Goal: Information Seeking & Learning: Learn about a topic

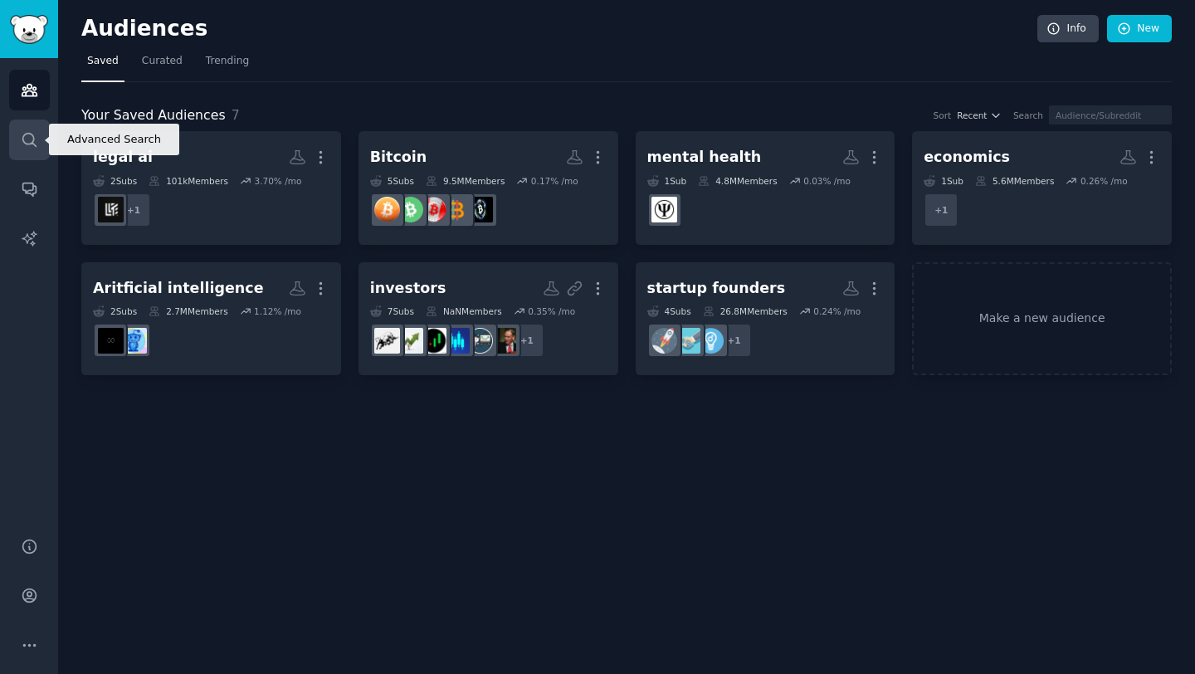
click at [32, 145] on icon "Sidebar" at bounding box center [29, 139] width 17 height 17
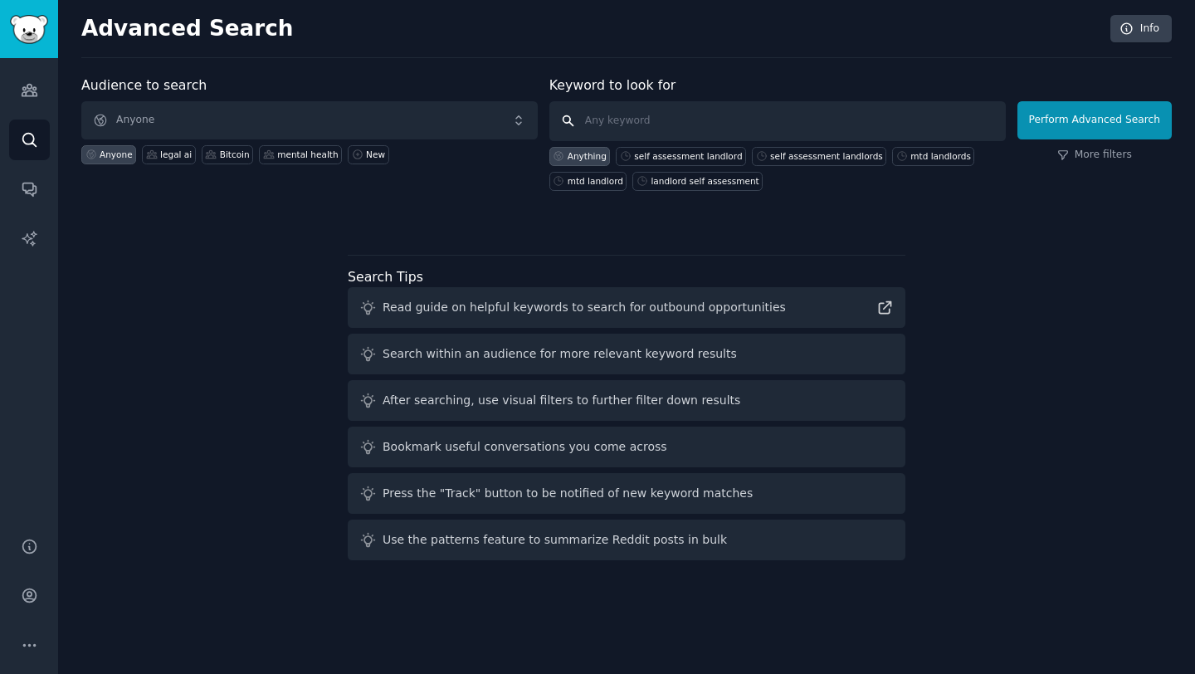
click at [629, 112] on input "text" at bounding box center [777, 121] width 456 height 40
type input "bitcoin"
click button "Perform Advanced Search" at bounding box center [1094, 120] width 154 height 38
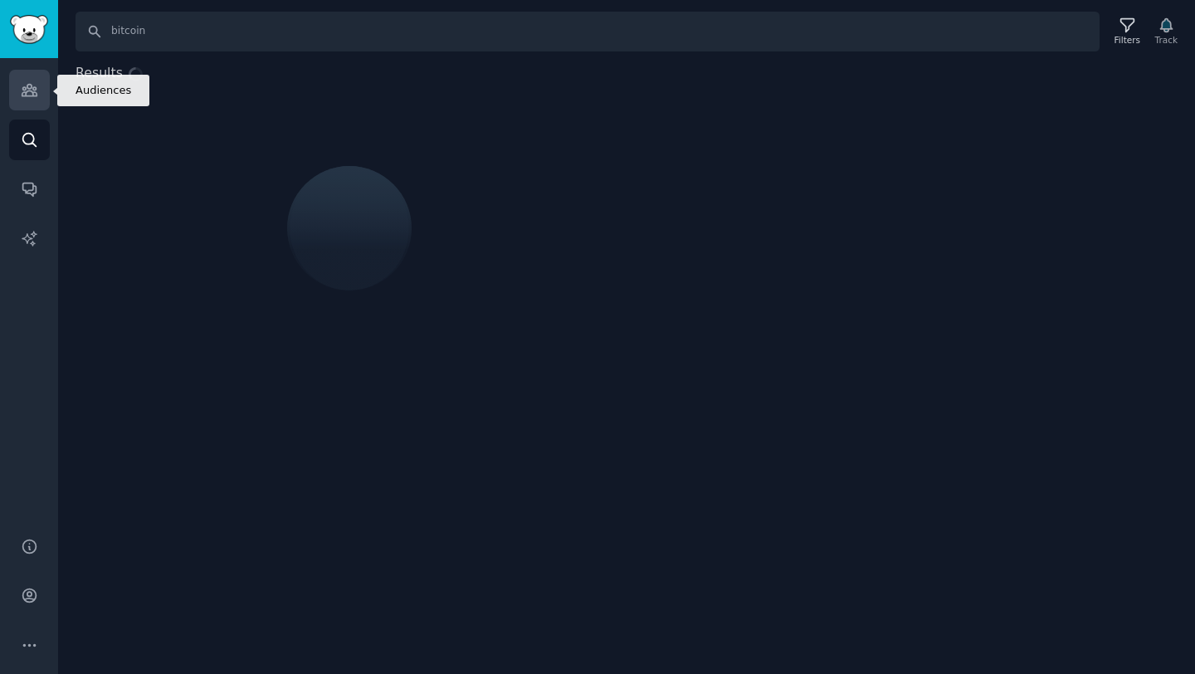
click at [27, 74] on link "Audiences" at bounding box center [29, 90] width 41 height 41
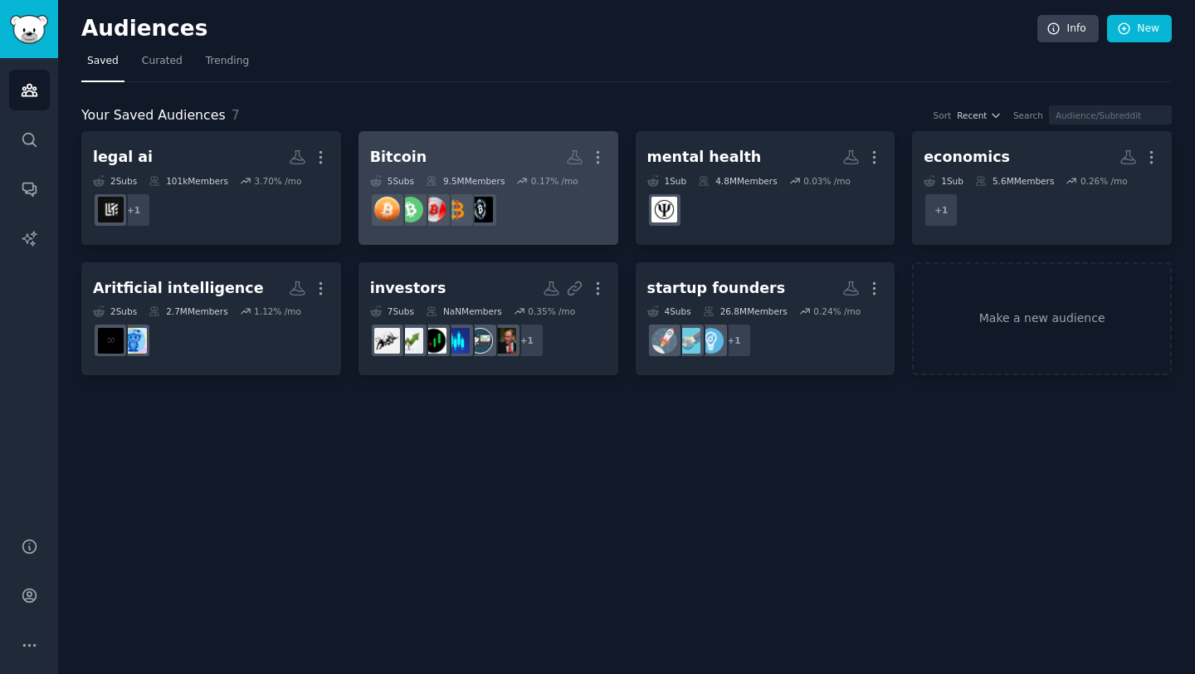
click at [497, 153] on h2 "Bitcoin More" at bounding box center [488, 157] width 237 height 29
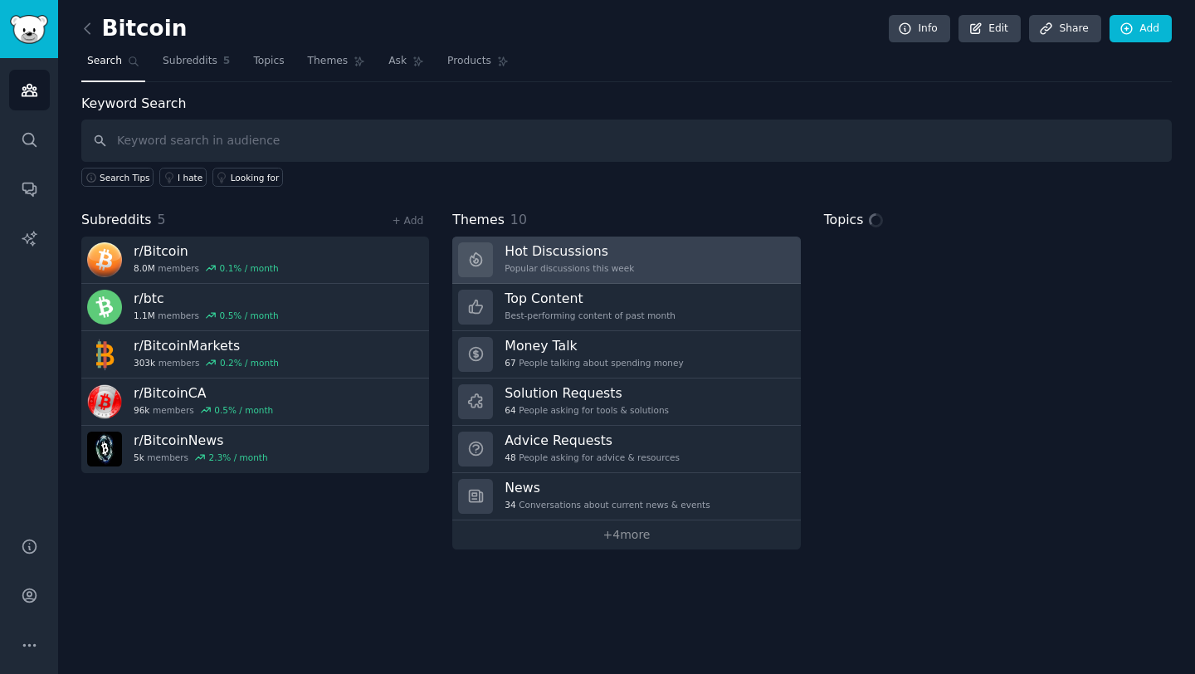
click at [606, 254] on h3 "Hot Discussions" at bounding box center [569, 250] width 129 height 17
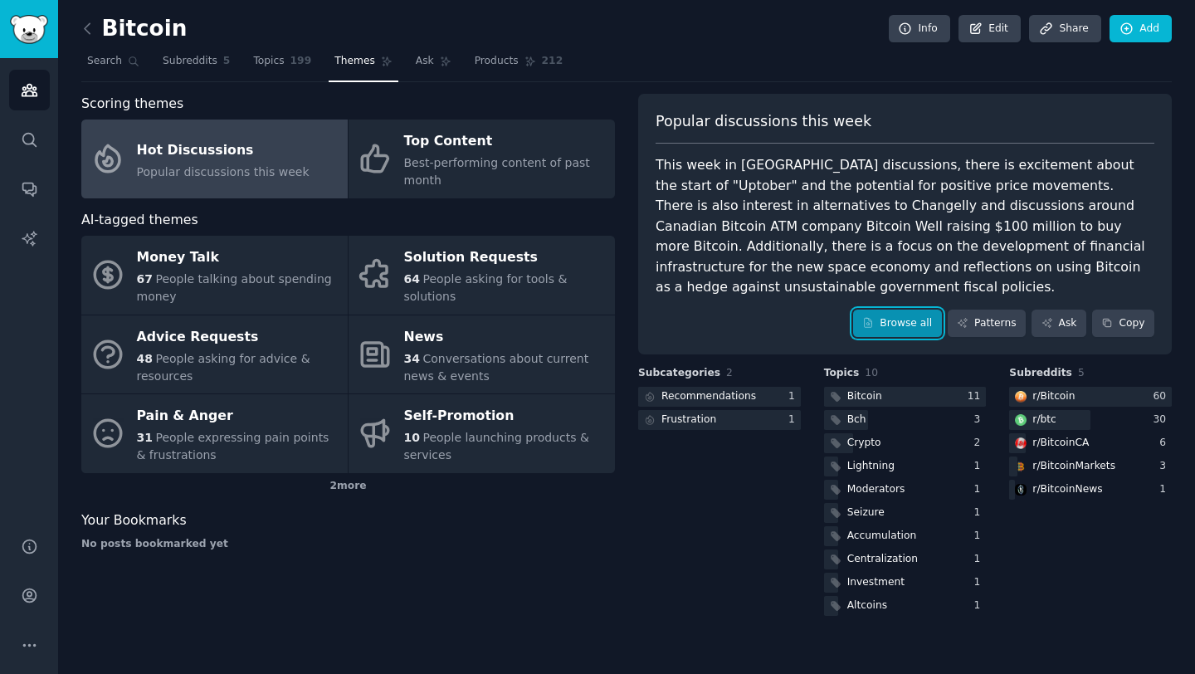
click at [874, 317] on icon at bounding box center [868, 323] width 12 height 12
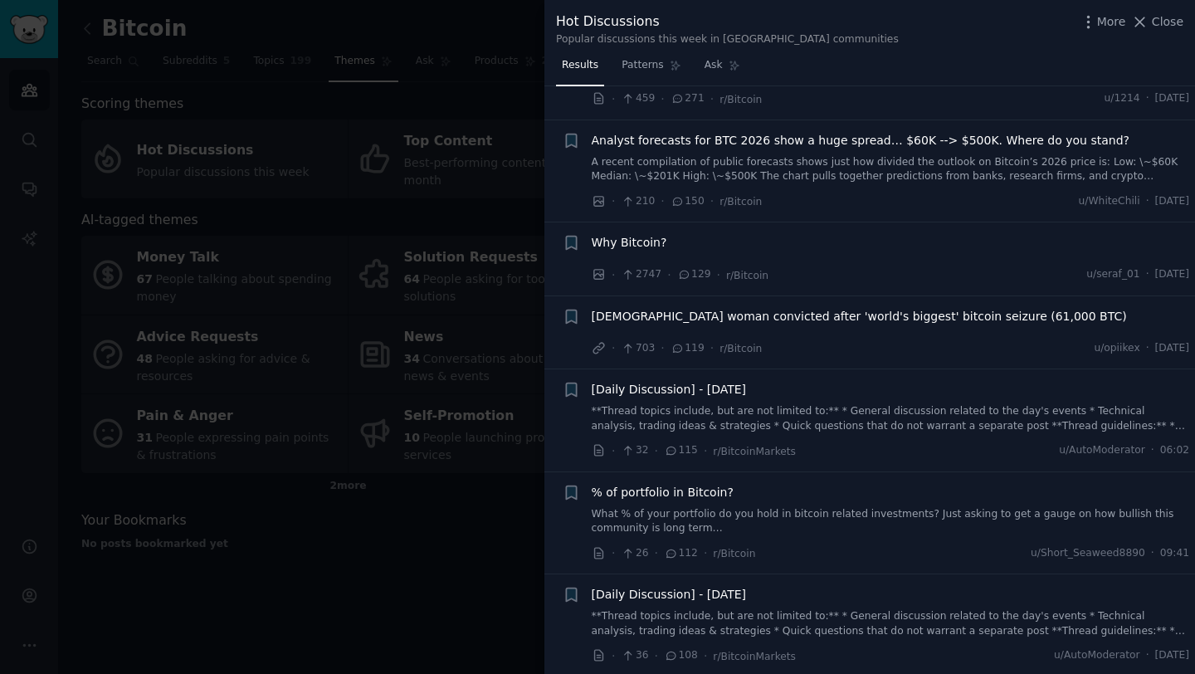
scroll to position [61, 0]
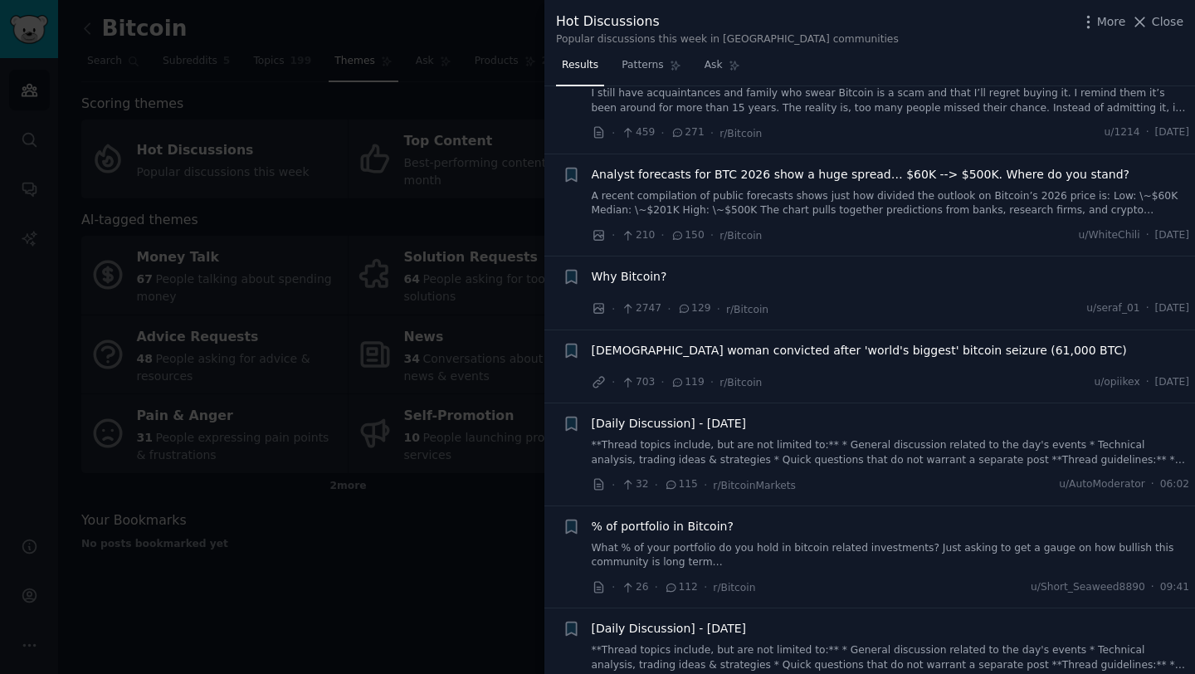
click at [883, 183] on div "Analyst forecasts for BTC 2026 show a huge spread… $60K --> $500K. Where do you…" at bounding box center [891, 192] width 598 height 52
click at [872, 205] on link "A recent compilation of public forecasts shows just how divided the outlook on …" at bounding box center [891, 203] width 598 height 29
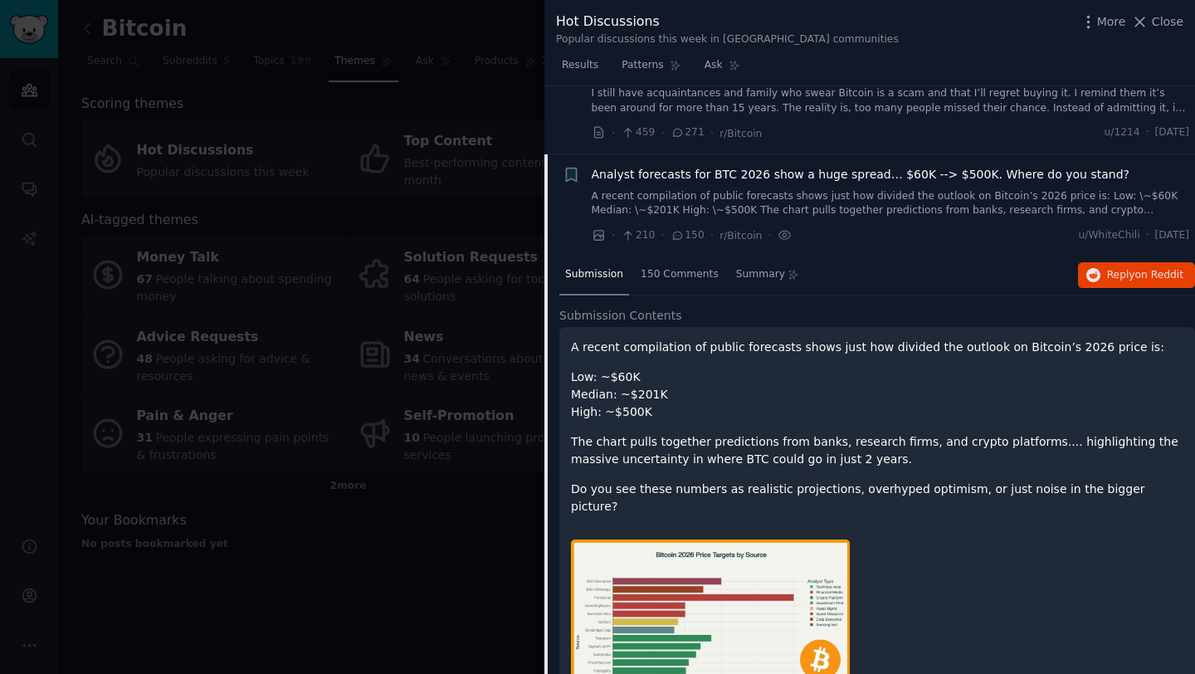
scroll to position [129, 0]
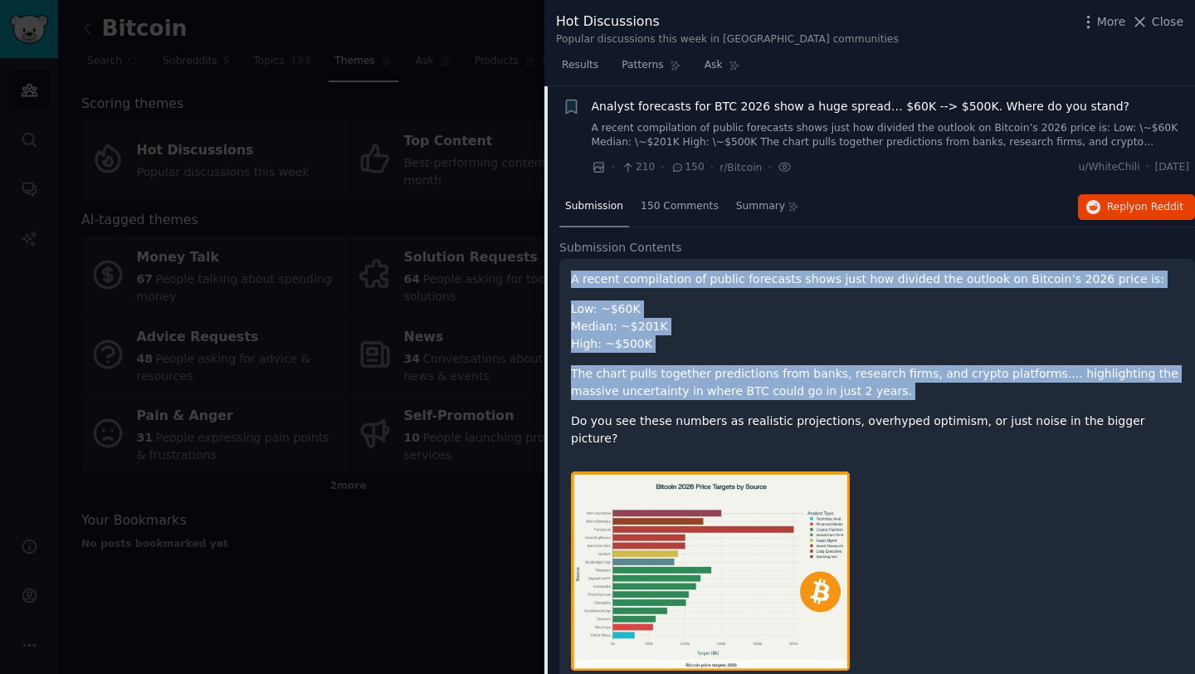
drag, startPoint x: 886, startPoint y: 265, endPoint x: 891, endPoint y: 404, distance: 139.5
click at [892, 405] on div "A recent compilation of public forecasts shows just how divided the outlook on …" at bounding box center [877, 476] width 636 height 435
click at [891, 404] on div "A recent compilation of public forecasts shows just how divided the outlook on …" at bounding box center [877, 359] width 612 height 177
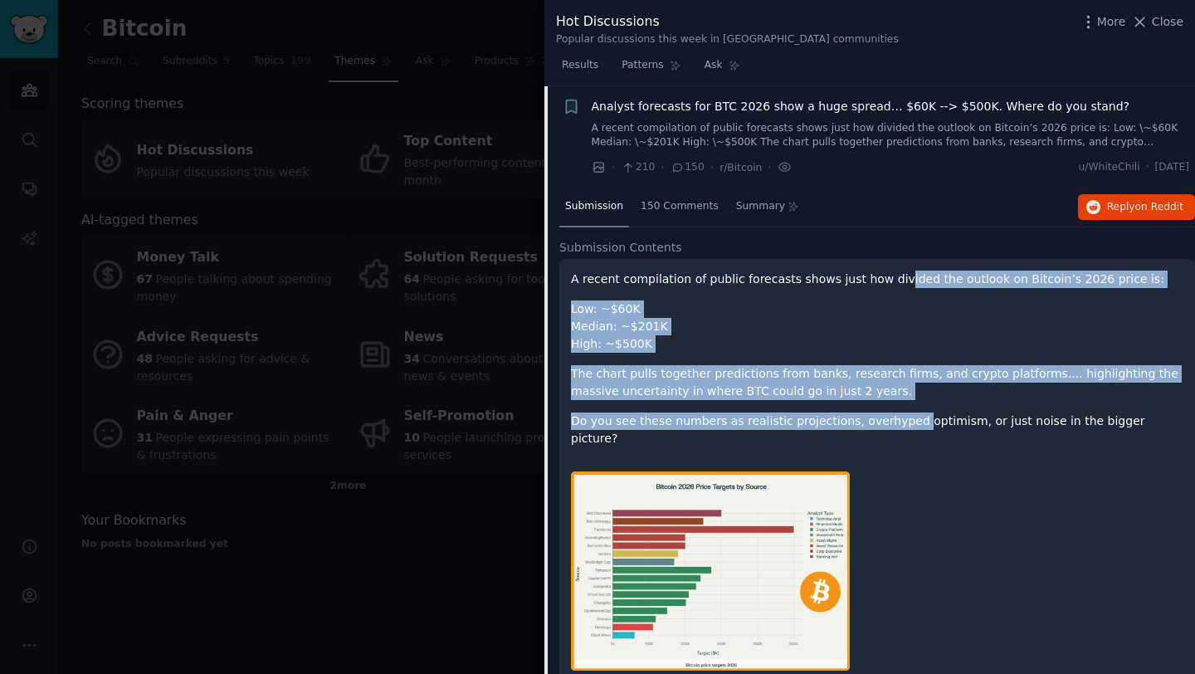
drag, startPoint x: 902, startPoint y: 415, endPoint x: 885, endPoint y: 285, distance: 130.5
click at [885, 285] on div "A recent compilation of public forecasts shows just how divided the outlook on …" at bounding box center [877, 359] width 612 height 177
click at [885, 285] on p "A recent compilation of public forecasts shows just how divided the outlook on …" at bounding box center [877, 279] width 612 height 17
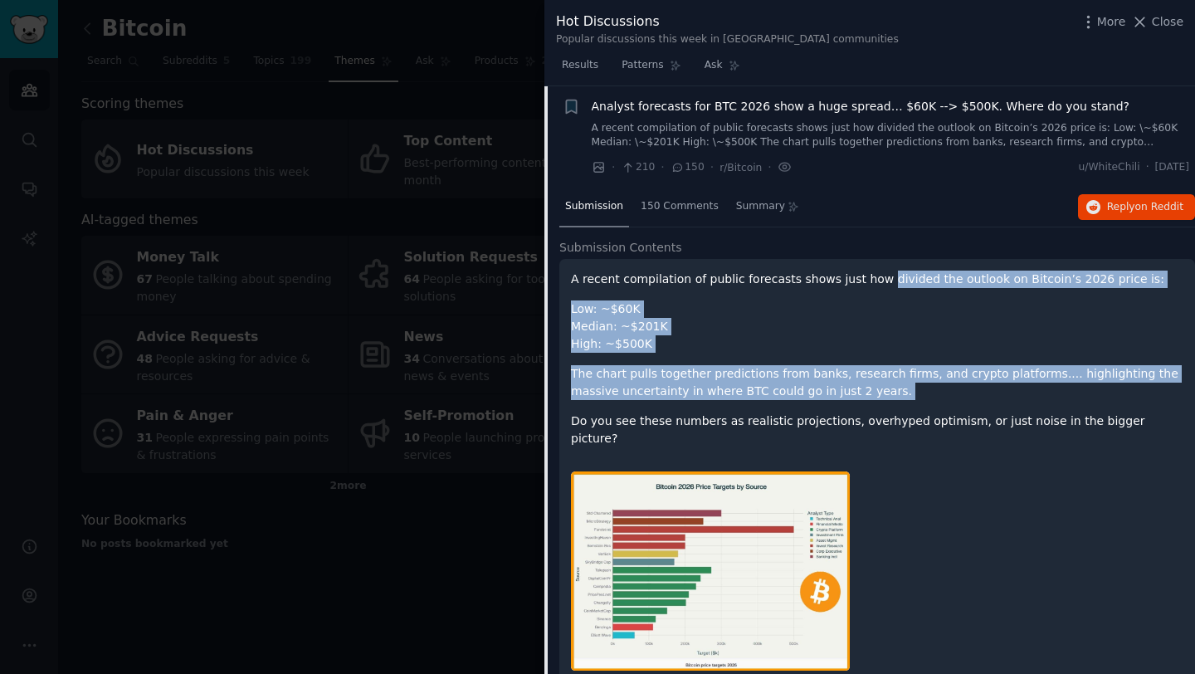
drag, startPoint x: 885, startPoint y: 285, endPoint x: 883, endPoint y: 379, distance: 93.8
click at [884, 381] on div "A recent compilation of public forecasts shows just how divided the outlook on …" at bounding box center [877, 359] width 612 height 177
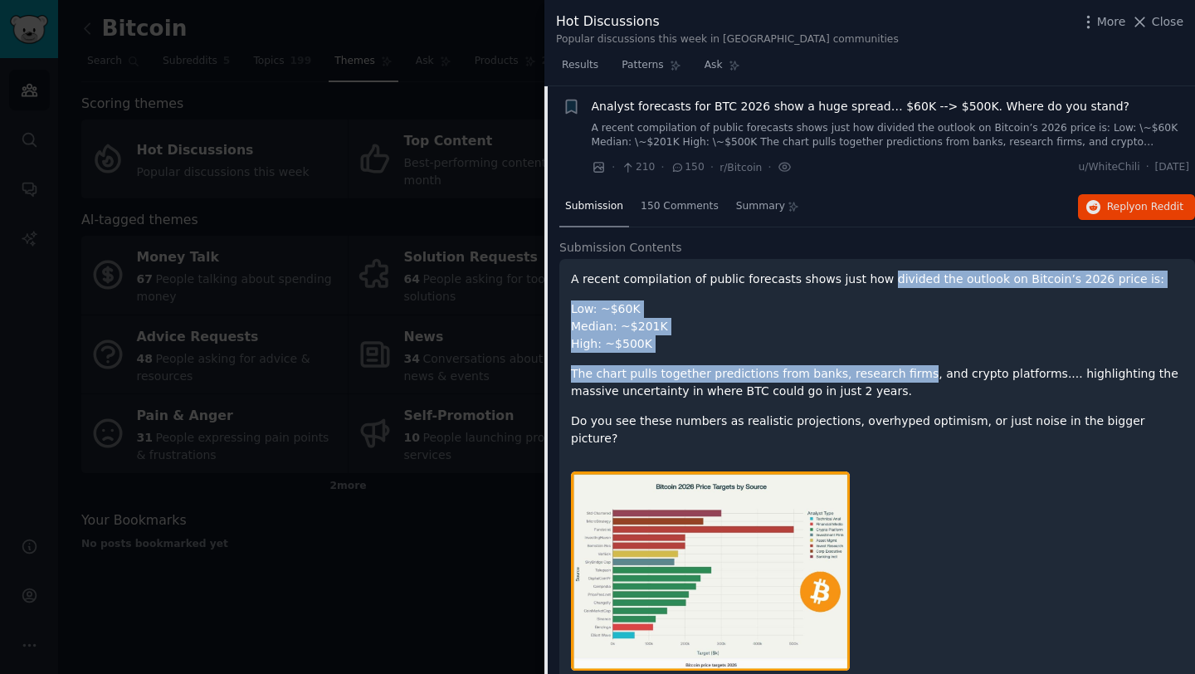
click at [883, 379] on p "The chart pulls together predictions from banks, research firms, and crypto pla…" at bounding box center [877, 382] width 612 height 35
drag, startPoint x: 883, startPoint y: 379, endPoint x: 859, endPoint y: 289, distance: 93.6
click at [859, 289] on div "A recent compilation of public forecasts shows just how divided the outlook on …" at bounding box center [877, 359] width 612 height 177
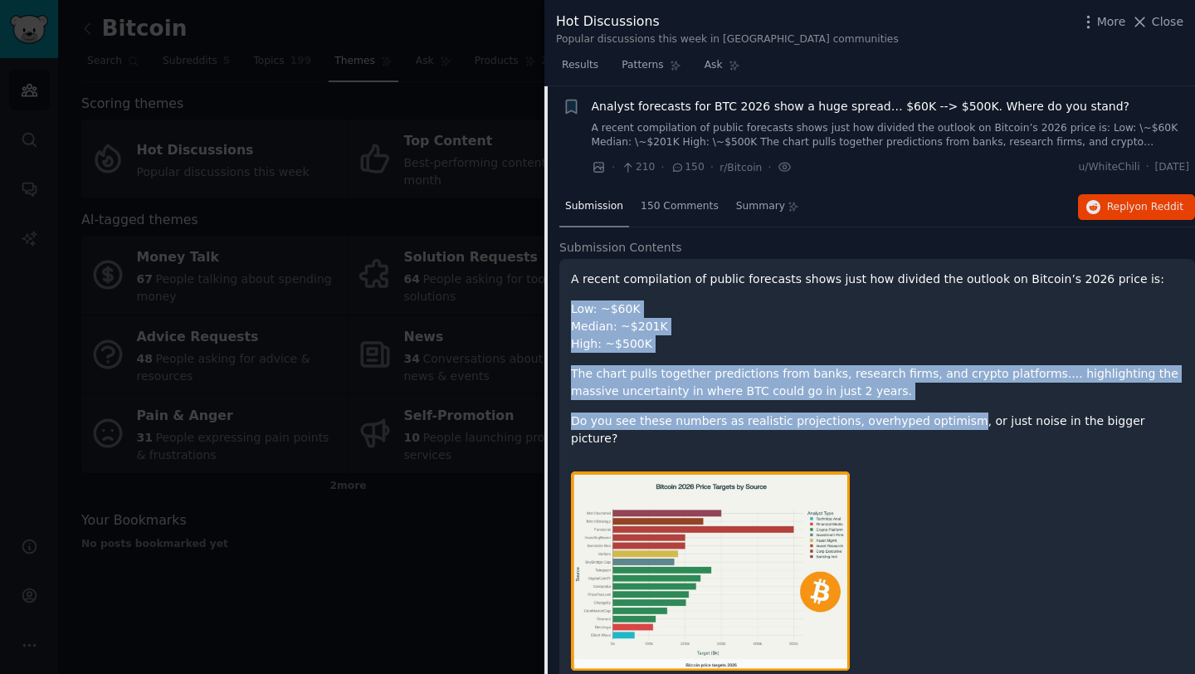
drag, startPoint x: 859, startPoint y: 289, endPoint x: 935, endPoint y: 420, distance: 151.7
click at [937, 420] on div "A recent compilation of public forecasts shows just how divided the outlook on …" at bounding box center [877, 359] width 612 height 177
click at [935, 420] on p "Do you see these numbers as realistic projections, overhyped optimism, or just …" at bounding box center [877, 429] width 612 height 35
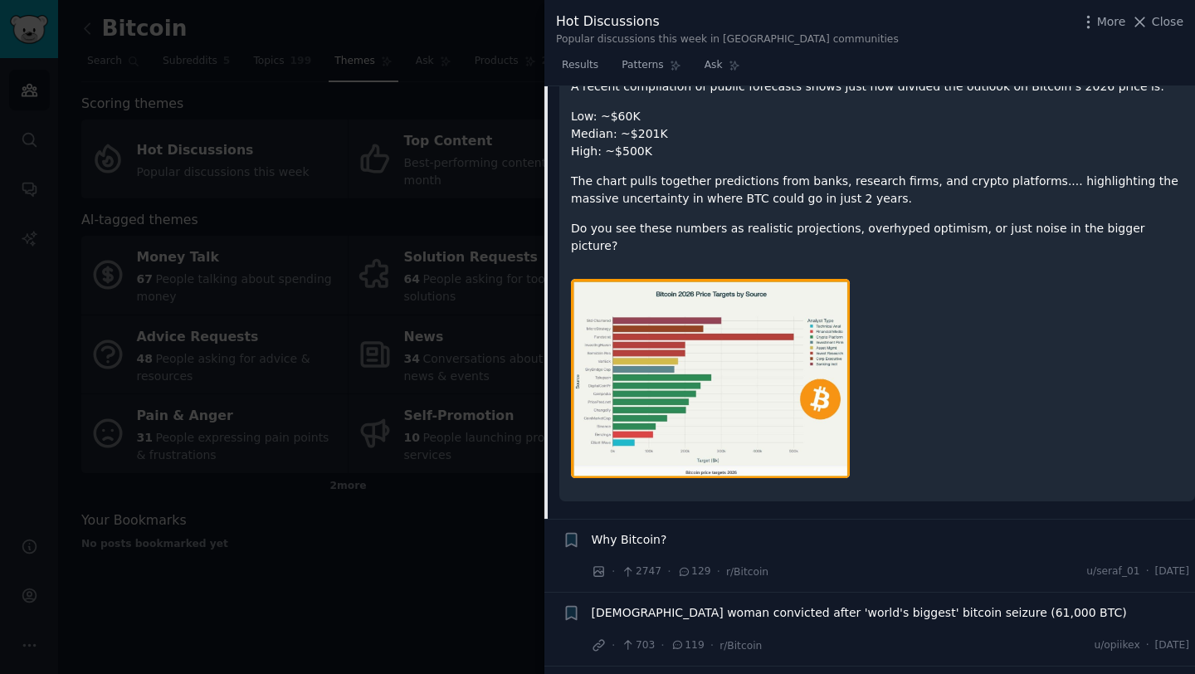
scroll to position [320, 0]
click at [773, 301] on img at bounding box center [710, 379] width 279 height 199
click at [729, 301] on img at bounding box center [710, 379] width 279 height 199
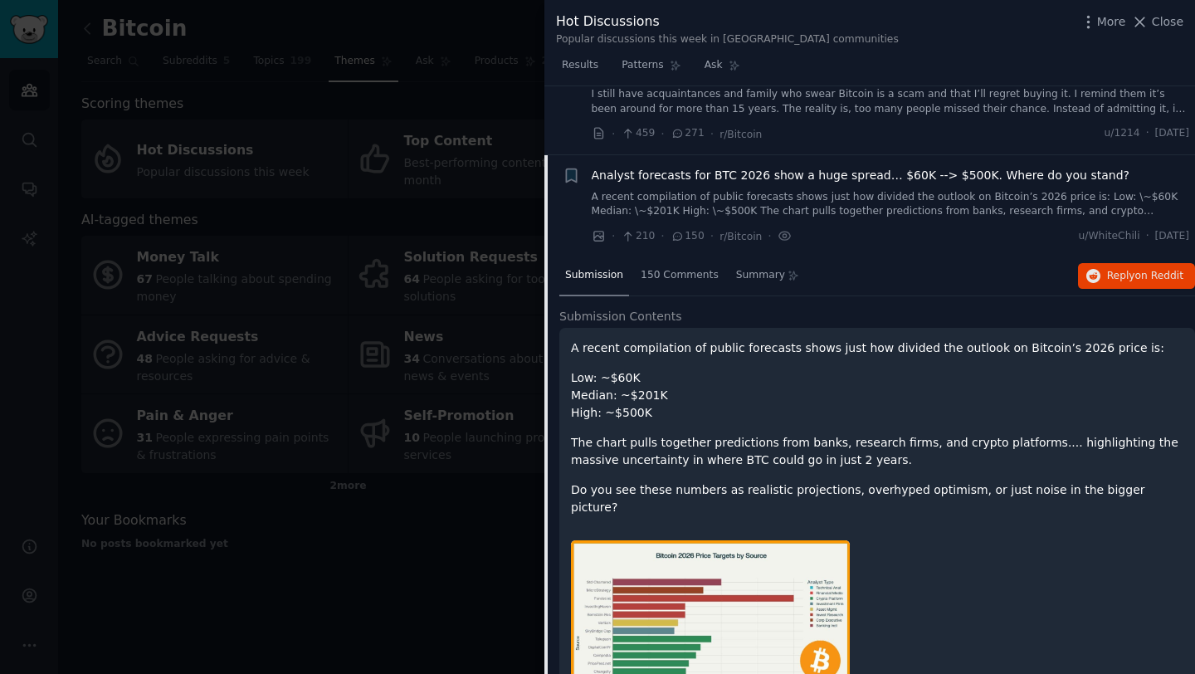
scroll to position [61, 0]
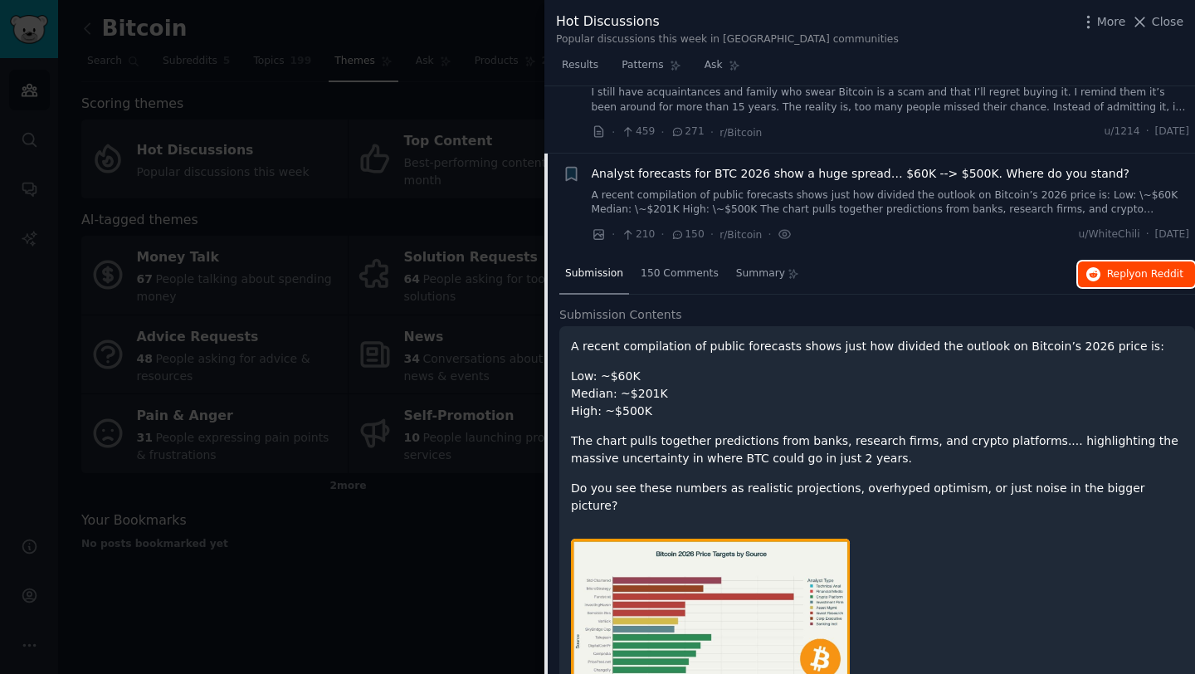
click at [1183, 264] on button "Reply on Reddit" at bounding box center [1136, 274] width 117 height 27
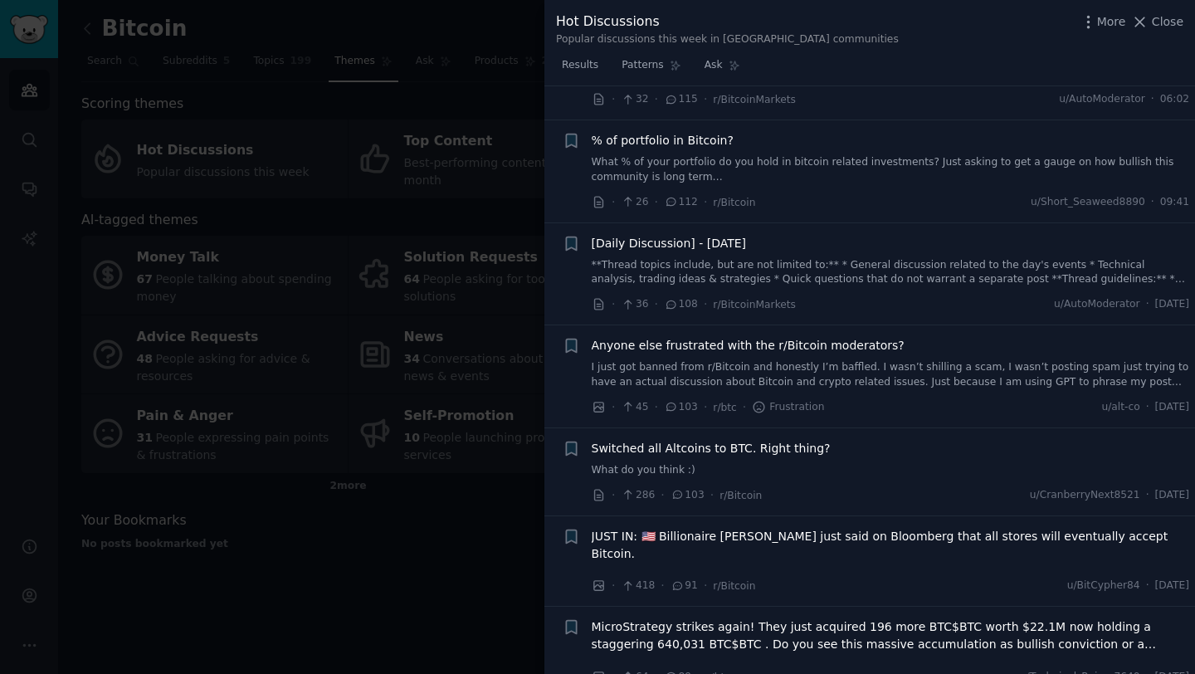
scroll to position [970, 0]
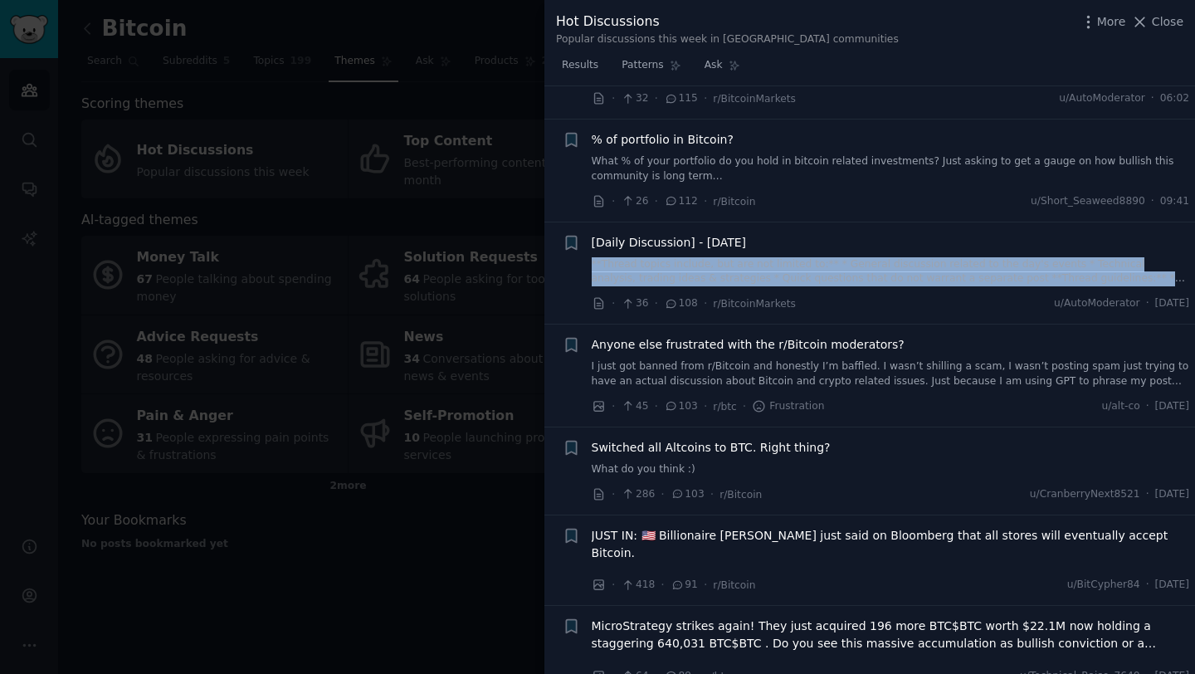
drag, startPoint x: 934, startPoint y: 235, endPoint x: 939, endPoint y: 268, distance: 33.5
click at [939, 268] on div "[Daily Discussion] - [DATE] **Thread topics include, but are not limited to:** …" at bounding box center [891, 273] width 598 height 79
click at [939, 268] on link "**Thread topics include, but are not limited to:** * General discussion related…" at bounding box center [891, 271] width 598 height 29
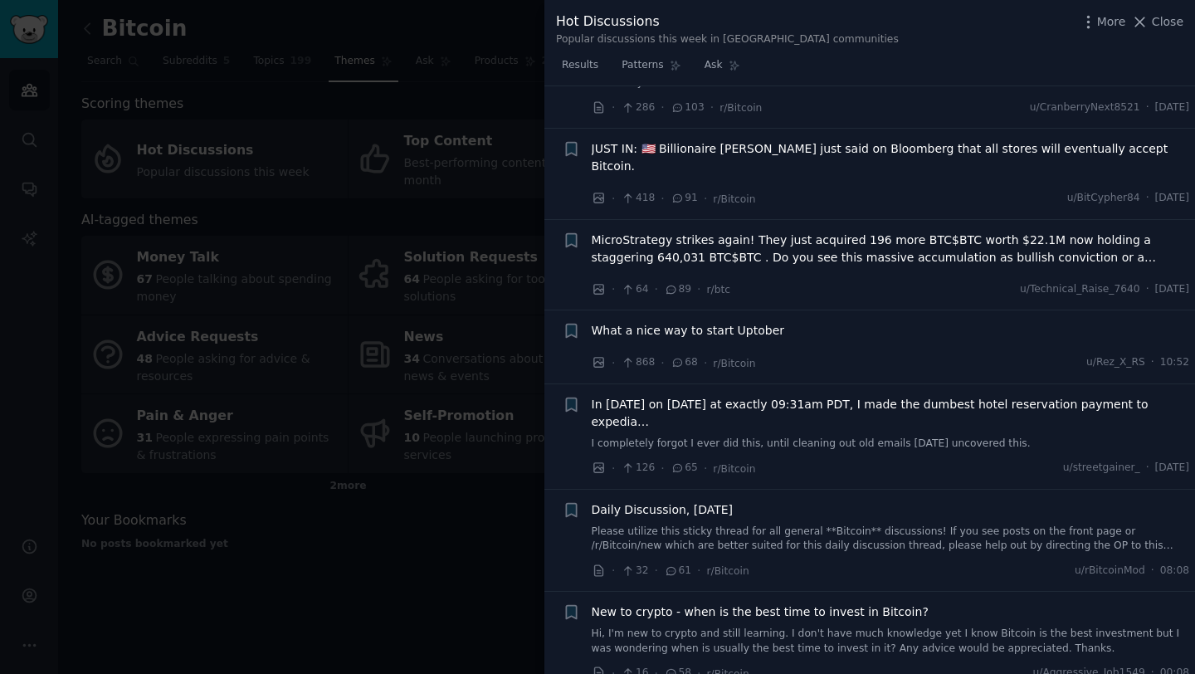
scroll to position [1159, 0]
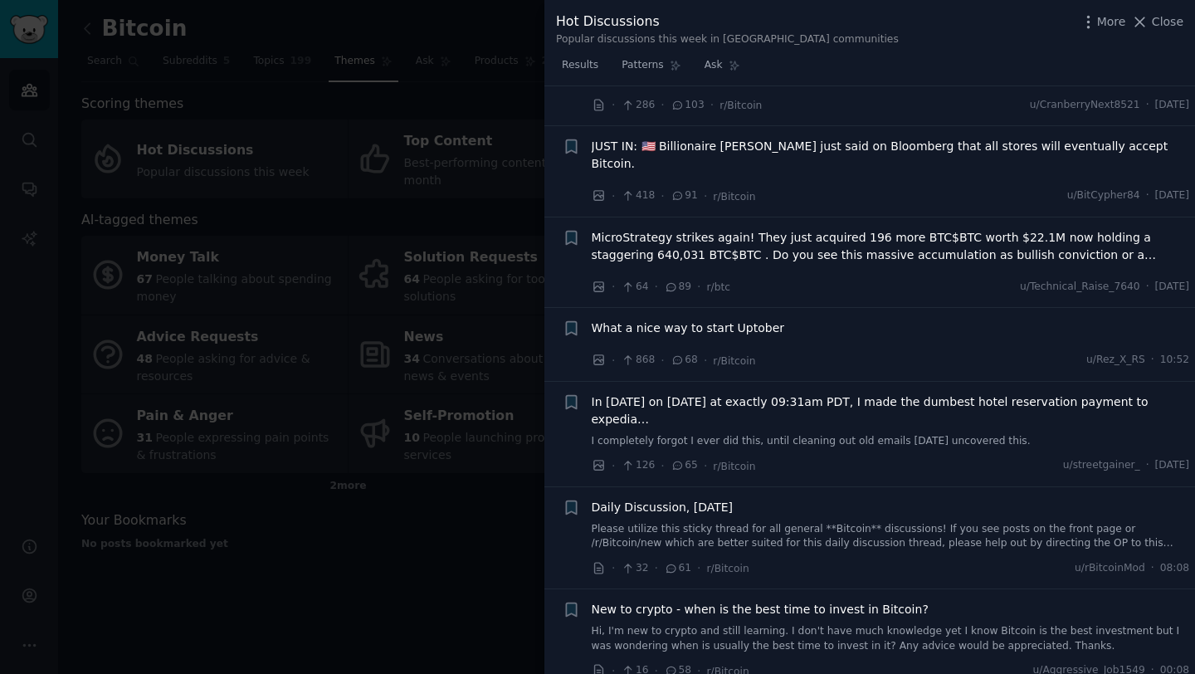
click at [895, 248] on div "MicroStrategy strikes again! They just acquired 196 more BTC$BTC worth $22.1M n…" at bounding box center [891, 249] width 598 height 41
click at [905, 233] on span "MicroStrategy strikes again! They just acquired 196 more BTC$BTC worth $22.1M n…" at bounding box center [891, 246] width 598 height 35
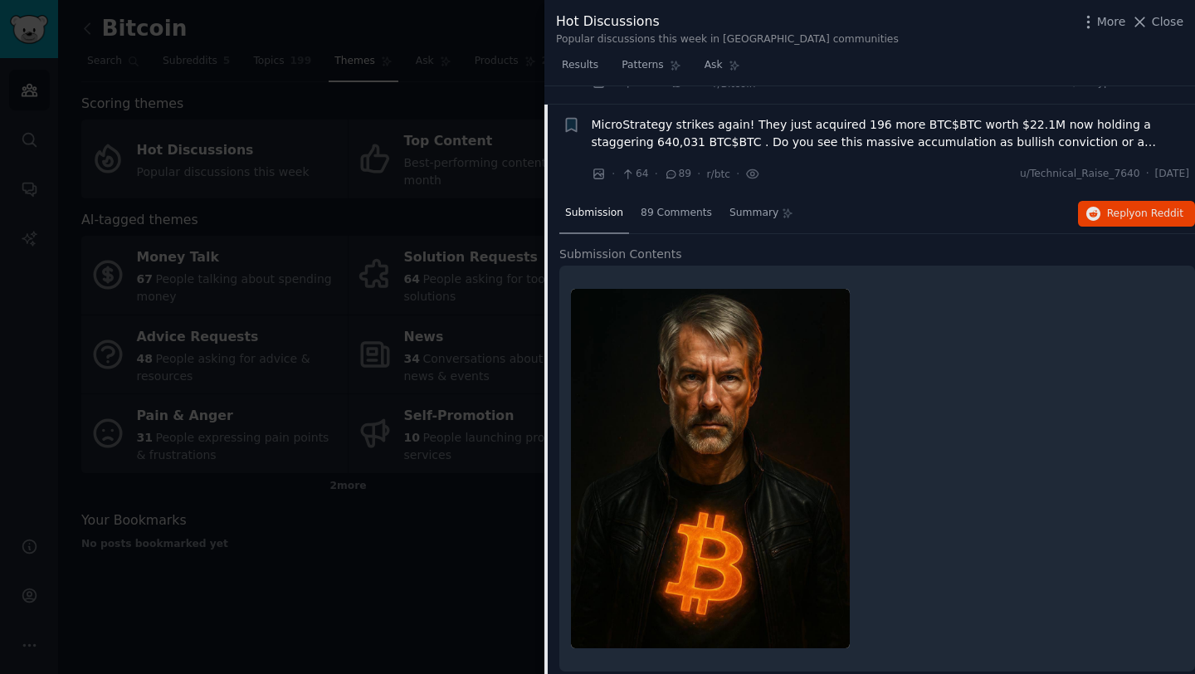
scroll to position [949, 0]
click at [1119, 206] on span "Reply on Reddit" at bounding box center [1145, 213] width 76 height 15
click at [1171, 20] on span "Close" at bounding box center [1168, 21] width 32 height 17
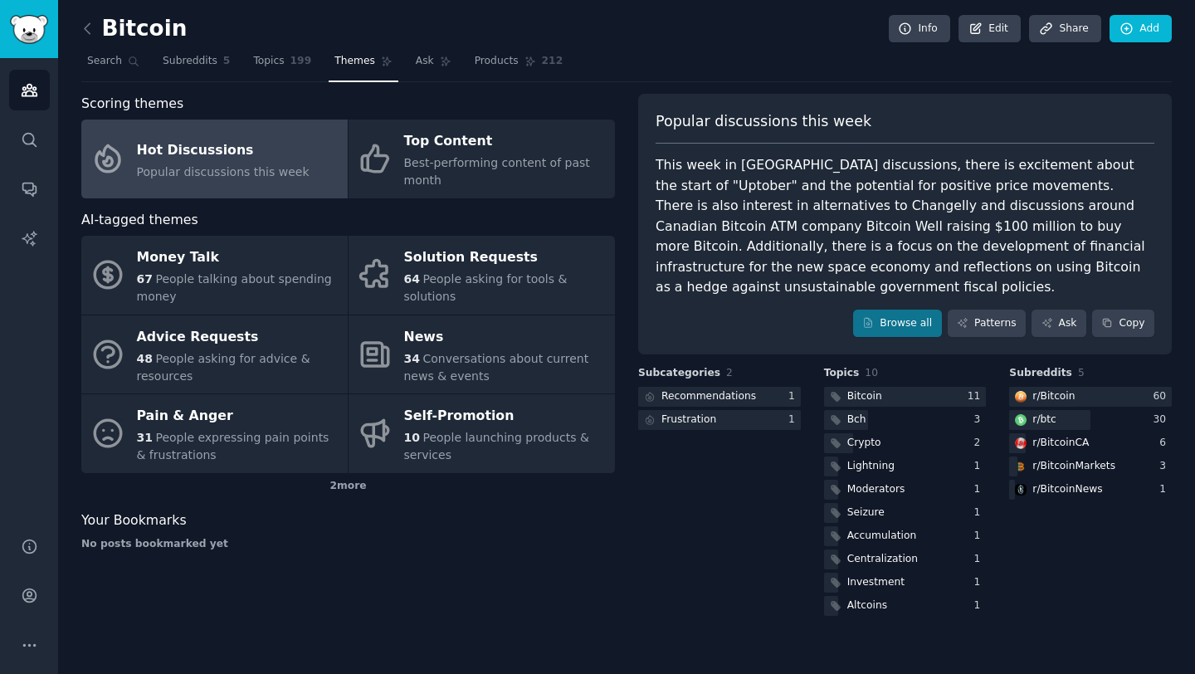
click at [241, 158] on div "Hot Discussions" at bounding box center [223, 150] width 173 height 27
click at [176, 156] on div "Hot Discussions" at bounding box center [223, 150] width 173 height 27
click at [900, 310] on link "Browse all" at bounding box center [897, 324] width 89 height 28
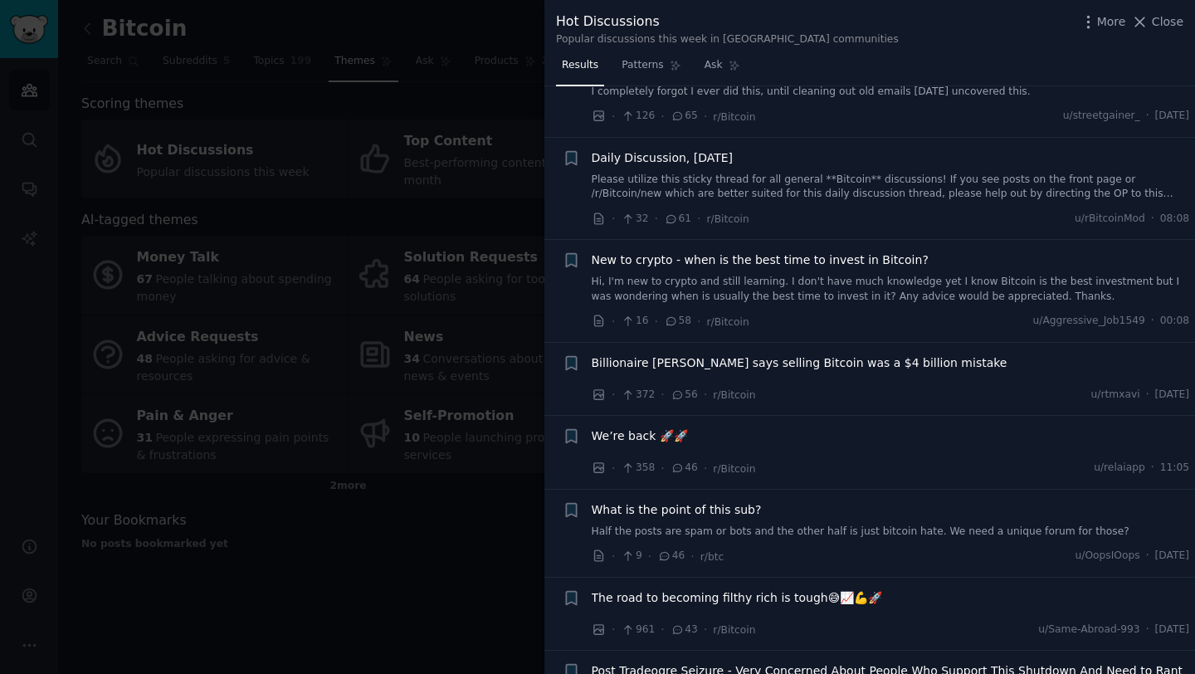
scroll to position [1386, 0]
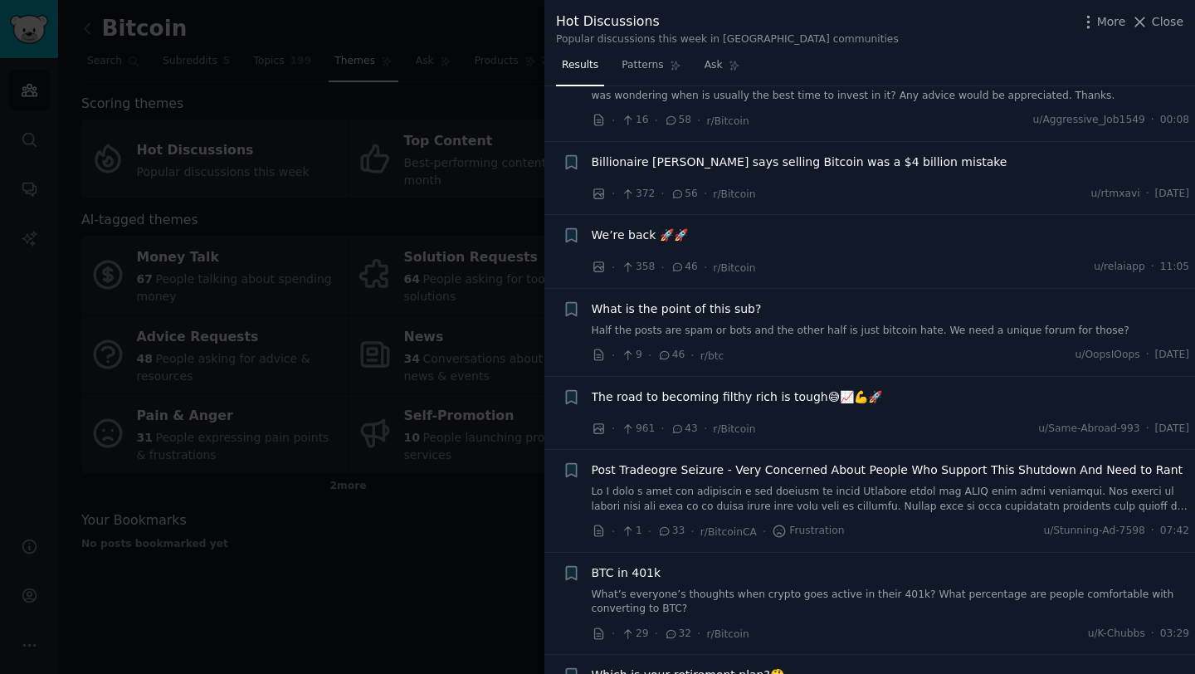
click at [913, 154] on span "Billionaire [PERSON_NAME] says selling Bitcoin was a $4 billion mistake" at bounding box center [800, 162] width 416 height 17
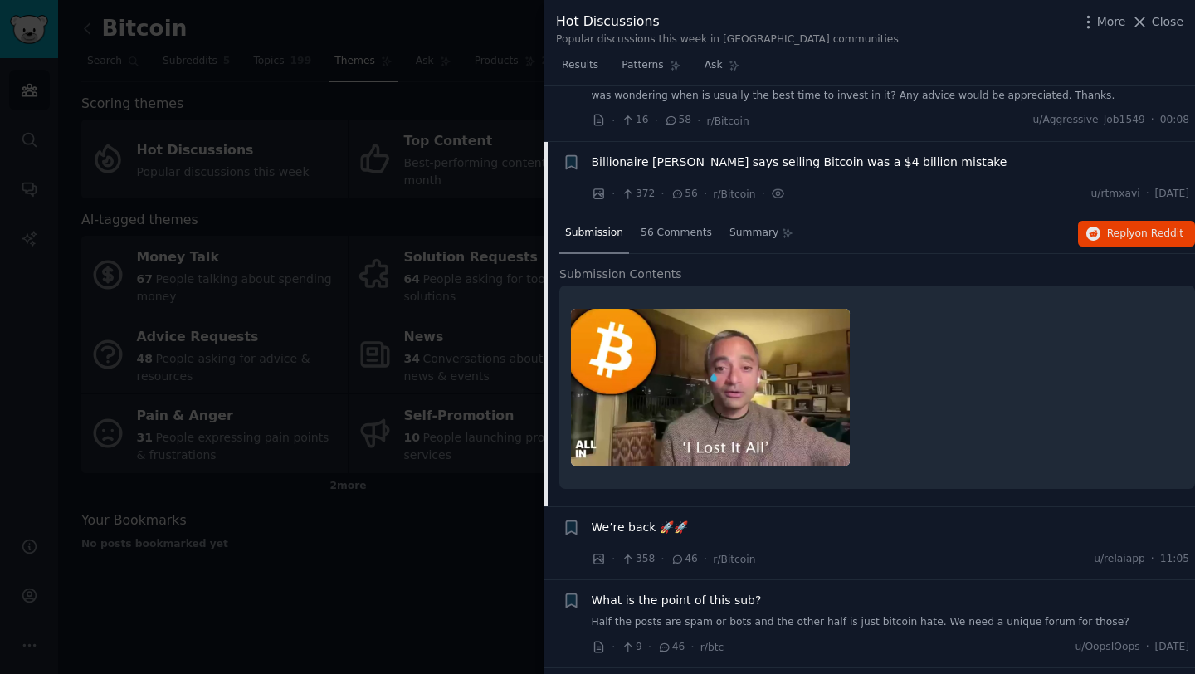
scroll to position [1407, 0]
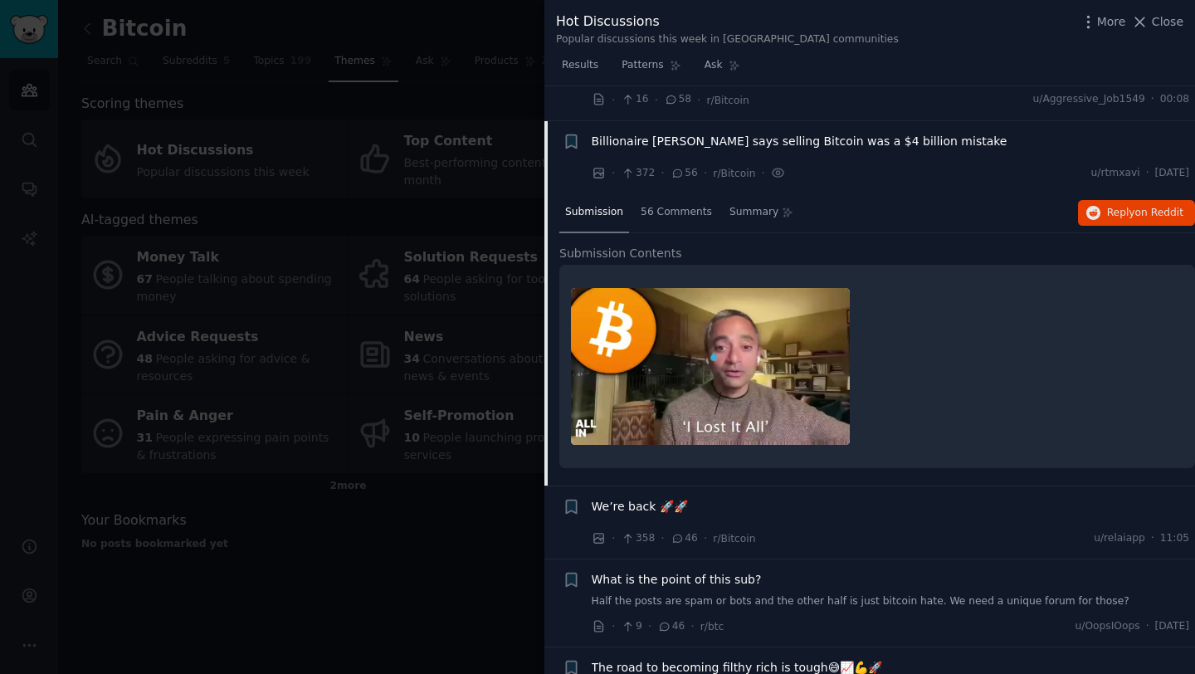
click at [798, 133] on span "Billionaire [PERSON_NAME] says selling Bitcoin was a $4 billion mistake" at bounding box center [800, 141] width 416 height 17
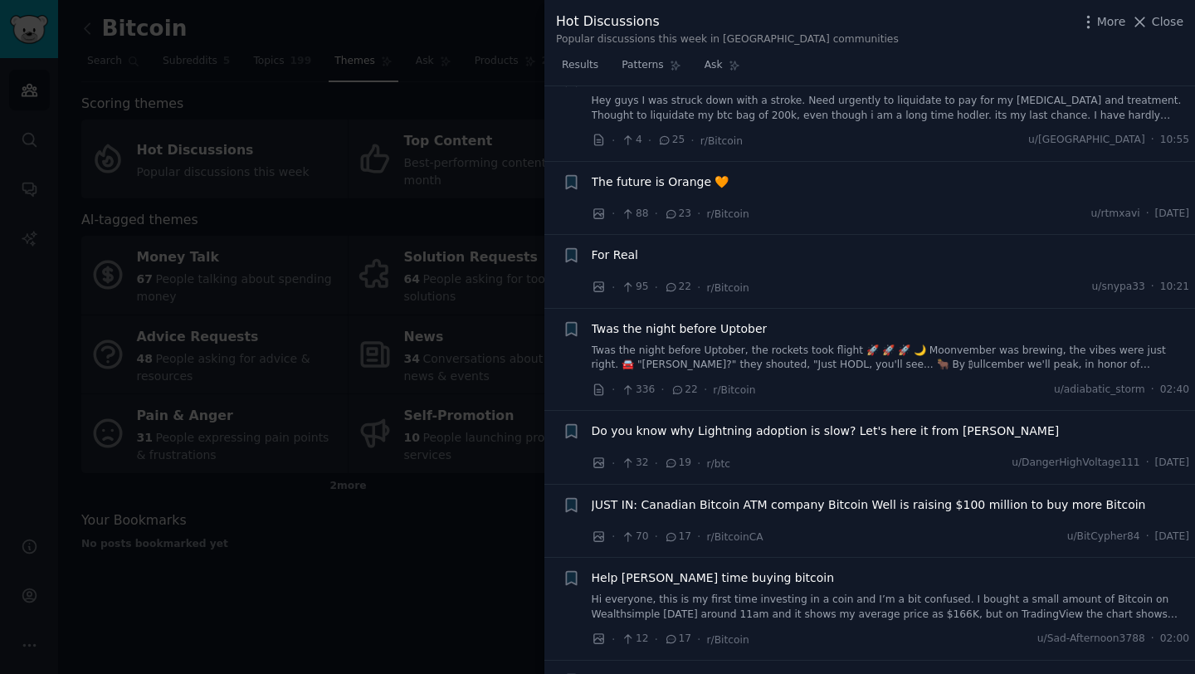
scroll to position [2300, 0]
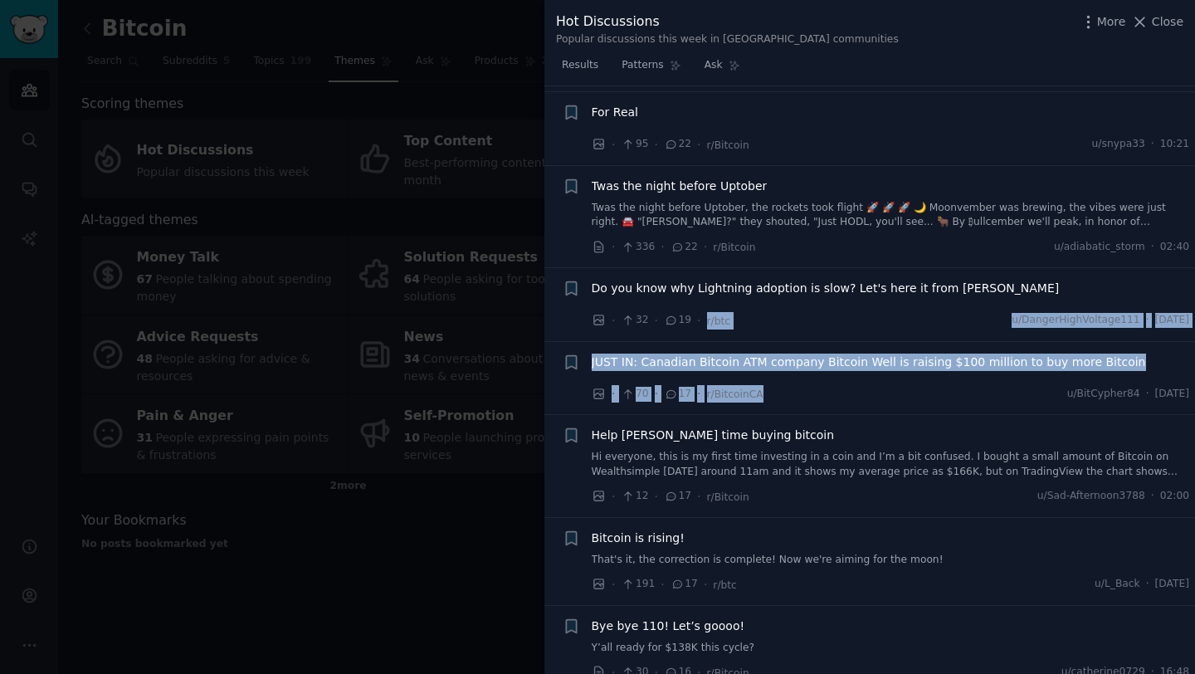
drag, startPoint x: 832, startPoint y: 274, endPoint x: 830, endPoint y: 375, distance: 101.3
click at [852, 368] on li "+ JUST IN: Canadian Bitcoin ATM company Bitcoin Well is raising $100 million to…" at bounding box center [869, 378] width 651 height 73
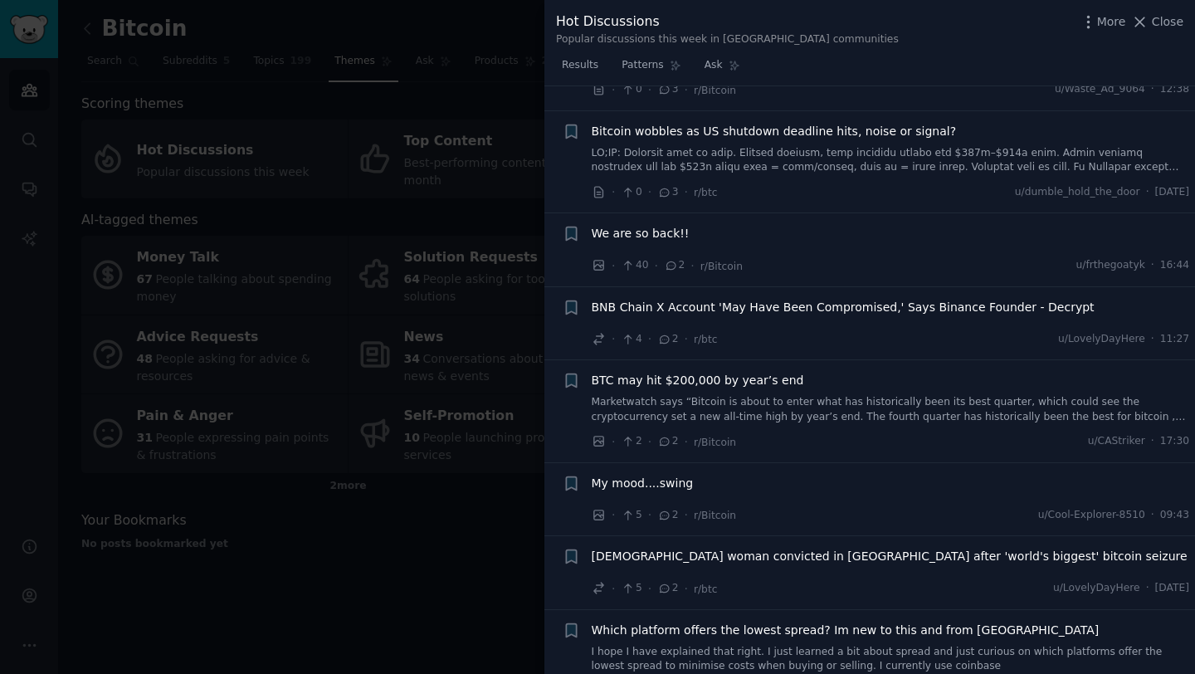
scroll to position [5610, 0]
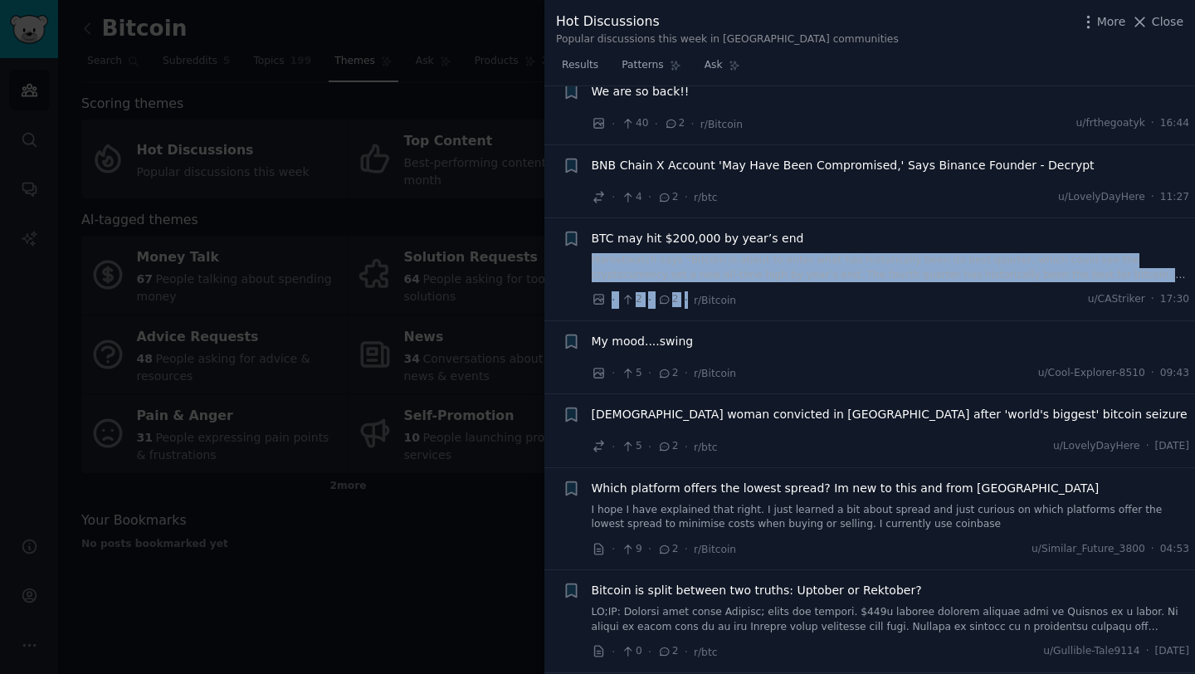
drag, startPoint x: 885, startPoint y: 198, endPoint x: 892, endPoint y: 237, distance: 40.5
click at [892, 237] on div "BTC may hit $200,000 by year’s end Marketwatch says “Bitcoin is about to enter …" at bounding box center [891, 269] width 598 height 79
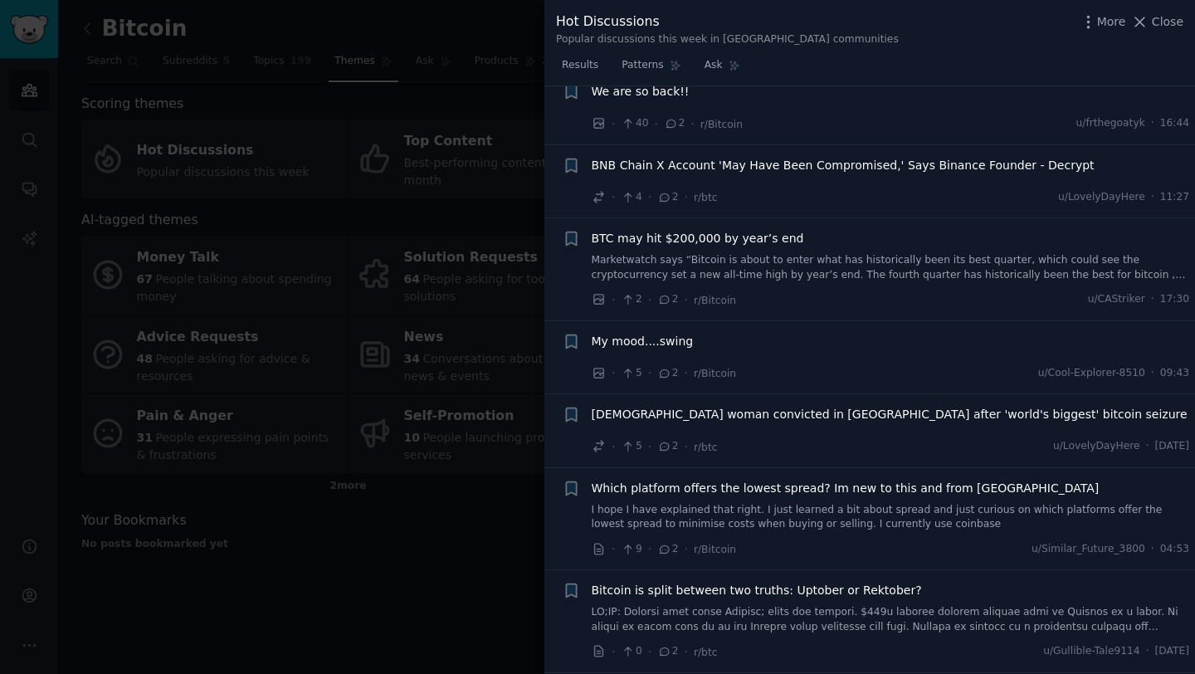
click at [892, 291] on div "· 2 · 2 · r/Bitcoin u/CAStriker · 17:30" at bounding box center [891, 299] width 598 height 17
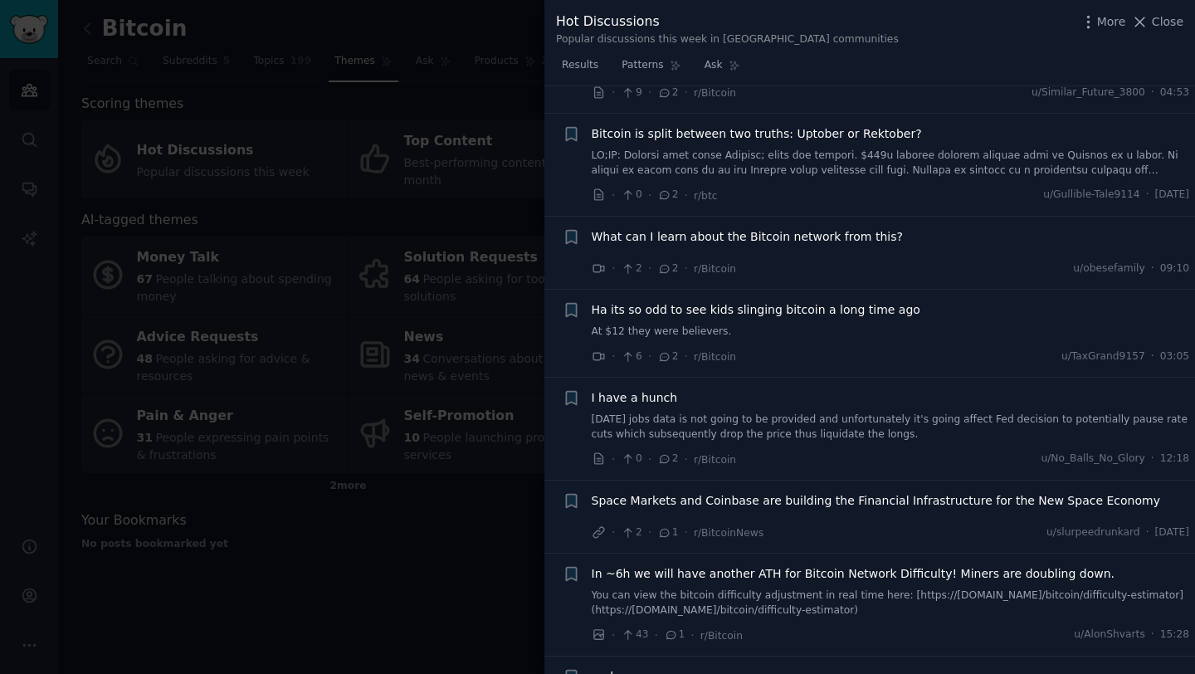
scroll to position [6065, 0]
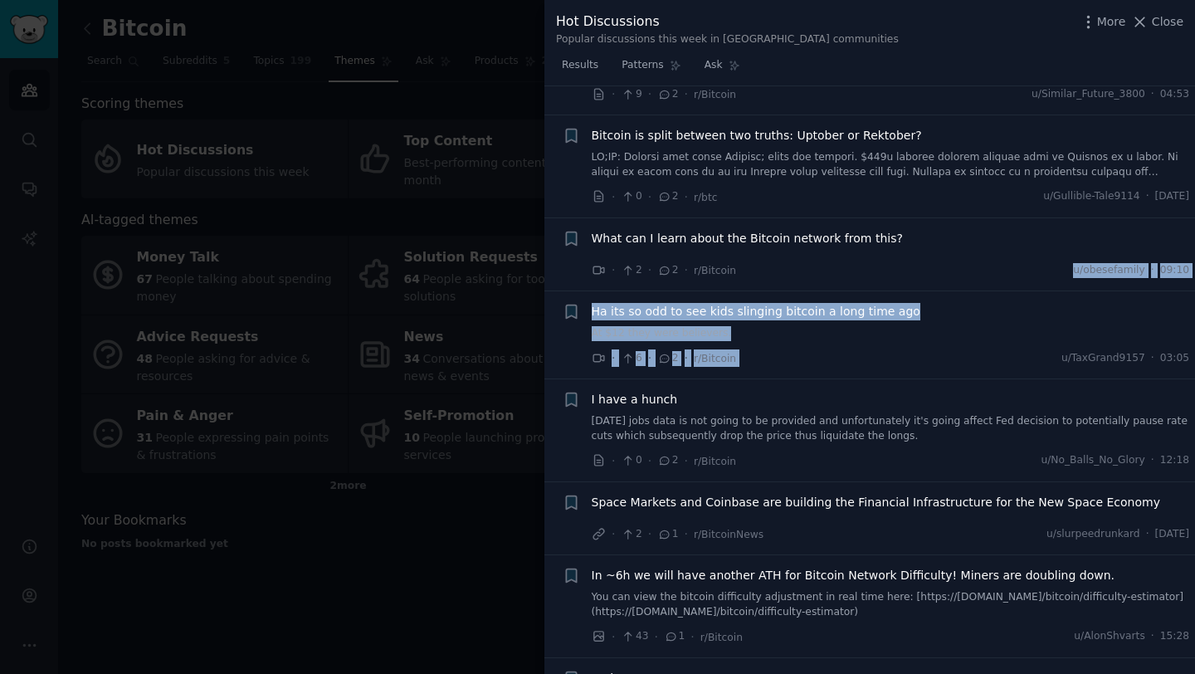
drag, startPoint x: 906, startPoint y: 215, endPoint x: 916, endPoint y: 311, distance: 96.8
click at [944, 349] on div "· 6 · 2 · r/Bitcoin u/TaxGrand9157 · 03:05" at bounding box center [891, 357] width 598 height 17
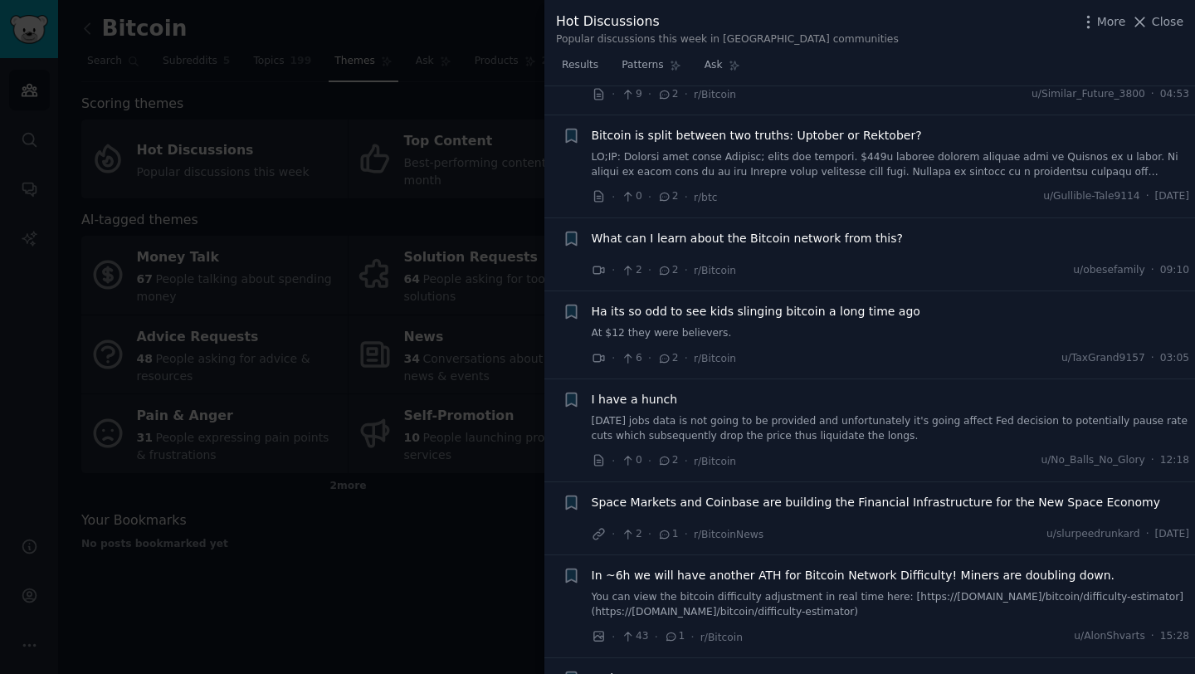
scroll to position [6171, 0]
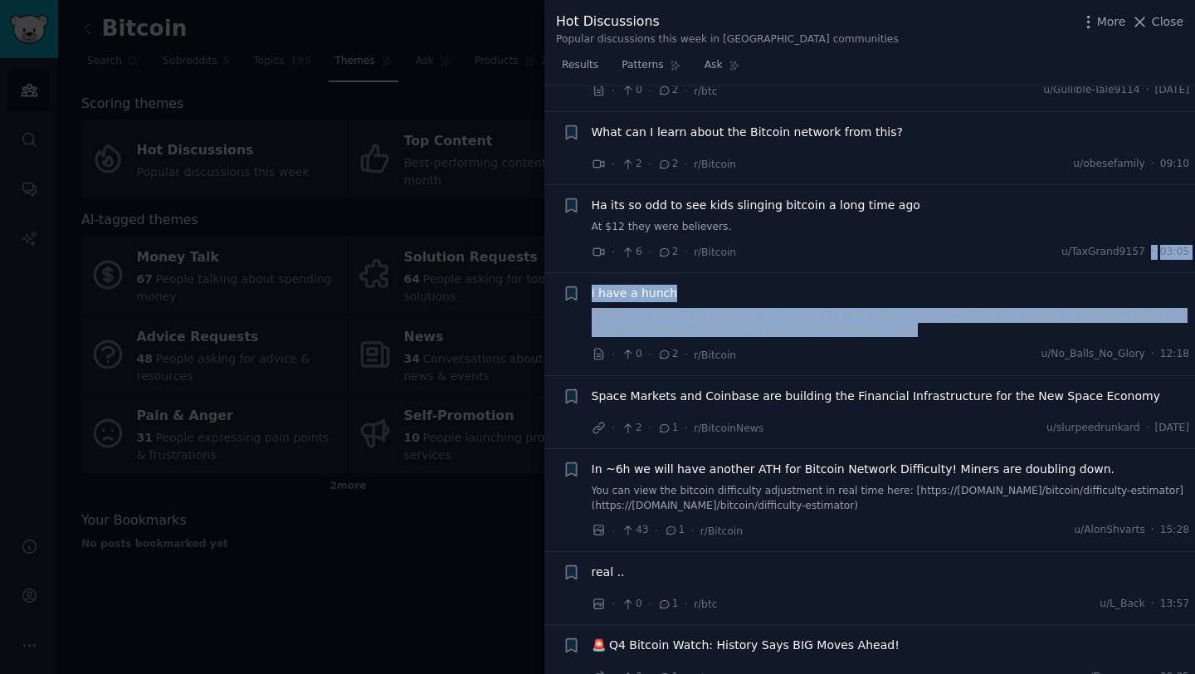
drag, startPoint x: 936, startPoint y: 211, endPoint x: 938, endPoint y: 281, distance: 70.6
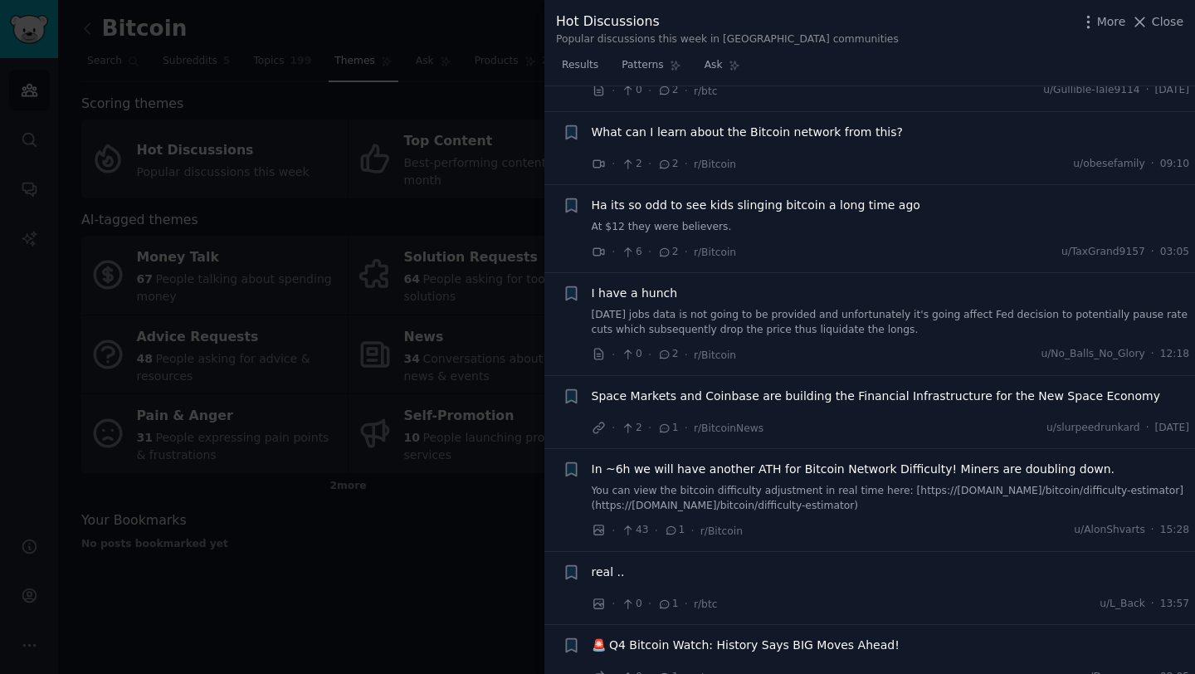
click at [930, 320] on li "+ I have a hunch [DATE] jobs data is not going to be provided and unfortunately…" at bounding box center [869, 324] width 651 height 102
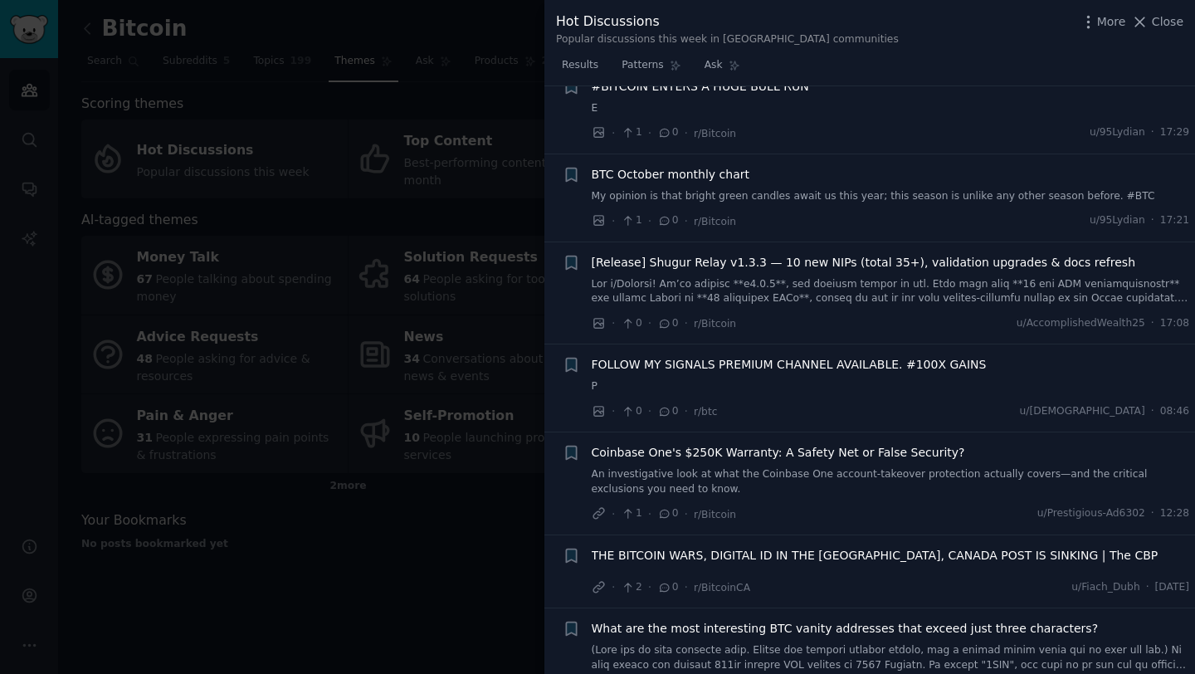
scroll to position [8330, 0]
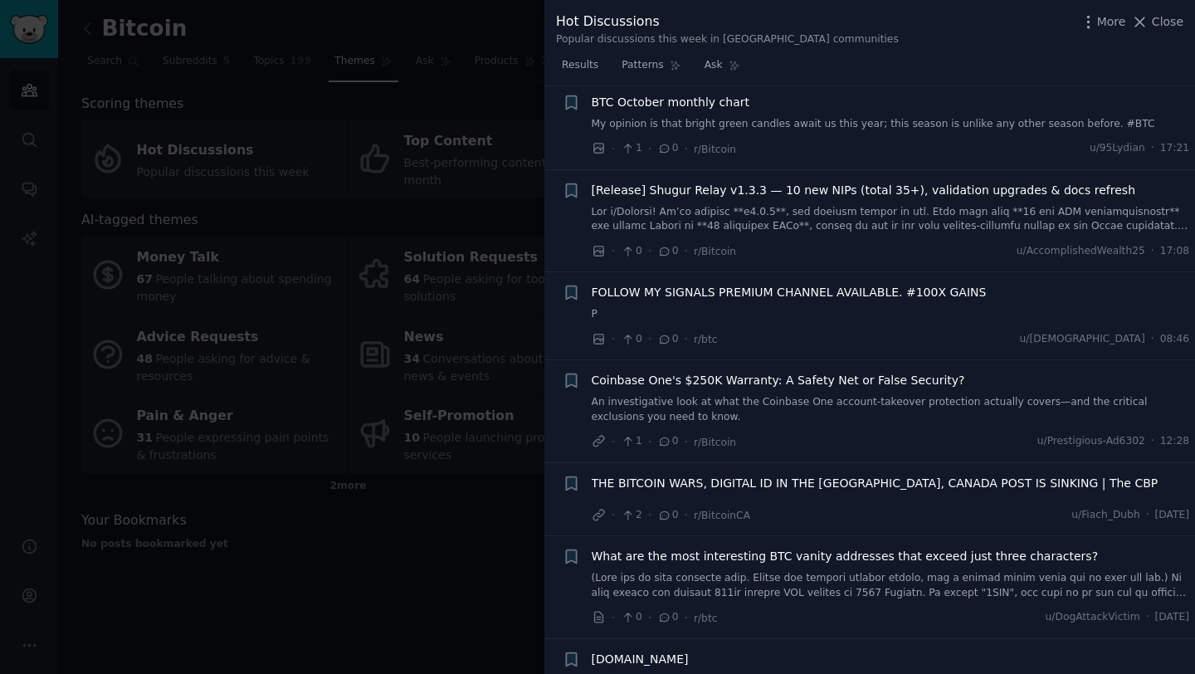
click at [398, 636] on div at bounding box center [597, 337] width 1195 height 674
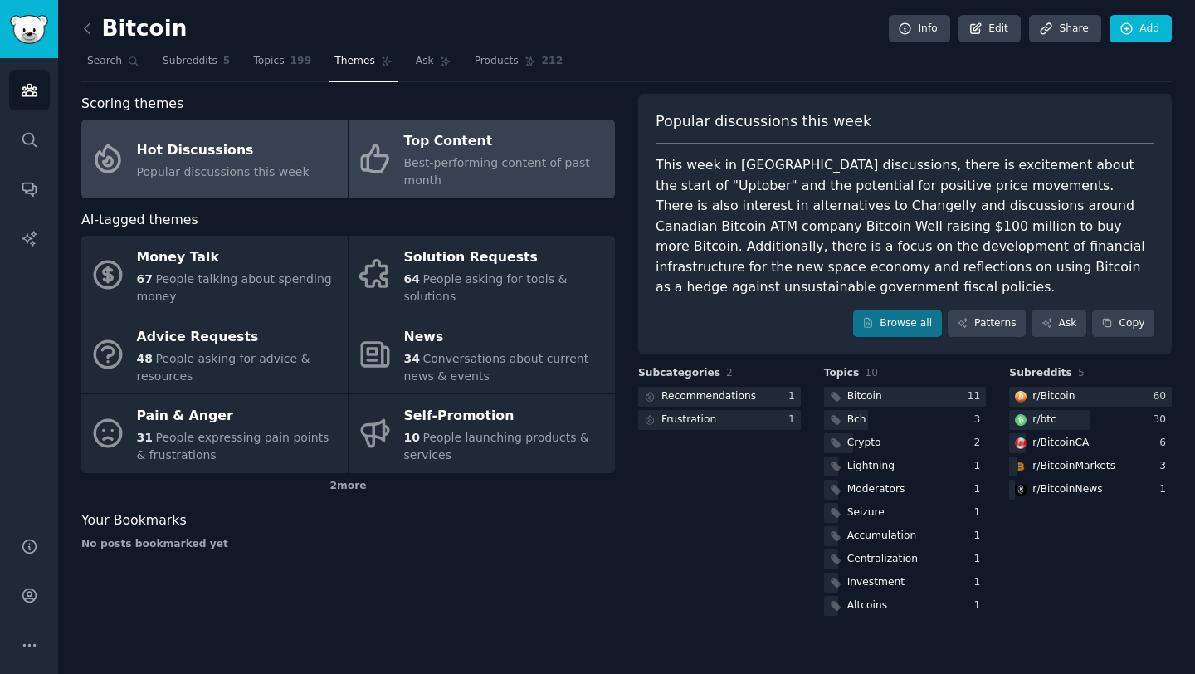
click at [416, 162] on span "Best-performing content of past month" at bounding box center [497, 171] width 186 height 31
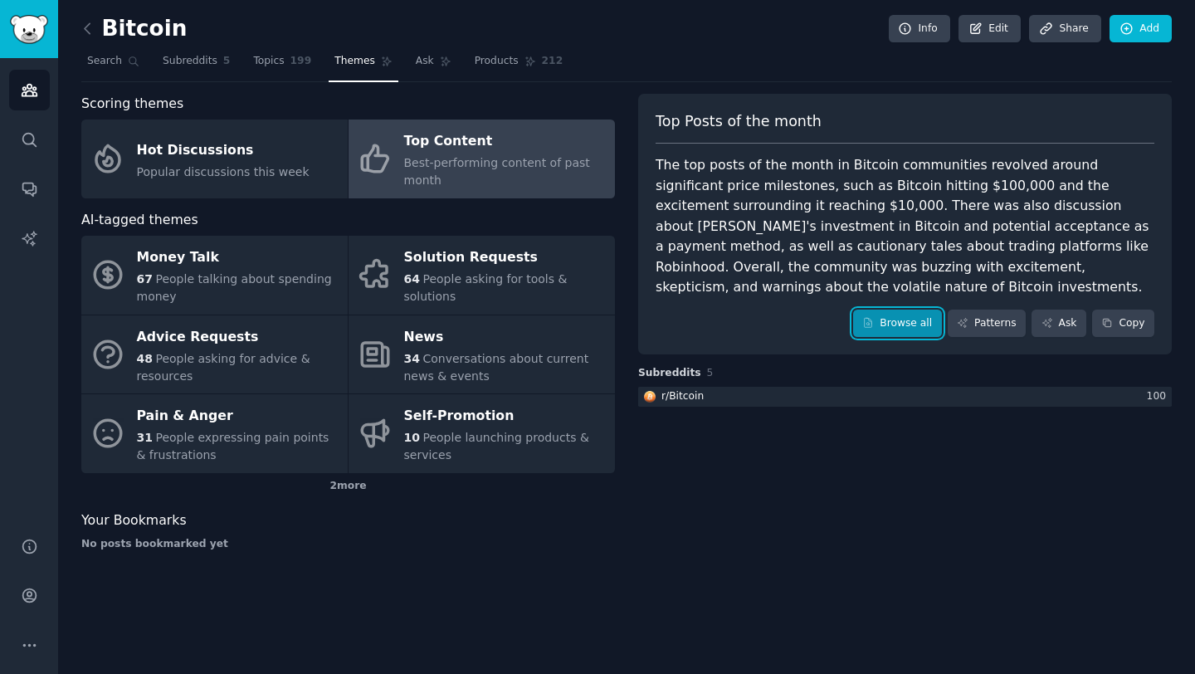
click at [920, 323] on link "Browse all" at bounding box center [897, 324] width 89 height 28
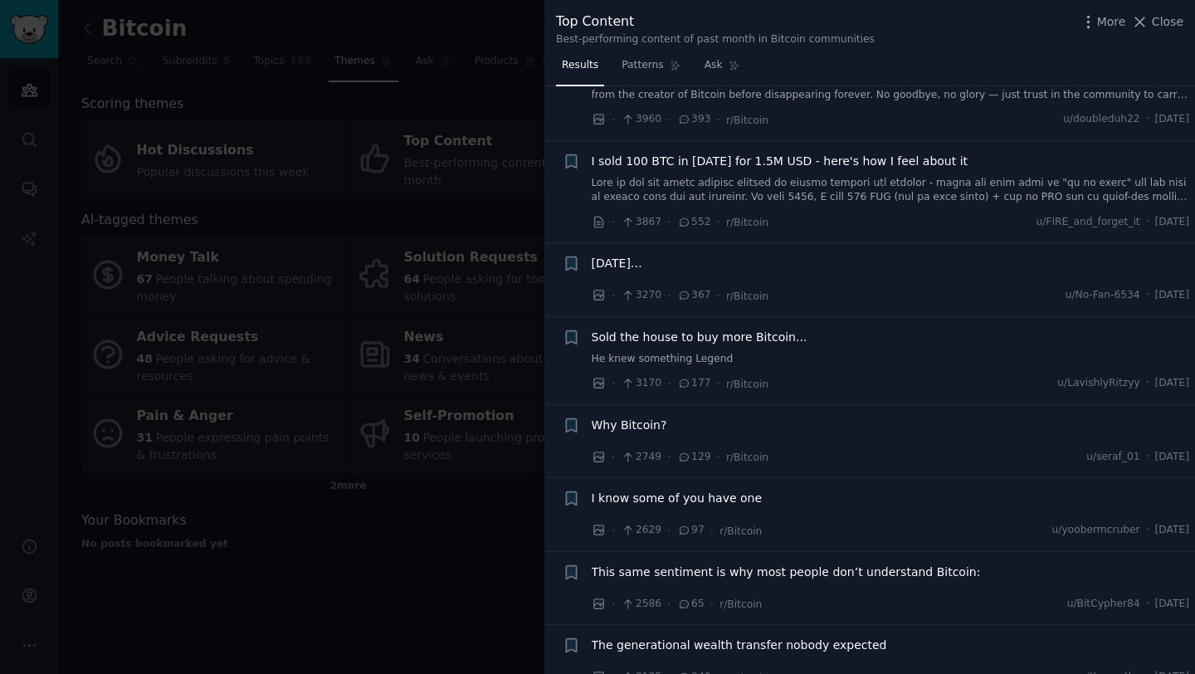
scroll to position [75, 0]
click at [832, 162] on span "I sold 100 BTC in [DATE] for 1.5M USD - here's how I feel about it" at bounding box center [780, 160] width 377 height 17
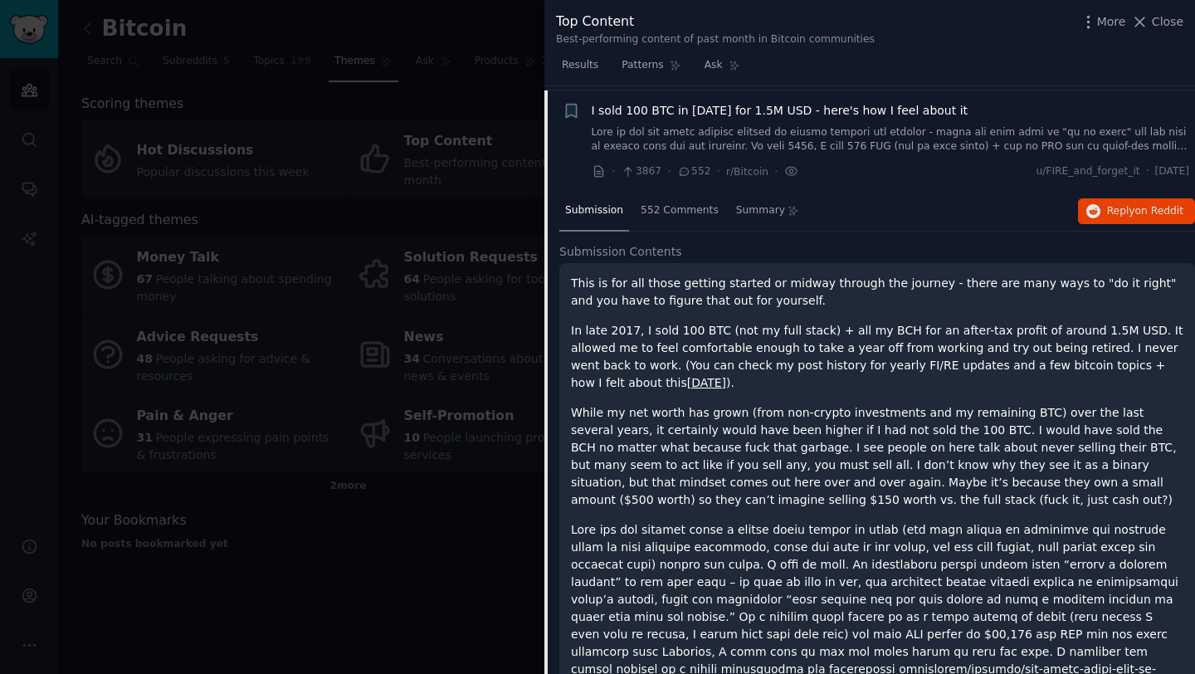
scroll to position [129, 0]
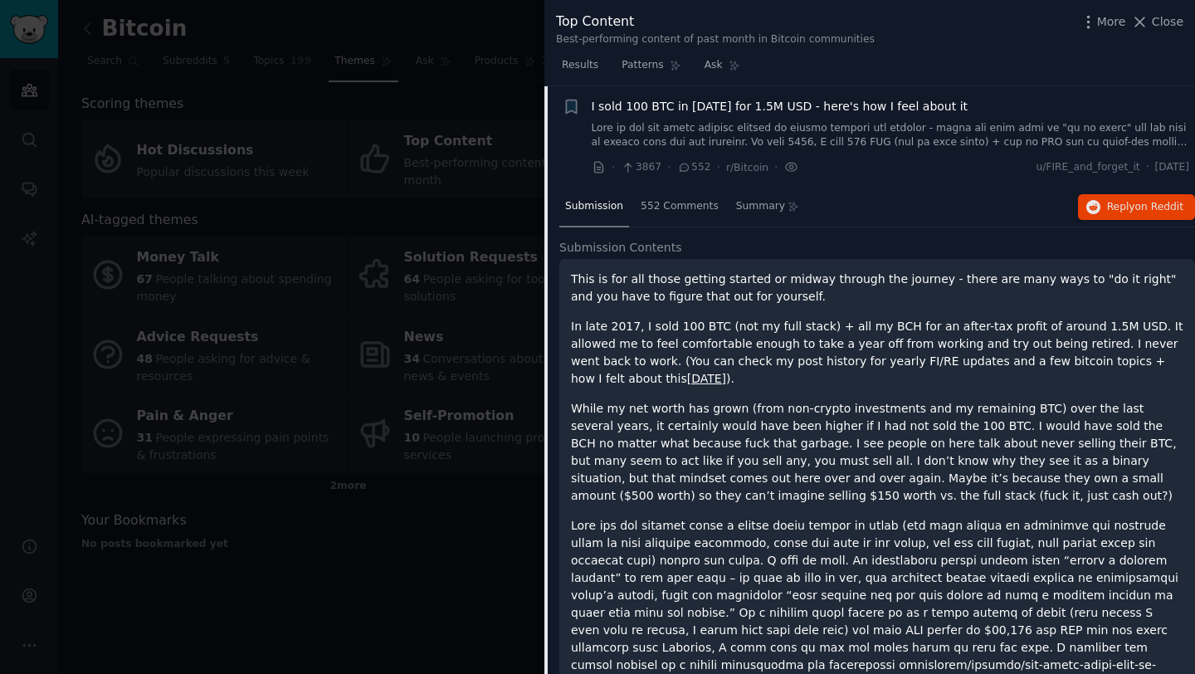
drag, startPoint x: 817, startPoint y: 303, endPoint x: 924, endPoint y: 505, distance: 227.9
drag, startPoint x: 924, startPoint y: 505, endPoint x: 910, endPoint y: 304, distance: 201.3
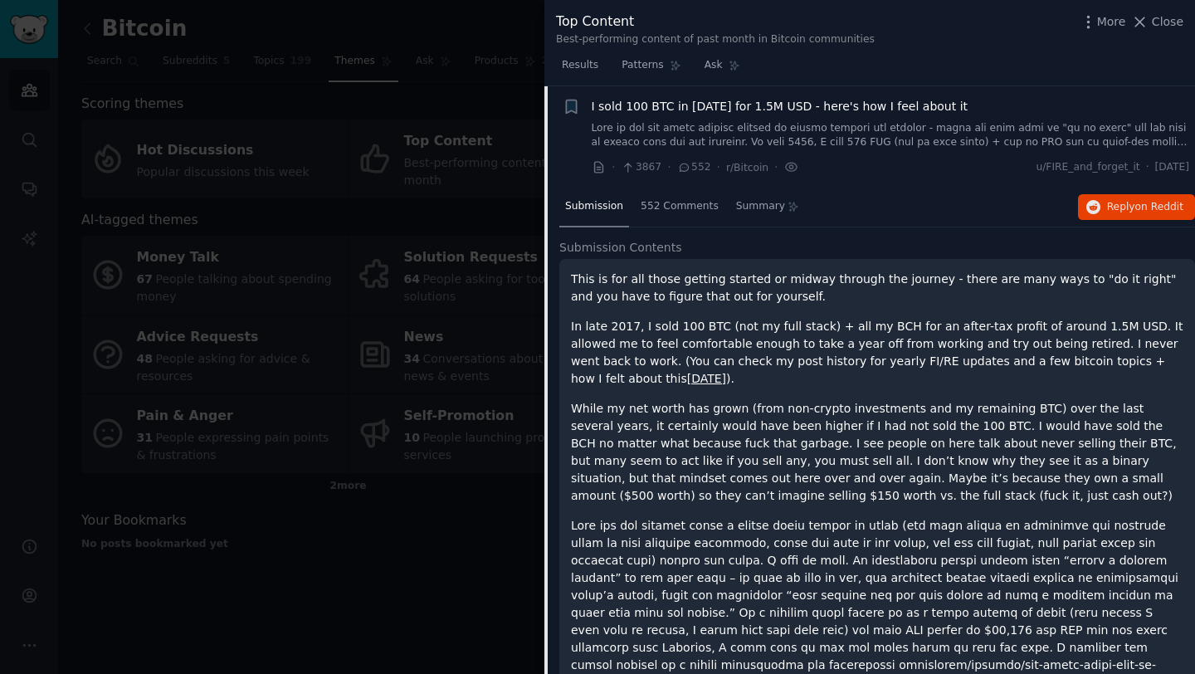
click at [910, 304] on p "This is for all those getting started or midway through the journey - there are…" at bounding box center [877, 288] width 612 height 35
drag, startPoint x: 910, startPoint y: 304, endPoint x: 954, endPoint y: 495, distance: 196.7
click at [954, 495] on p "While my net worth has grown (from non-crypto investments and my remaining BTC)…" at bounding box center [877, 452] width 612 height 105
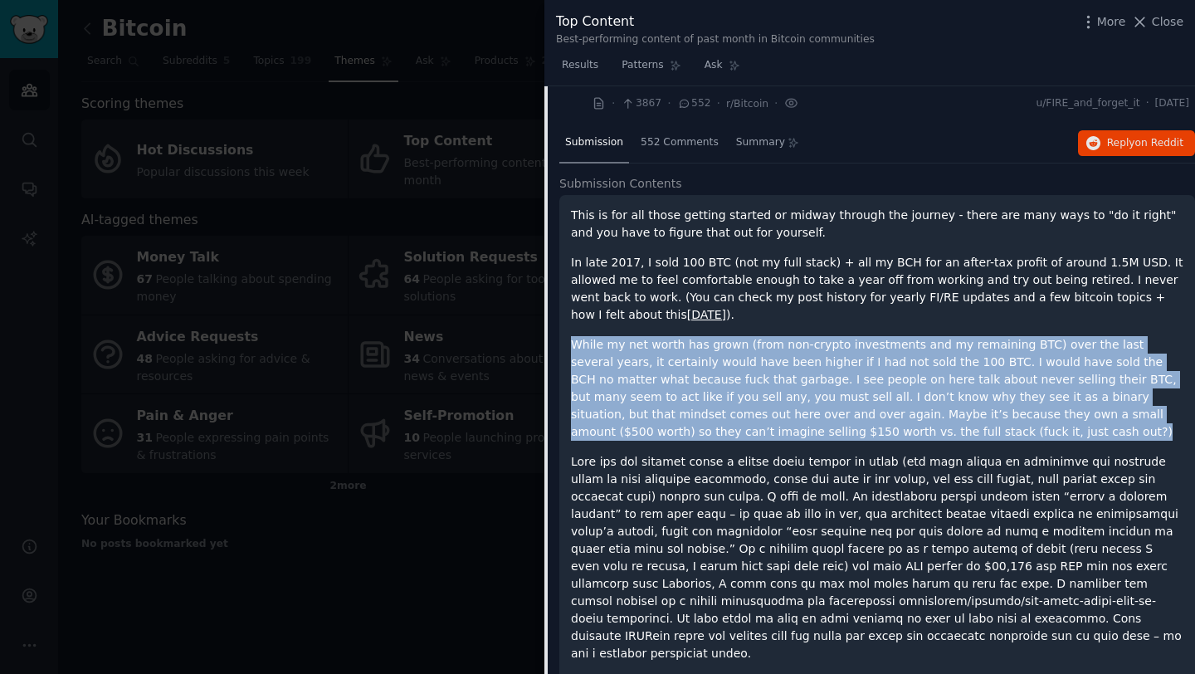
drag, startPoint x: 900, startPoint y: 325, endPoint x: 924, endPoint y: 433, distance: 110.5
click at [924, 433] on div "This is for all those getting started or midway through the journey - there are…" at bounding box center [877, 669] width 612 height 924
click at [924, 433] on p "While my net worth has grown (from non-crypto investments and my remaining BTC)…" at bounding box center [877, 388] width 612 height 105
drag, startPoint x: 924, startPoint y: 305, endPoint x: 939, endPoint y: 431, distance: 126.3
click at [940, 431] on div "This is for all those getting started or midway through the journey - there are…" at bounding box center [877, 669] width 612 height 924
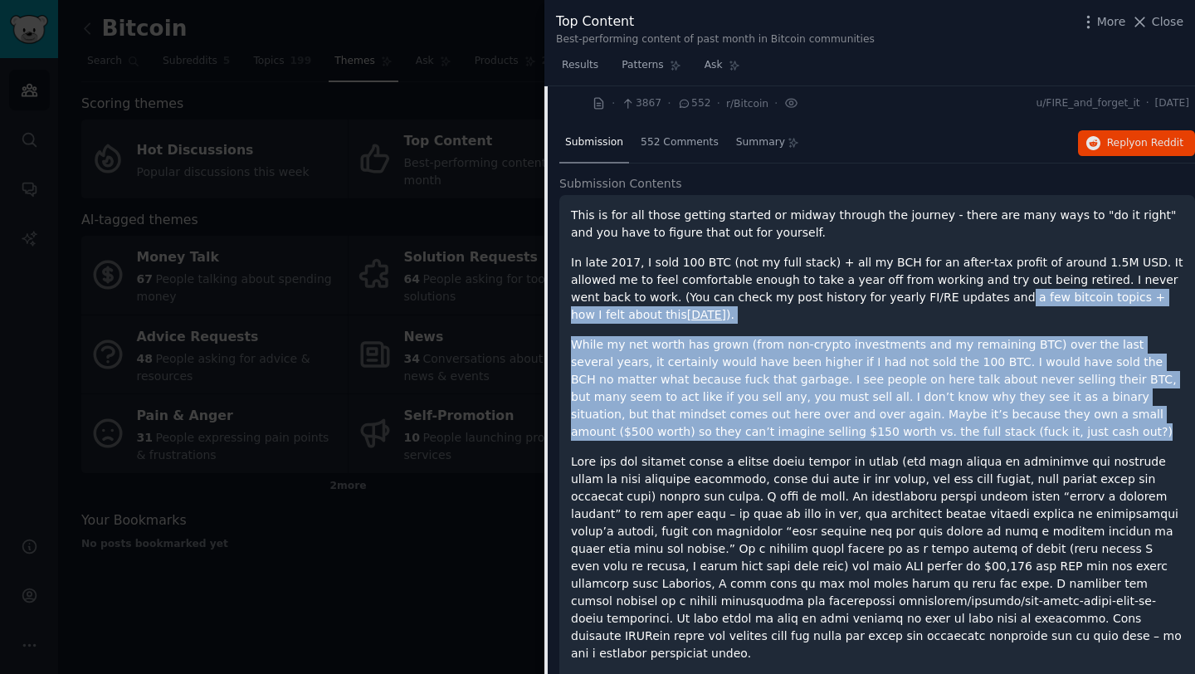
click at [939, 431] on p "While my net worth has grown (from non-crypto investments and my remaining BTC)…" at bounding box center [877, 388] width 612 height 105
drag, startPoint x: 939, startPoint y: 431, endPoint x: 939, endPoint y: 310, distance: 120.3
click at [939, 310] on div "This is for all those getting started or midway through the journey - there are…" at bounding box center [877, 669] width 612 height 924
click at [939, 310] on p "In late 2017, I sold 100 BTC (not my full stack) + all my BCH for an after-tax …" at bounding box center [877, 289] width 612 height 70
drag, startPoint x: 939, startPoint y: 310, endPoint x: 939, endPoint y: 427, distance: 116.2
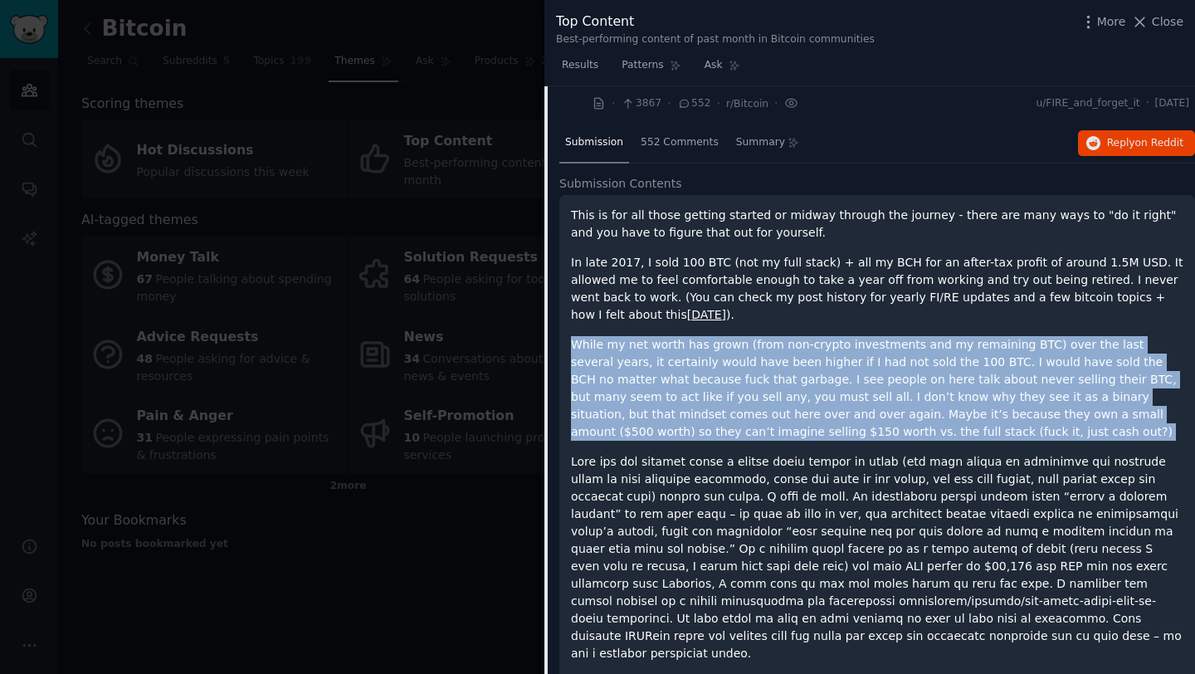
click at [939, 427] on div "This is for all those getting started or midway through the journey - there are…" at bounding box center [877, 669] width 612 height 924
click at [939, 427] on p "While my net worth has grown (from non-crypto investments and my remaining BTC)…" at bounding box center [877, 388] width 612 height 105
drag, startPoint x: 939, startPoint y: 427, endPoint x: 940, endPoint y: 317, distance: 109.5
click at [940, 317] on div "This is for all those getting started or midway through the journey - there are…" at bounding box center [877, 669] width 612 height 924
click at [940, 317] on p "In late 2017, I sold 100 BTC (not my full stack) + all my BCH for an after-tax …" at bounding box center [877, 289] width 612 height 70
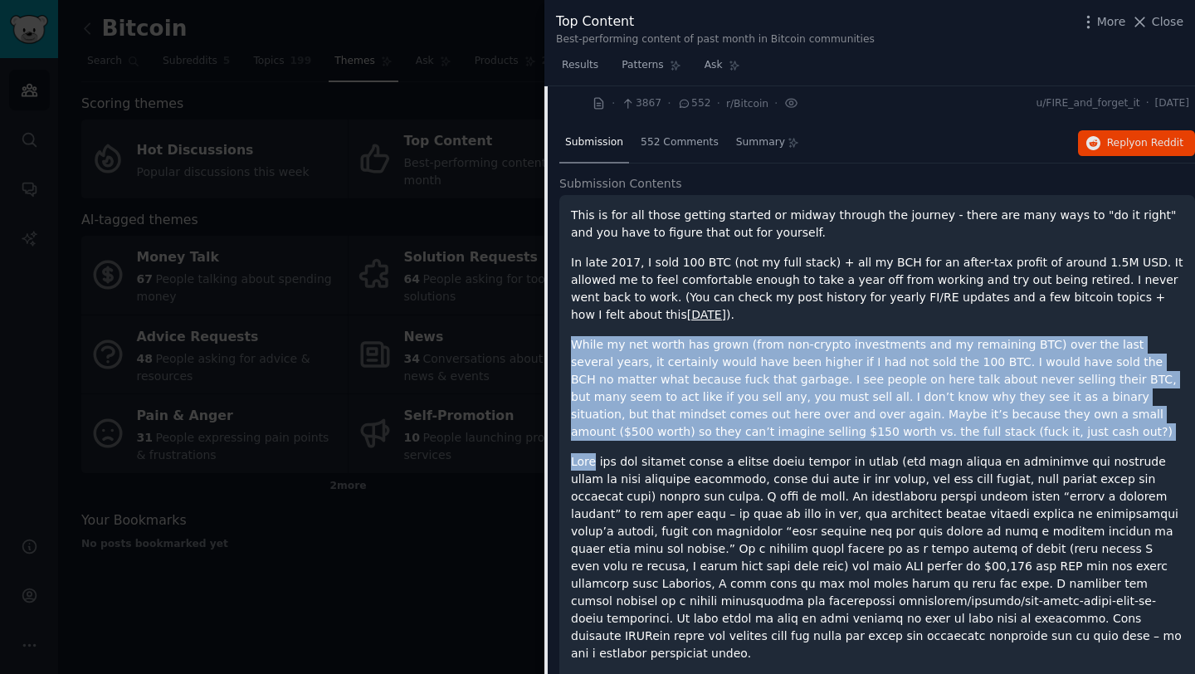
drag, startPoint x: 940, startPoint y: 317, endPoint x: 944, endPoint y: 447, distance: 130.3
click at [944, 447] on div "This is for all those getting started or midway through the journey - there are…" at bounding box center [877, 669] width 612 height 924
drag, startPoint x: 934, startPoint y: 430, endPoint x: 949, endPoint y: 317, distance: 113.8
click at [950, 316] on div "This is for all those getting started or midway through the journey - there are…" at bounding box center [877, 669] width 612 height 924
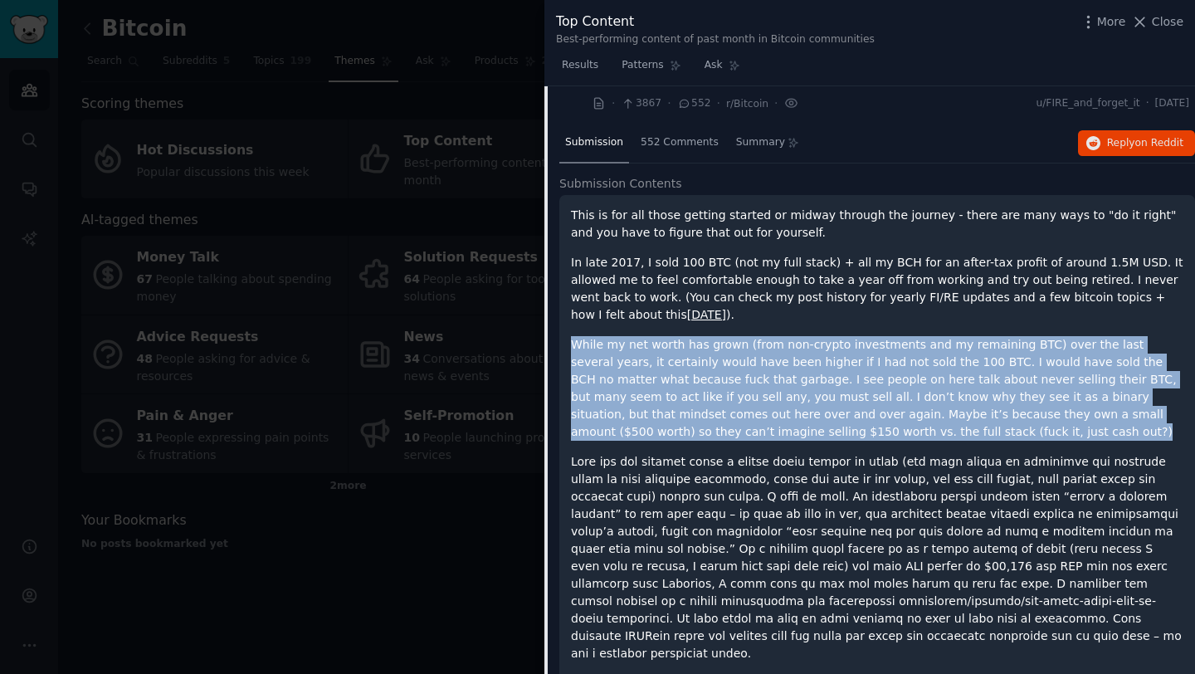
click at [949, 317] on p "In late 2017, I sold 100 BTC (not my full stack) + all my BCH for an after-tax …" at bounding box center [877, 289] width 612 height 70
drag, startPoint x: 949, startPoint y: 317, endPoint x: 960, endPoint y: 434, distance: 117.5
click at [960, 434] on div "This is for all those getting started or midway through the journey - there are…" at bounding box center [877, 669] width 612 height 924
click at [960, 434] on p "While my net worth has grown (from non-crypto investments and my remaining BTC)…" at bounding box center [877, 388] width 612 height 105
drag, startPoint x: 960, startPoint y: 434, endPoint x: 944, endPoint y: 322, distance: 113.3
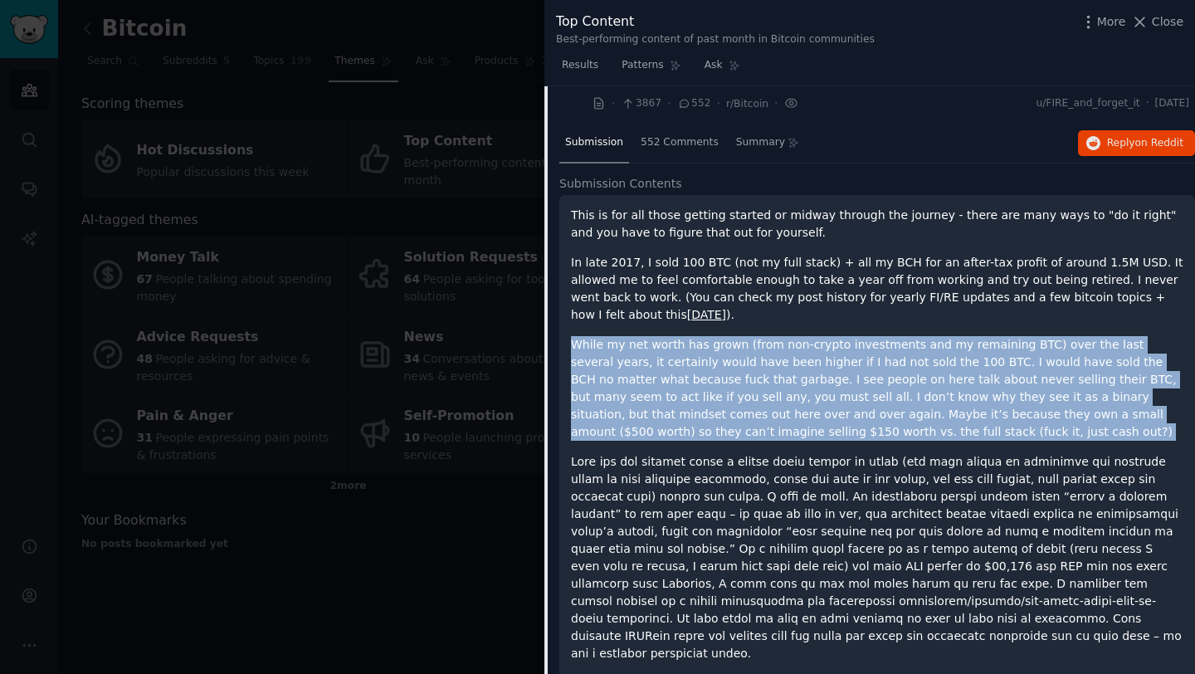
click at [944, 321] on div "This is for all those getting started or midway through the journey - there are…" at bounding box center [877, 669] width 612 height 924
click at [944, 322] on p "In late 2017, I sold 100 BTC (not my full stack) + all my BCH for an after-tax …" at bounding box center [877, 289] width 612 height 70
drag, startPoint x: 944, startPoint y: 322, endPoint x: 941, endPoint y: 433, distance: 111.2
click at [941, 433] on div "This is for all those getting started or midway through the journey - there are…" at bounding box center [877, 669] width 612 height 924
click at [941, 433] on p "While my net worth has grown (from non-crypto investments and my remaining BTC)…" at bounding box center [877, 388] width 612 height 105
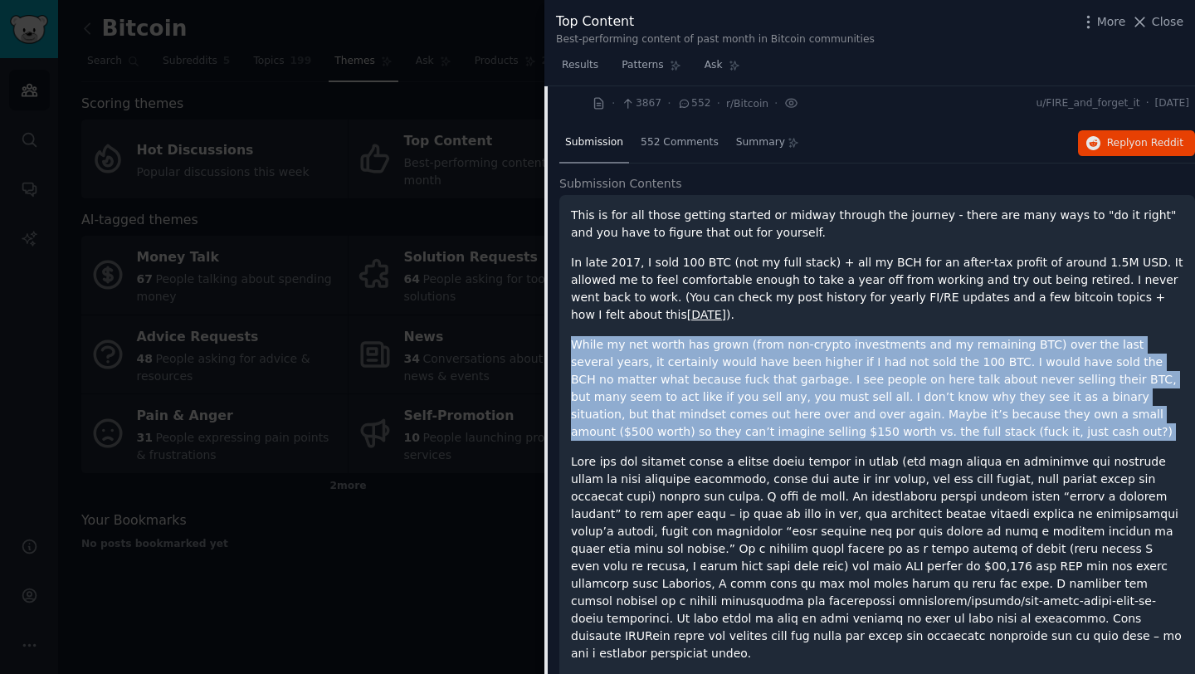
drag, startPoint x: 941, startPoint y: 433, endPoint x: 936, endPoint y: 325, distance: 108.0
click at [936, 325] on div "This is for all those getting started or midway through the journey - there are…" at bounding box center [877, 669] width 612 height 924
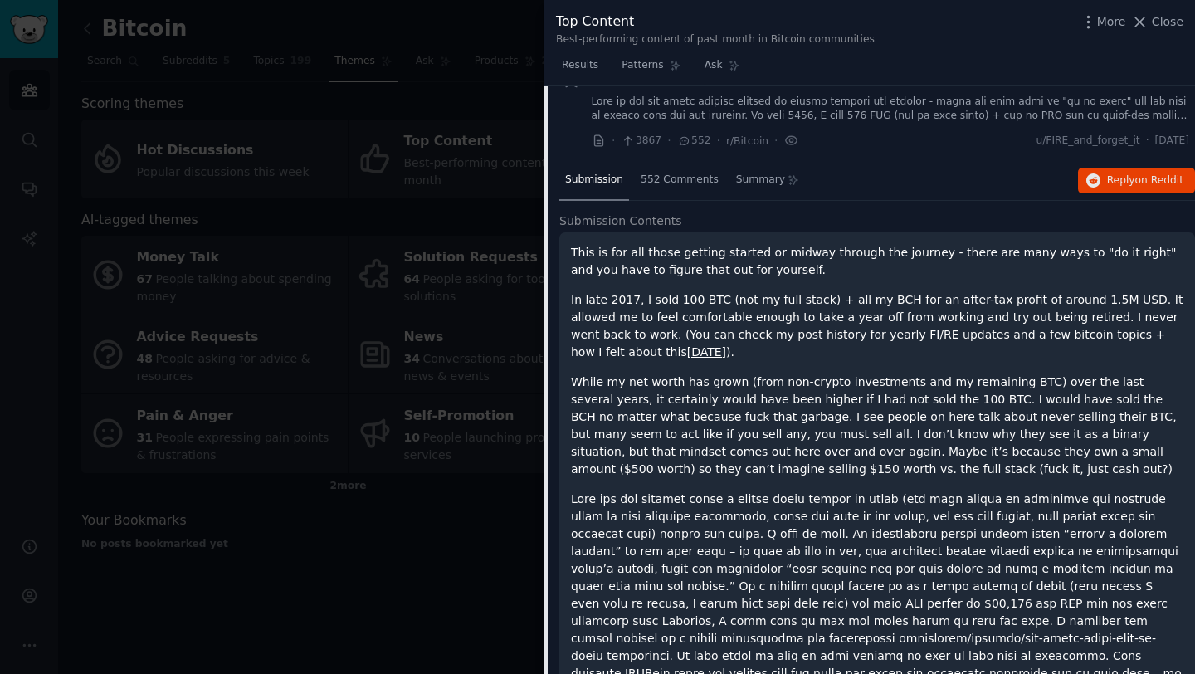
scroll to position [0, 0]
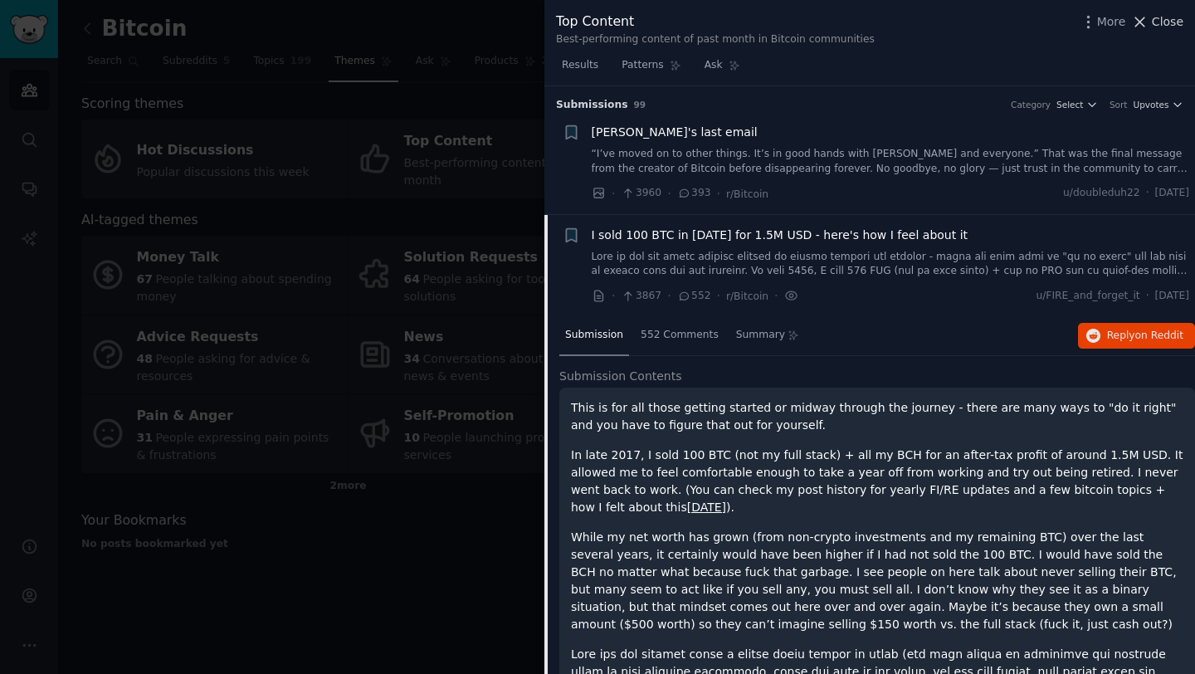
click at [1182, 22] on span "Close" at bounding box center [1168, 21] width 32 height 17
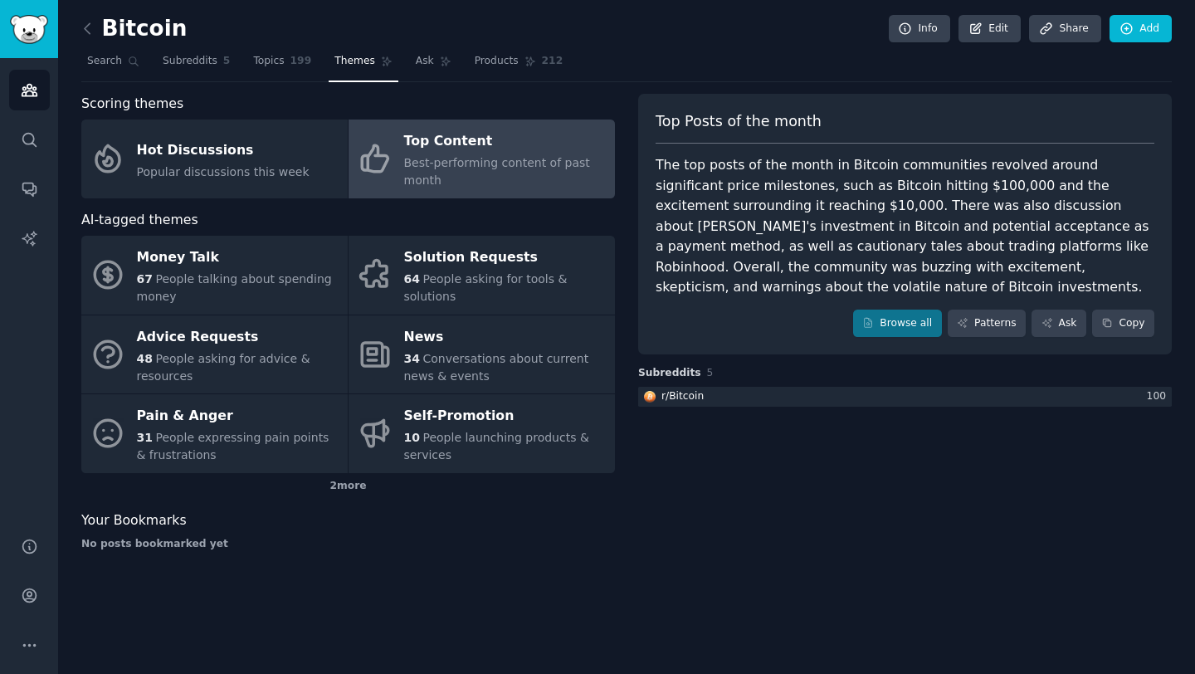
click at [447, 176] on div "Best-performing content of past month" at bounding box center [505, 171] width 202 height 35
click at [448, 147] on div "Top Content" at bounding box center [505, 142] width 202 height 27
click at [875, 314] on link "Browse all" at bounding box center [897, 324] width 89 height 28
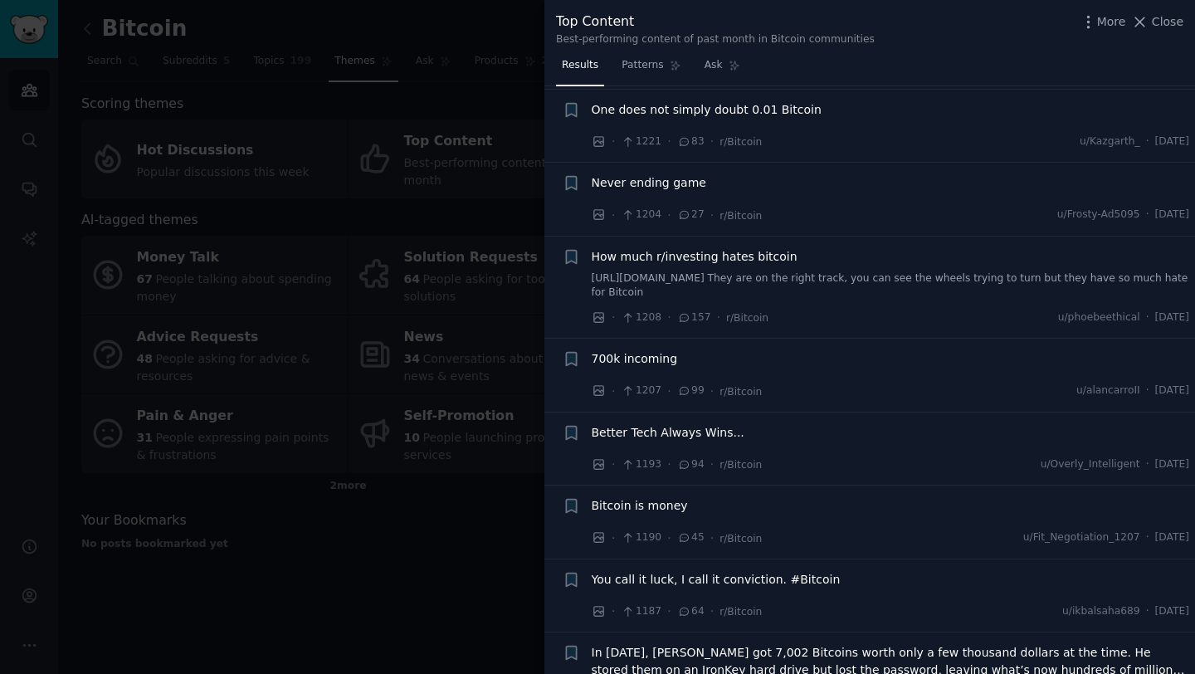
scroll to position [2822, 0]
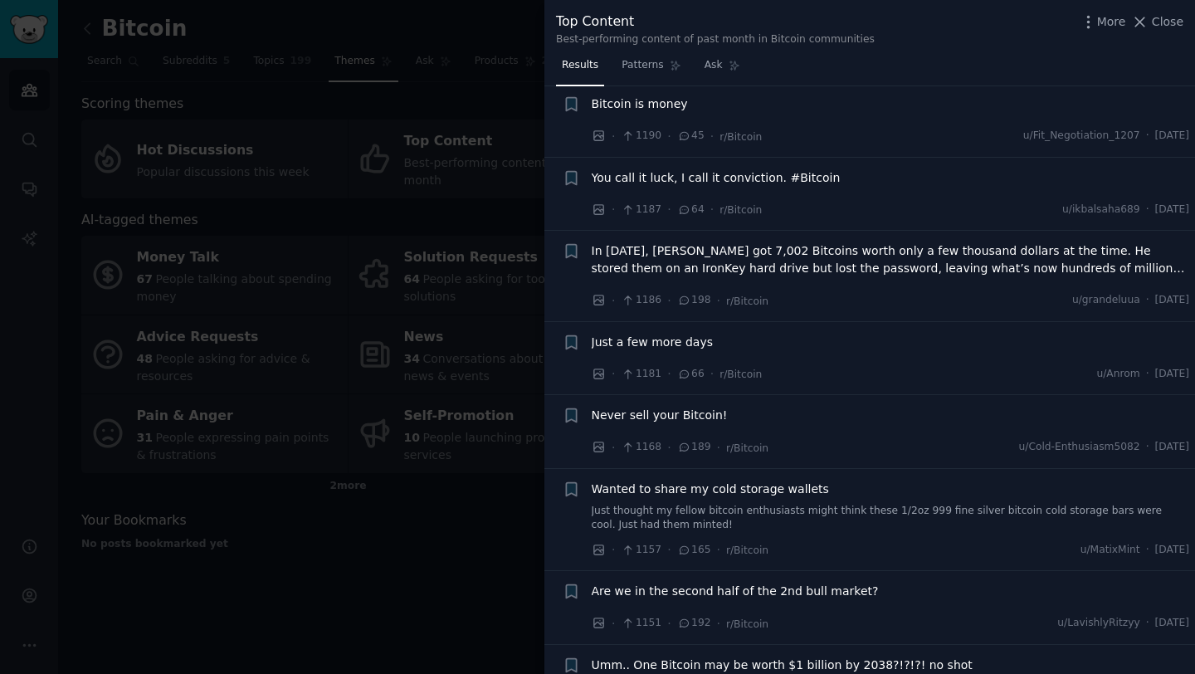
click at [473, 30] on div at bounding box center [597, 337] width 1195 height 674
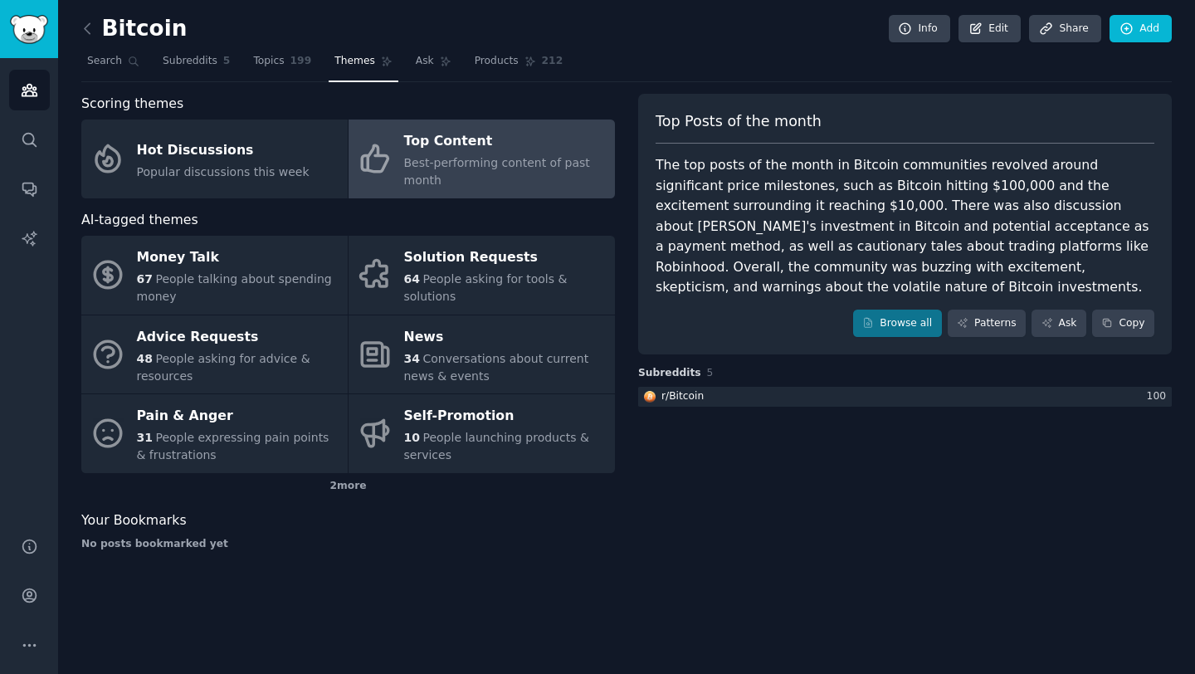
click at [500, 148] on div "Top Content" at bounding box center [505, 142] width 202 height 27
click at [895, 333] on link "Browse all" at bounding box center [897, 324] width 89 height 28
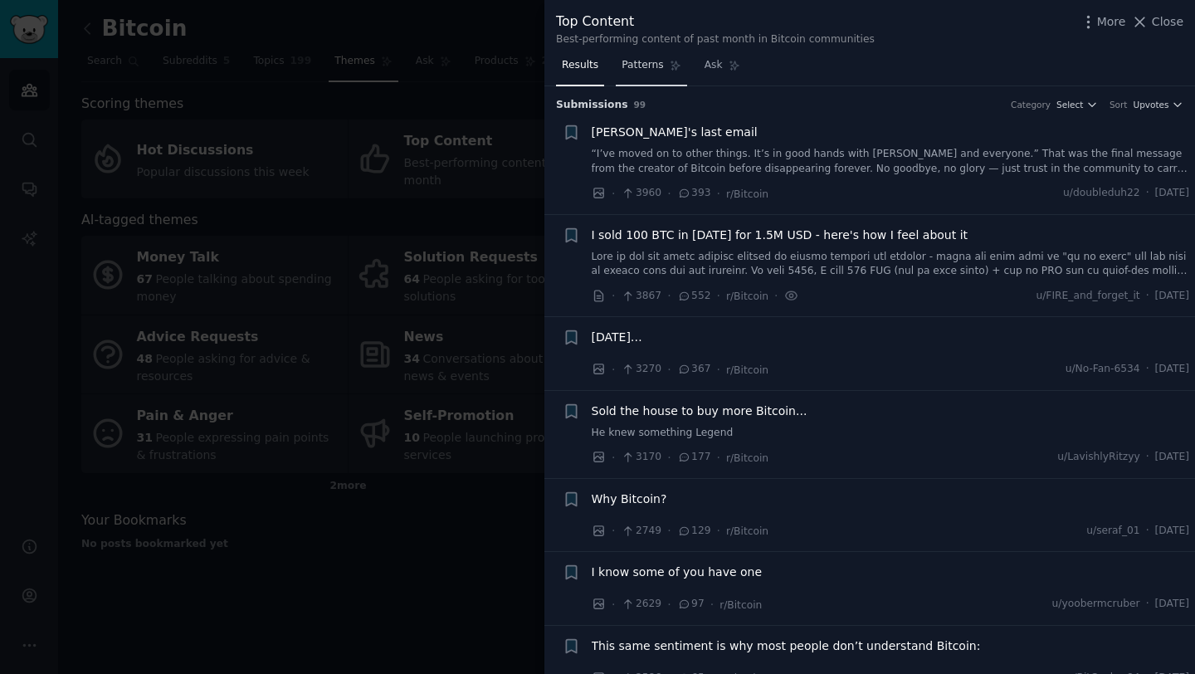
click at [626, 61] on span "Patterns" at bounding box center [642, 65] width 41 height 15
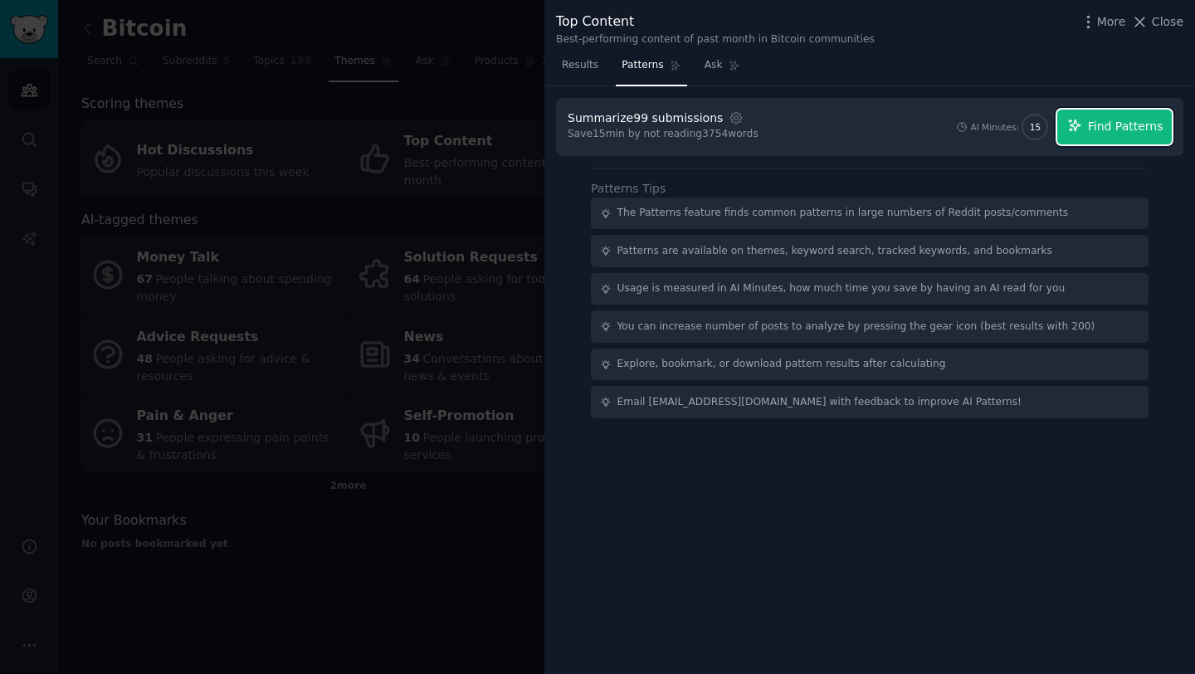
click at [1120, 120] on span "Find Patterns" at bounding box center [1126, 126] width 76 height 17
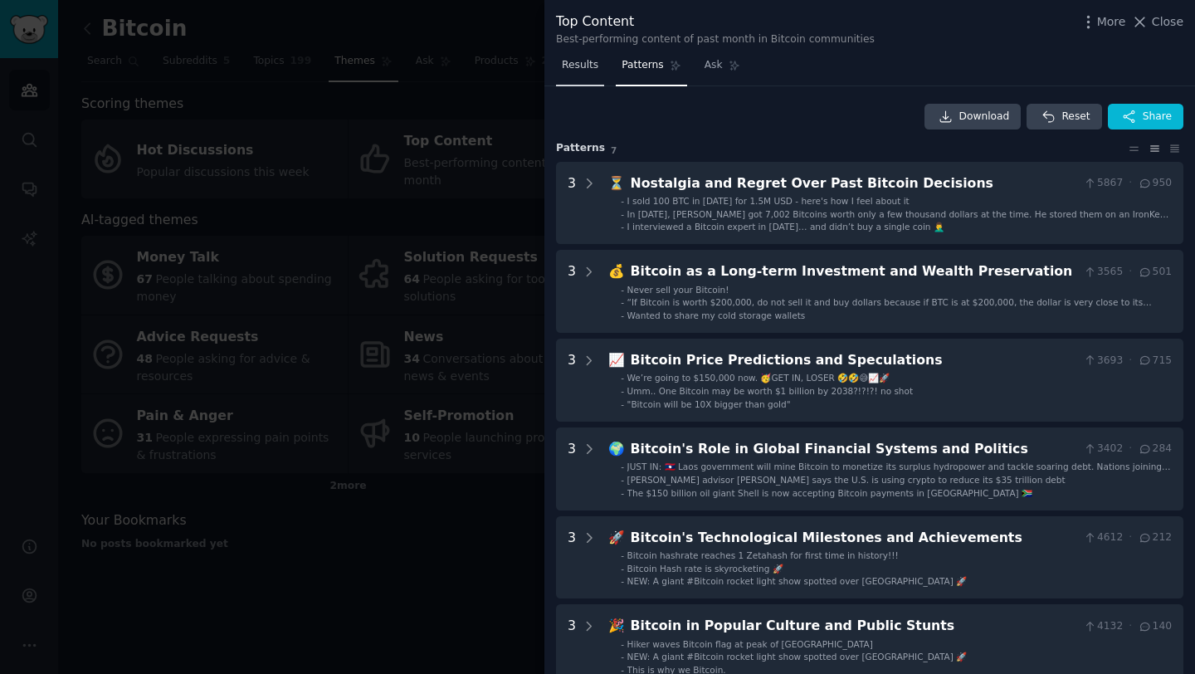
click at [581, 76] on link "Results" at bounding box center [580, 69] width 48 height 34
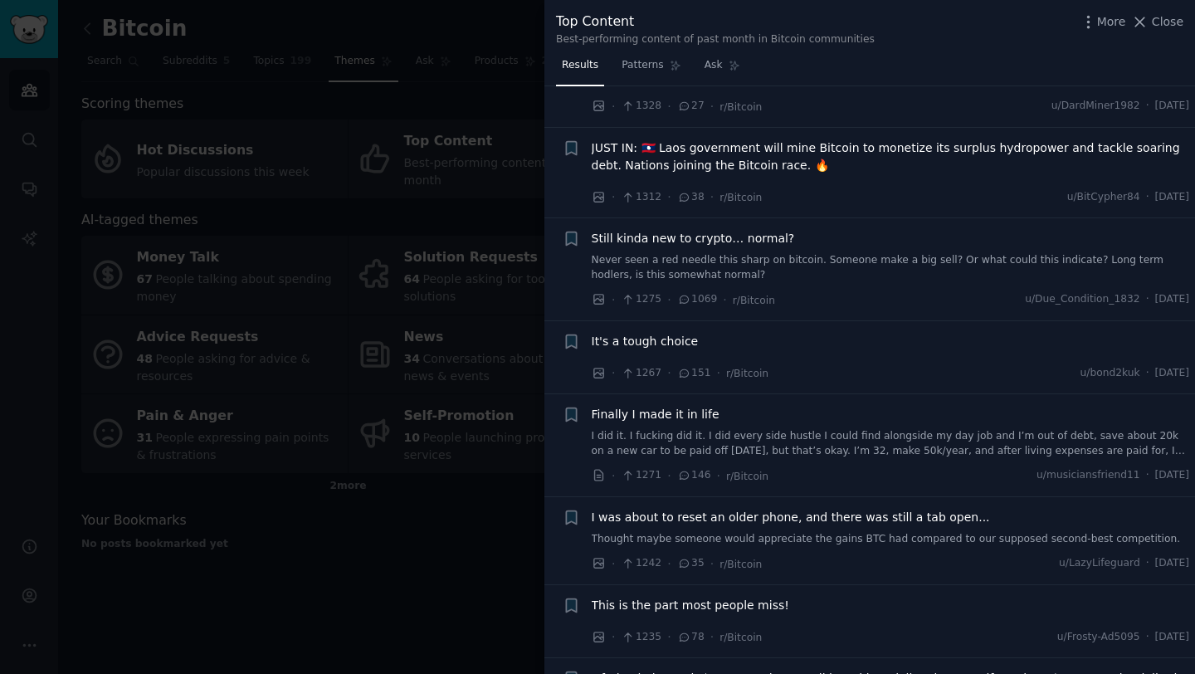
scroll to position [1898, 0]
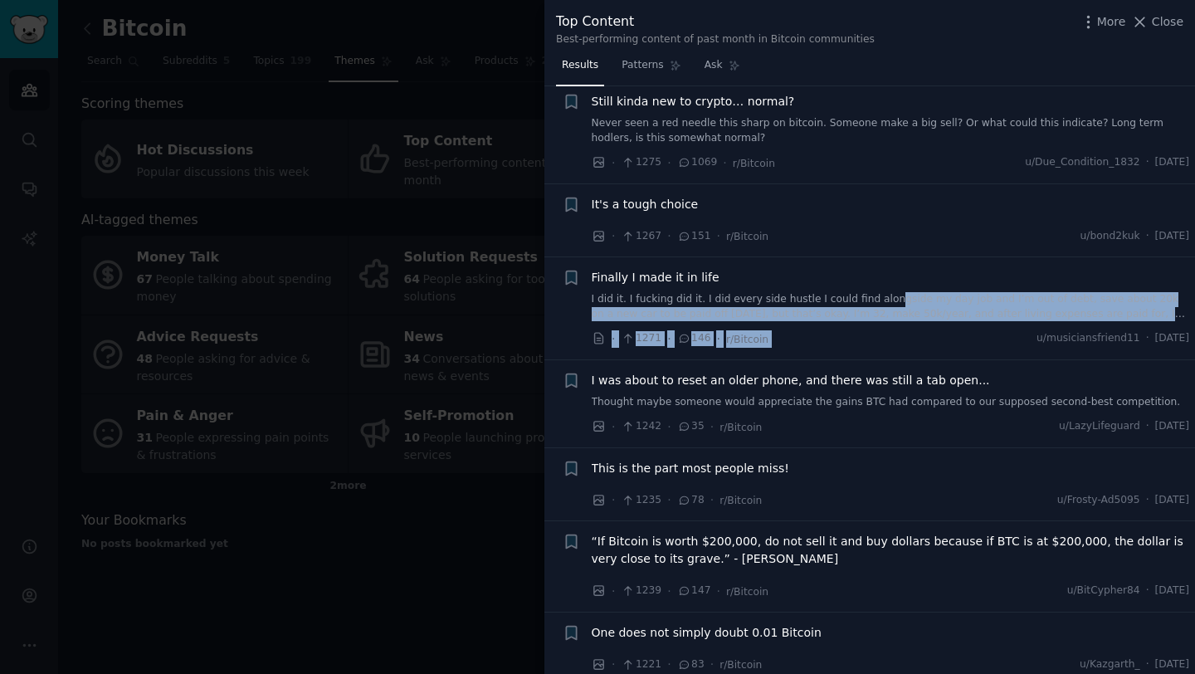
drag, startPoint x: 878, startPoint y: 329, endPoint x: 885, endPoint y: 305, distance: 24.4
click at [885, 305] on div "Finally I made it in life I did it. I fucking did it. I did every side hustle I…" at bounding box center [891, 308] width 598 height 79
click at [854, 348] on li "+ Finally I made it in life I did it. I fucking did it. I did every side hustle…" at bounding box center [869, 308] width 651 height 102
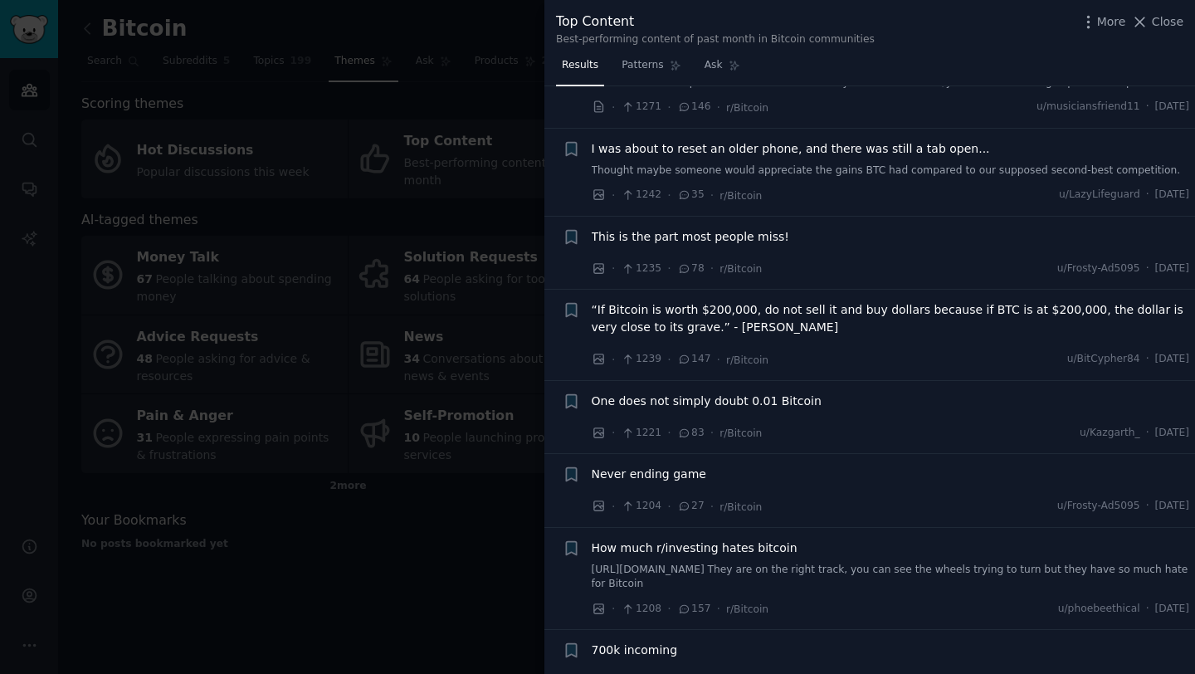
scroll to position [2184, 0]
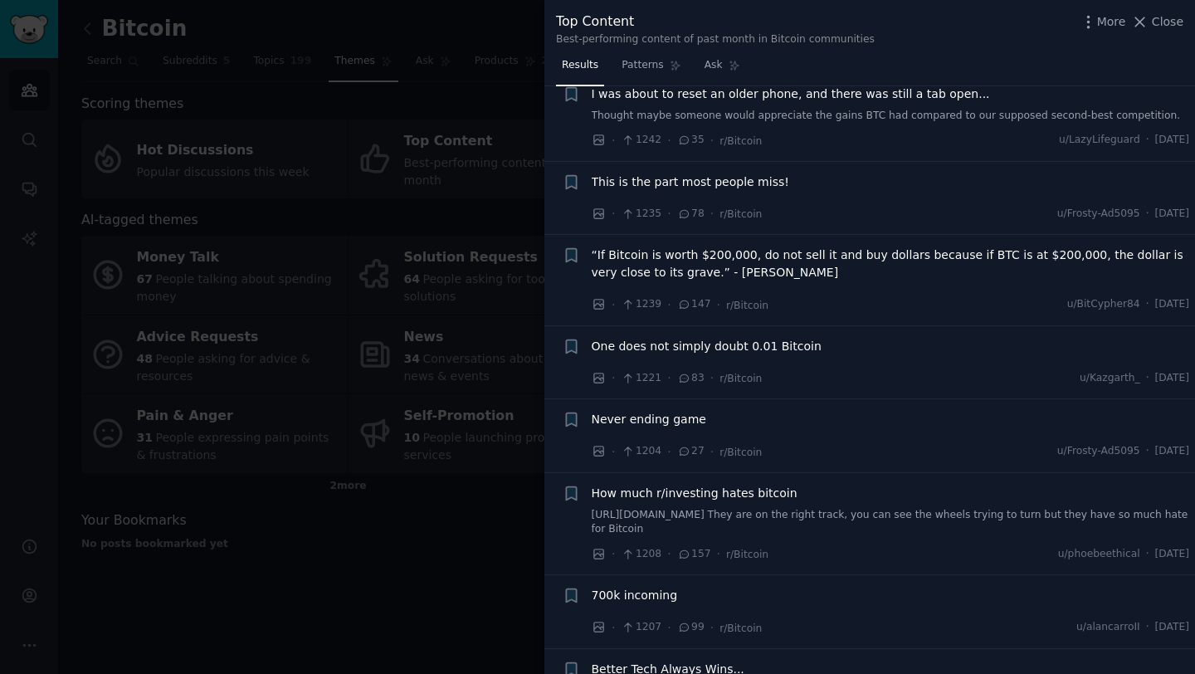
drag, startPoint x: 885, startPoint y: 283, endPoint x: 872, endPoint y: 237, distance: 48.3
click at [871, 239] on li "+ “If Bitcoin is worth $200,000, do not sell it and buy dollars because if BTC …" at bounding box center [869, 280] width 651 height 90
drag, startPoint x: 881, startPoint y: 231, endPoint x: 879, endPoint y: 272, distance: 41.6
drag, startPoint x: 876, startPoint y: 280, endPoint x: 846, endPoint y: 422, distance: 145.2
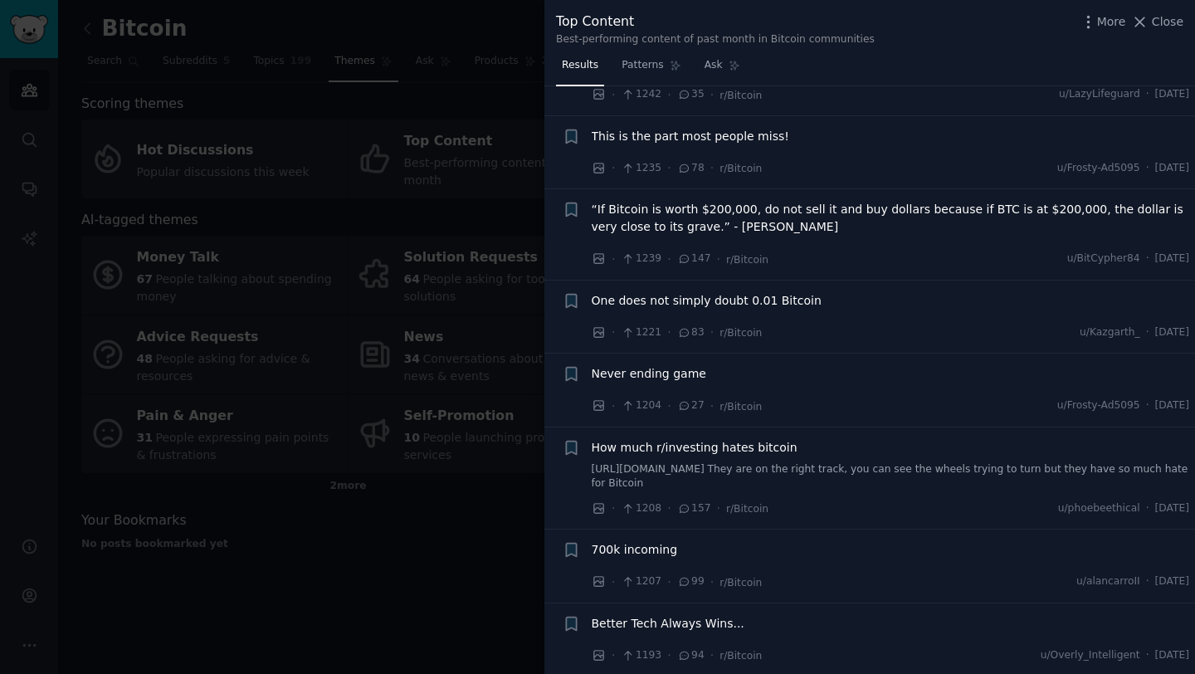
scroll to position [2313, 0]
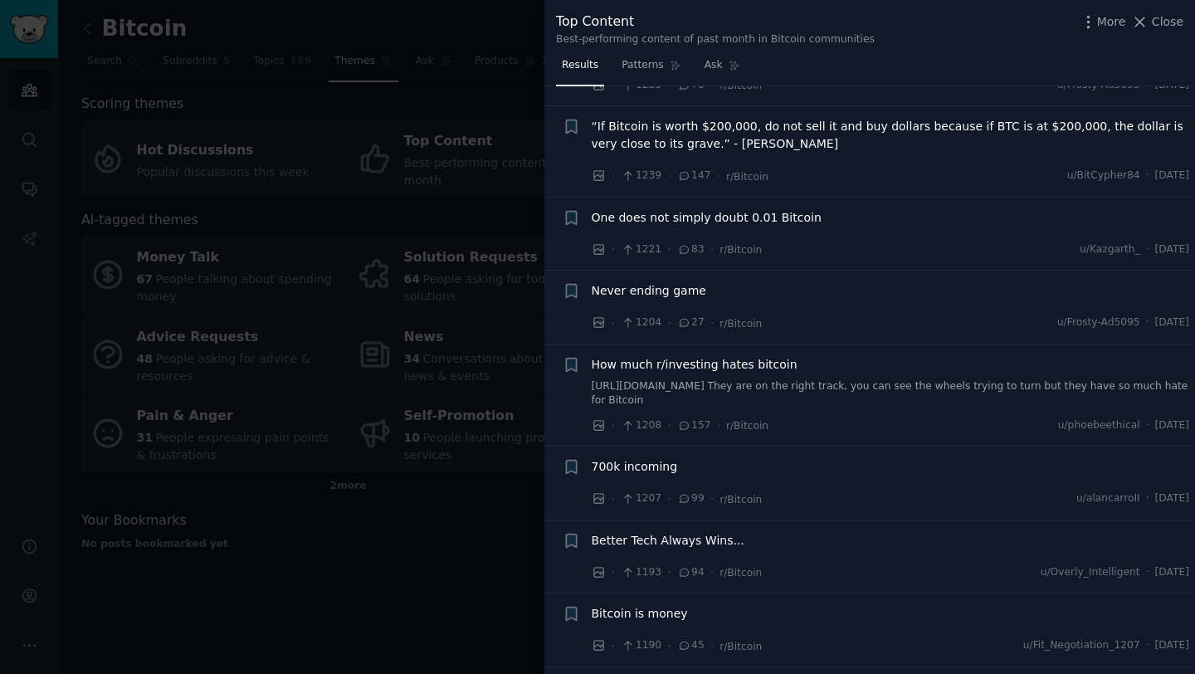
click at [899, 329] on li "+ Never ending game · 1204 · 27 · r/Bitcoin u/Frosty-Ad5095 · [DATE]" at bounding box center [869, 307] width 651 height 73
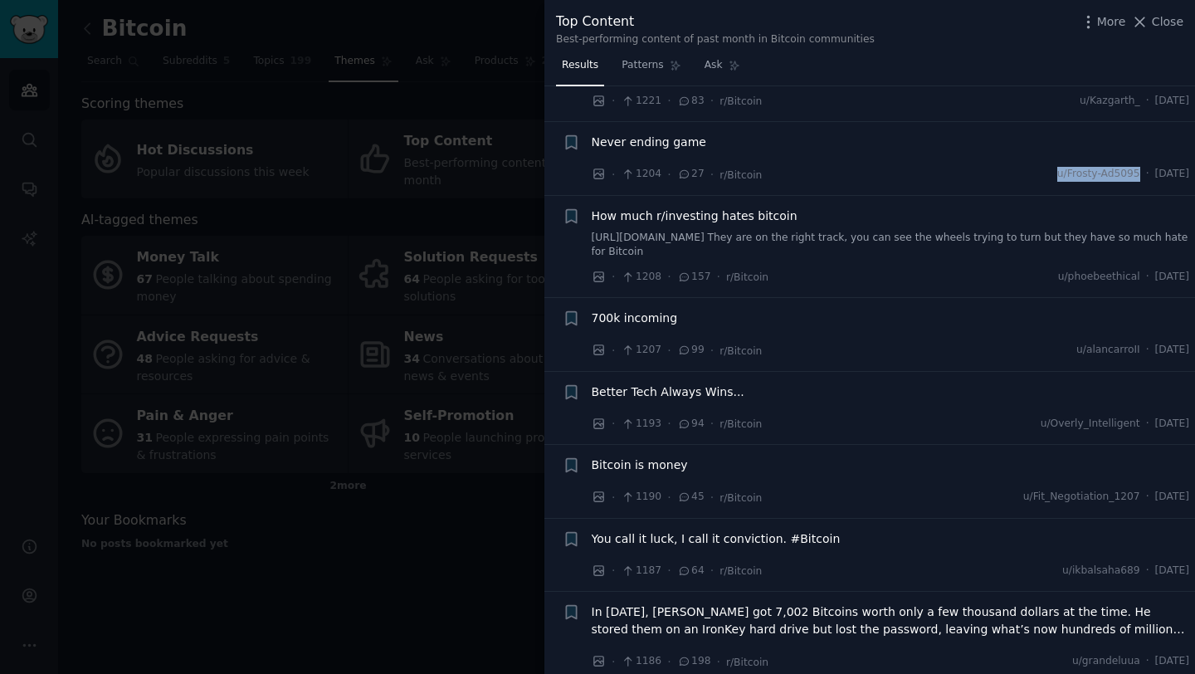
scroll to position [2461, 0]
click at [878, 193] on li "+ Never ending game · 1204 · 27 · r/Bitcoin u/Frosty-Ad5095 · [DATE]" at bounding box center [869, 159] width 651 height 73
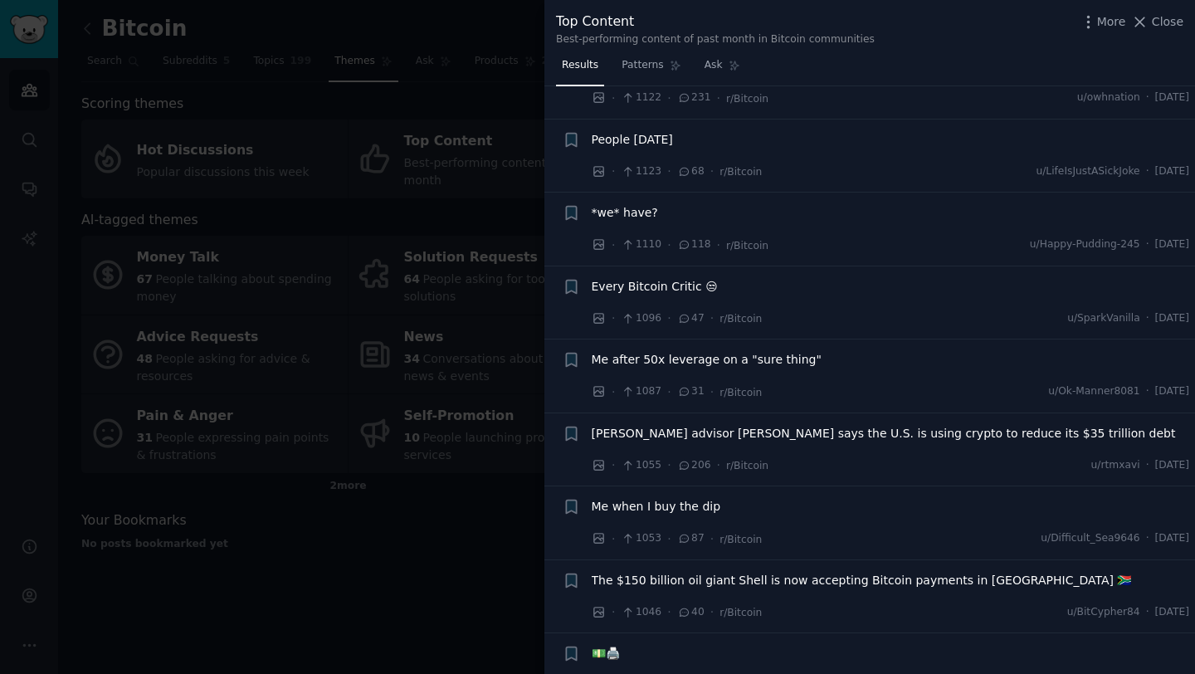
scroll to position [3615, 0]
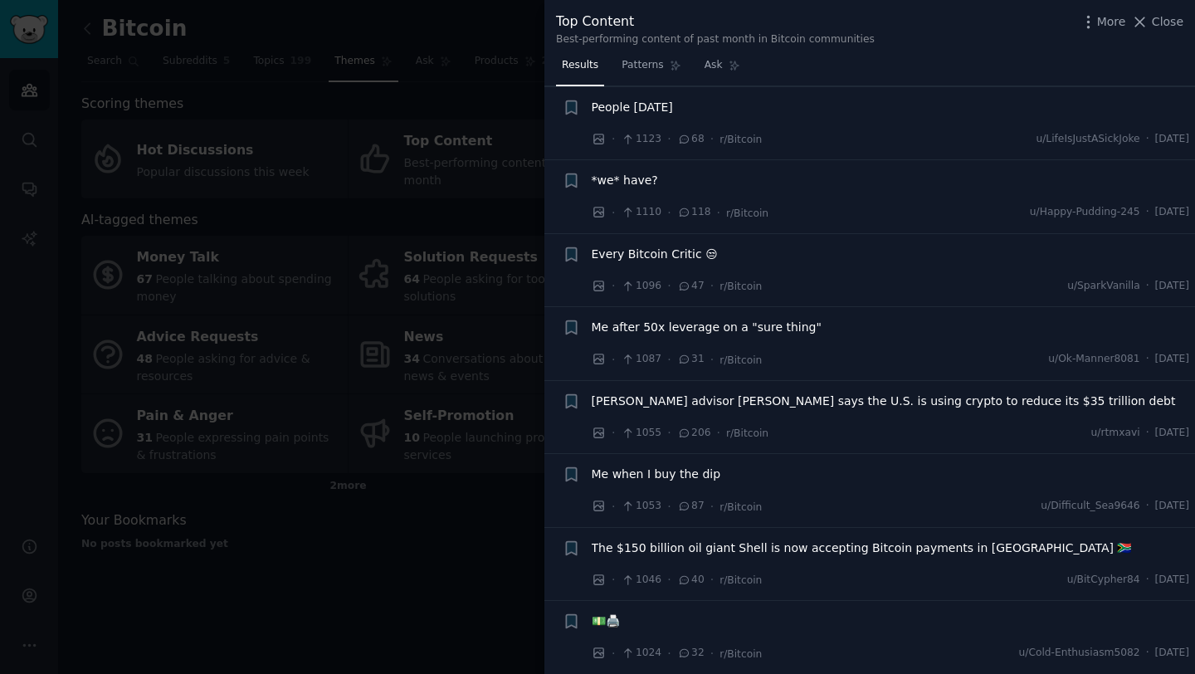
drag, startPoint x: 895, startPoint y: 388, endPoint x: 934, endPoint y: 432, distance: 58.7
click at [934, 432] on li "+ [PERSON_NAME] advisor [PERSON_NAME] says the U.S. is using crypto to reduce i…" at bounding box center [869, 417] width 651 height 73
click at [933, 432] on div "· 1055 · 206 · r/Bitcoin u/rtmxavi · [DATE]" at bounding box center [891, 432] width 598 height 17
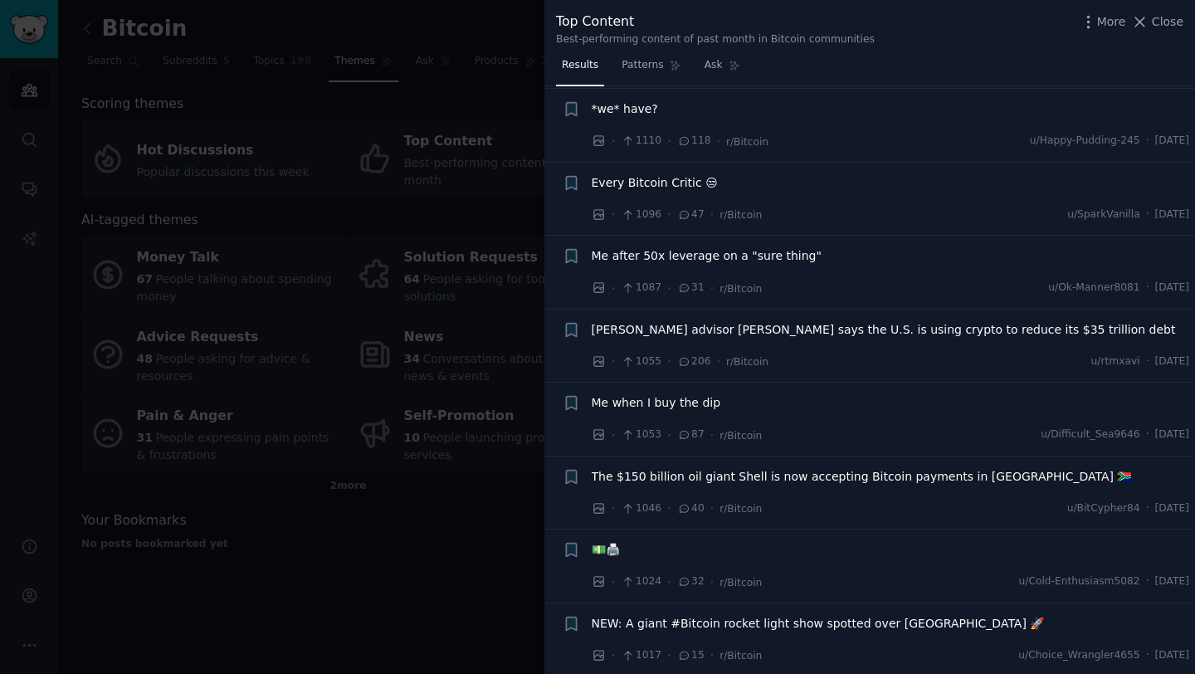
scroll to position [3860, 0]
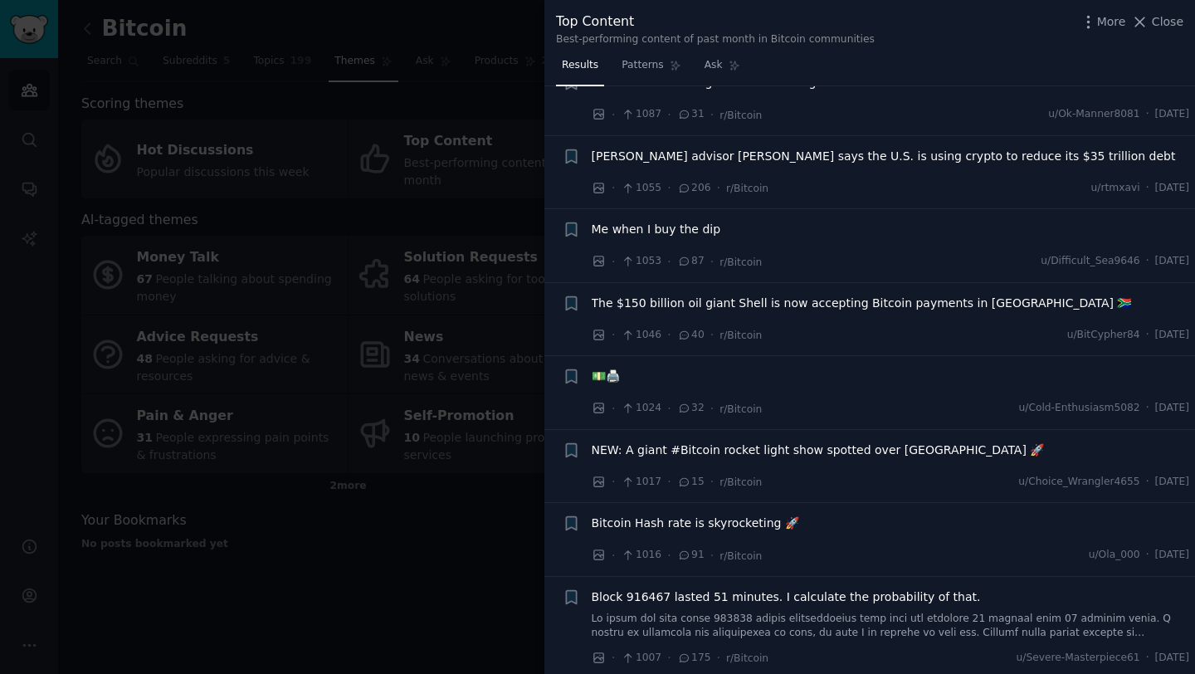
click at [929, 407] on div "· 1024 · 32 · r/Bitcoin u/Cold-Enthusiasm5082 · [DATE]" at bounding box center [891, 408] width 598 height 17
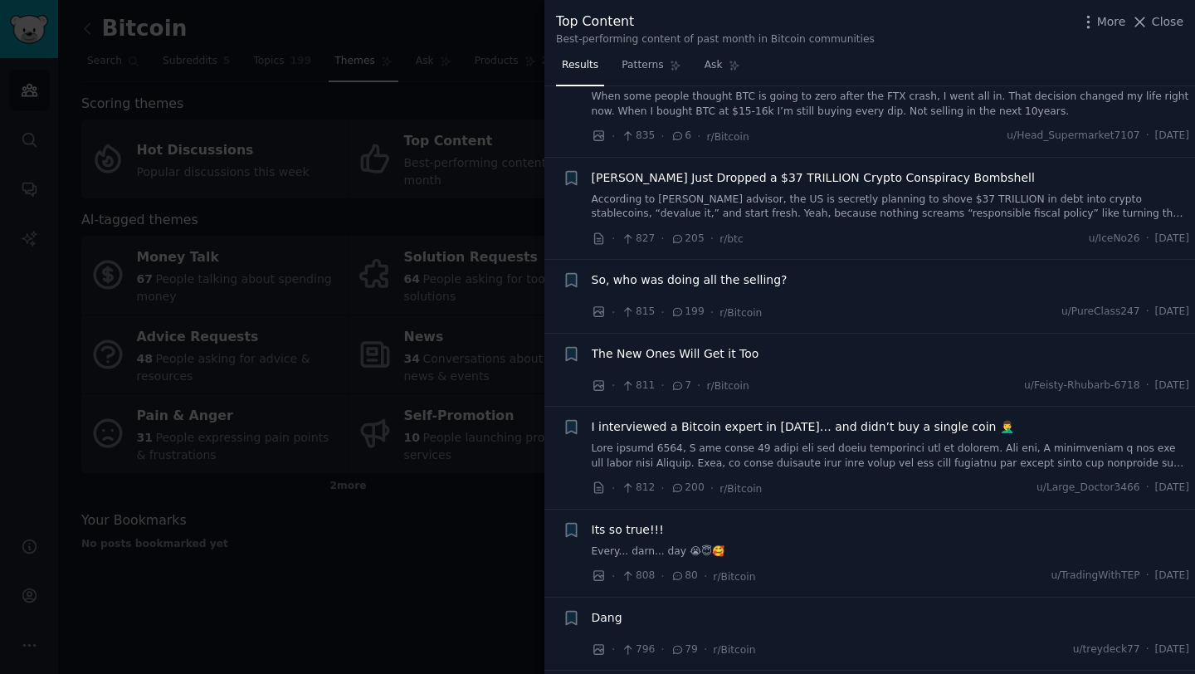
scroll to position [5574, 0]
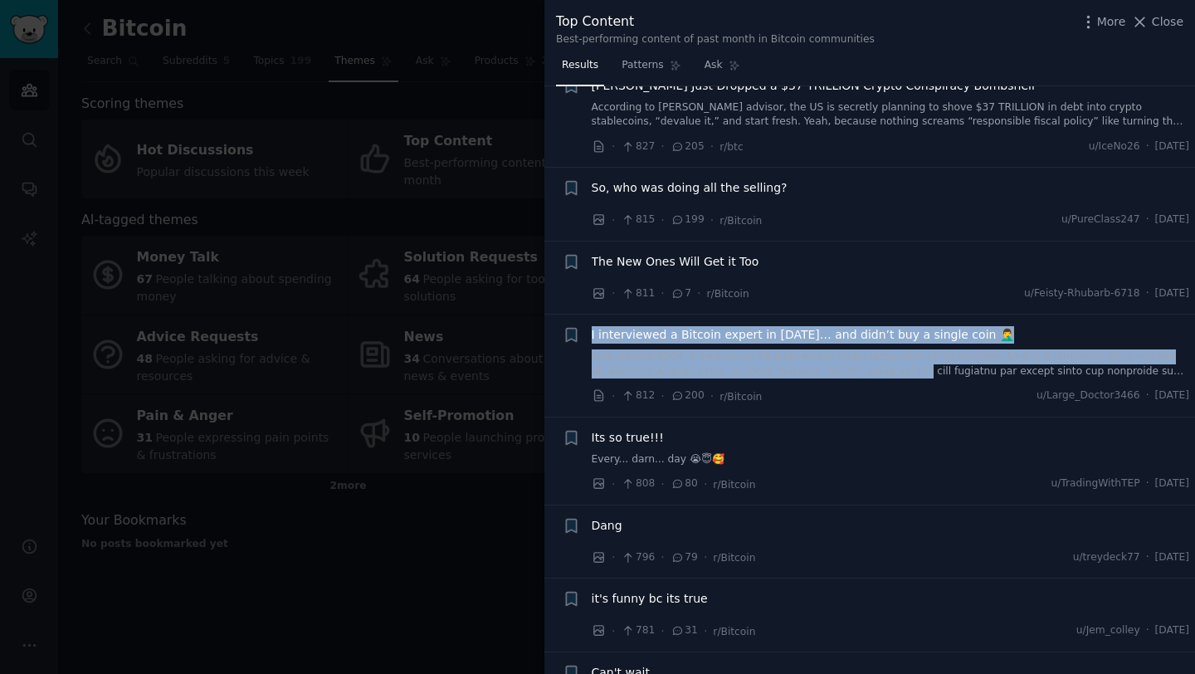
drag, startPoint x: 910, startPoint y: 300, endPoint x: 911, endPoint y: 360, distance: 60.6
click at [911, 360] on li "+ I interviewed a Bitcoin expert in [DATE]… and didn’t buy a single coin 🤦‍♂️ ·…" at bounding box center [869, 366] width 651 height 102
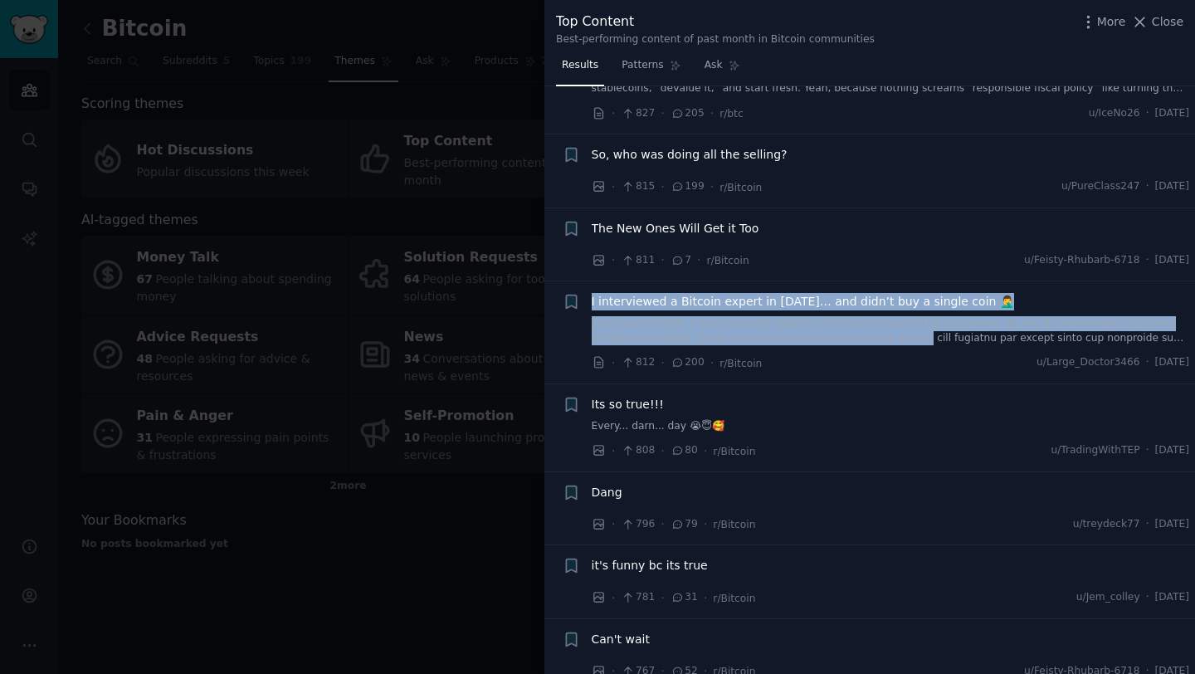
scroll to position [5612, 0]
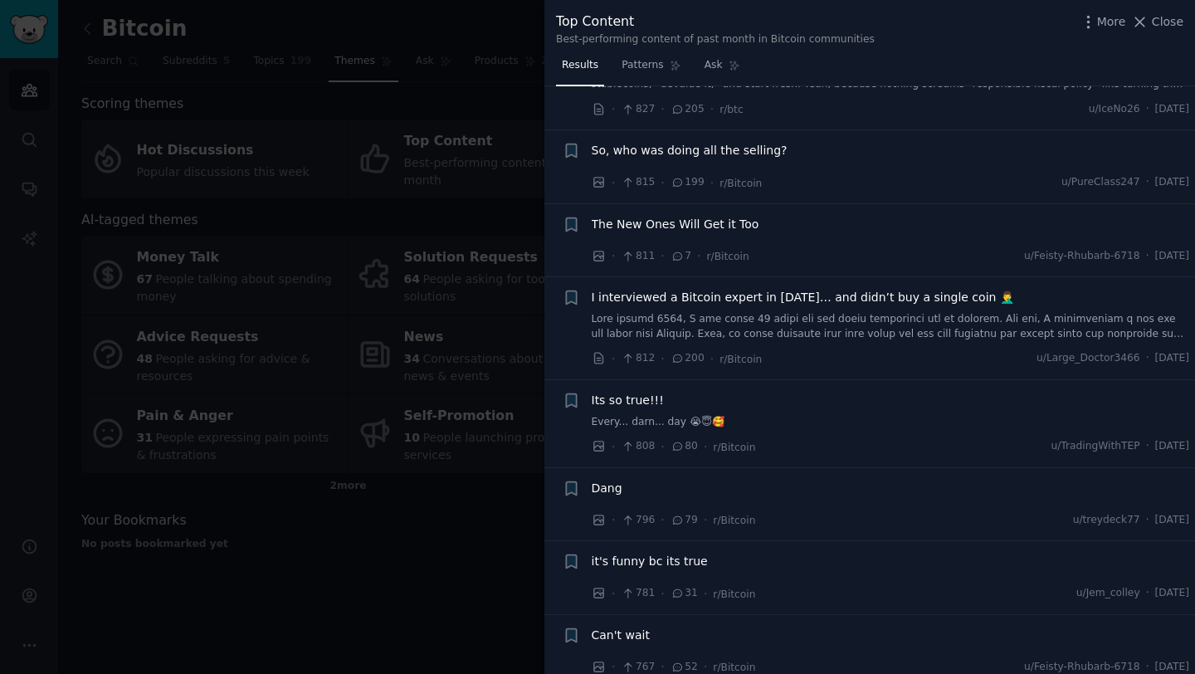
click at [877, 438] on div "· 808 · 80 · r/Bitcoin u/TradingWithTEP · [DATE]" at bounding box center [891, 446] width 598 height 17
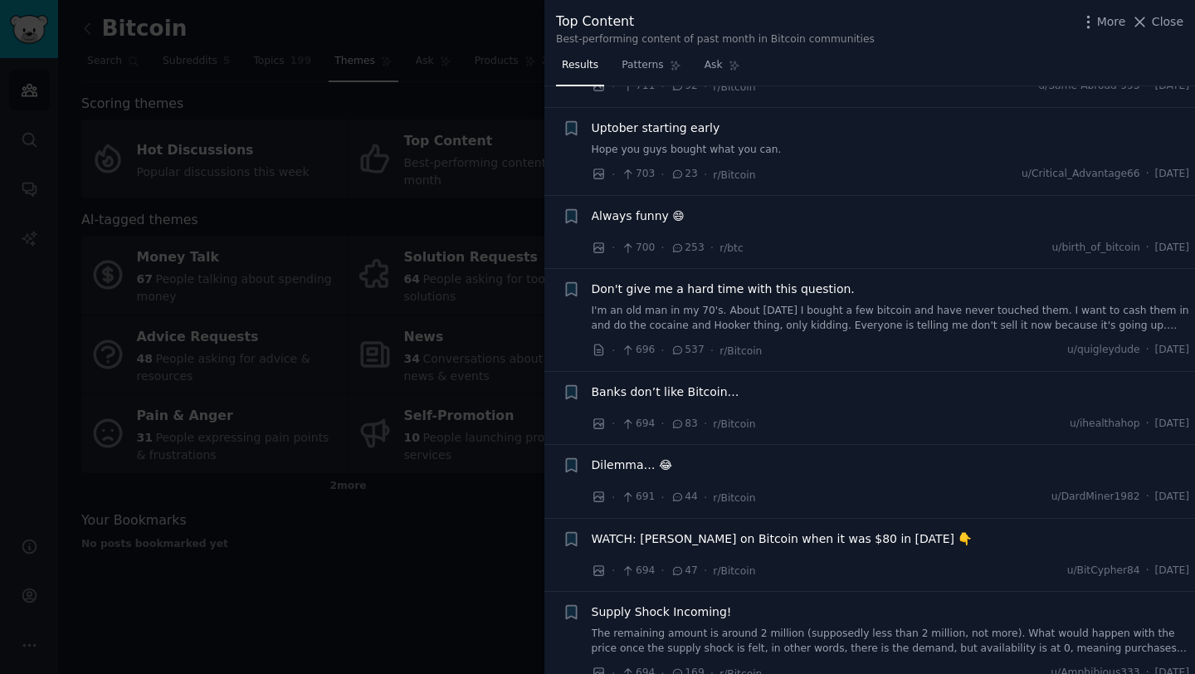
scroll to position [7287, 0]
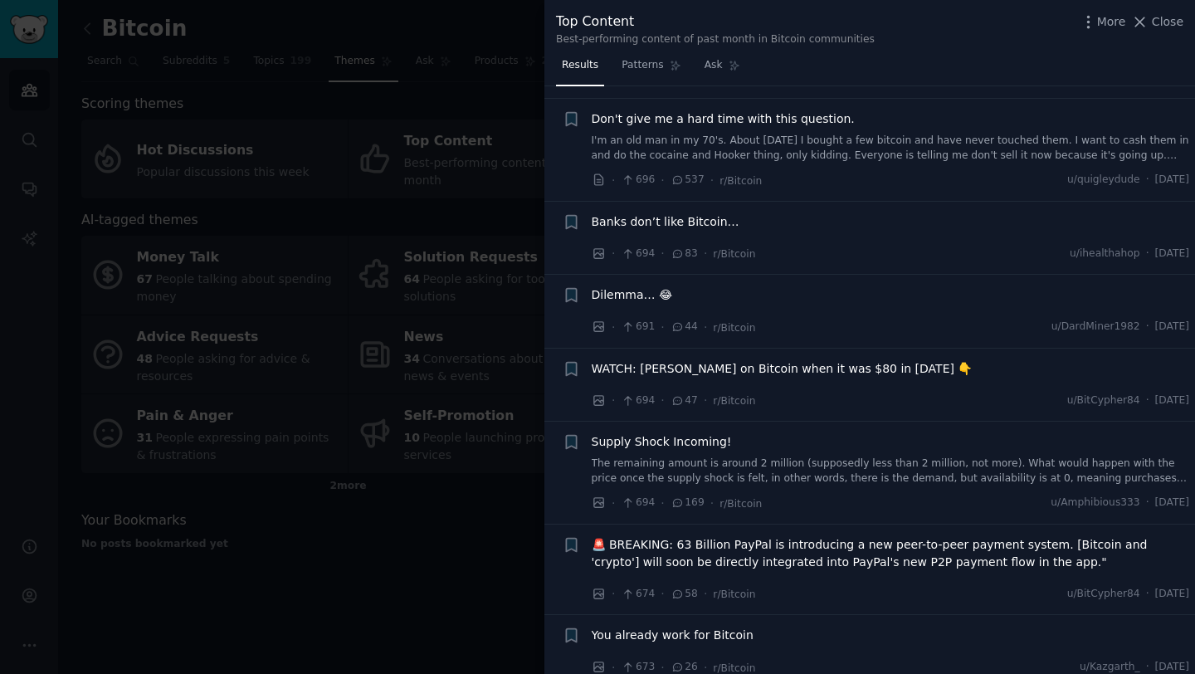
click at [712, 627] on span "You already work for Bitcoin" at bounding box center [673, 635] width 162 height 17
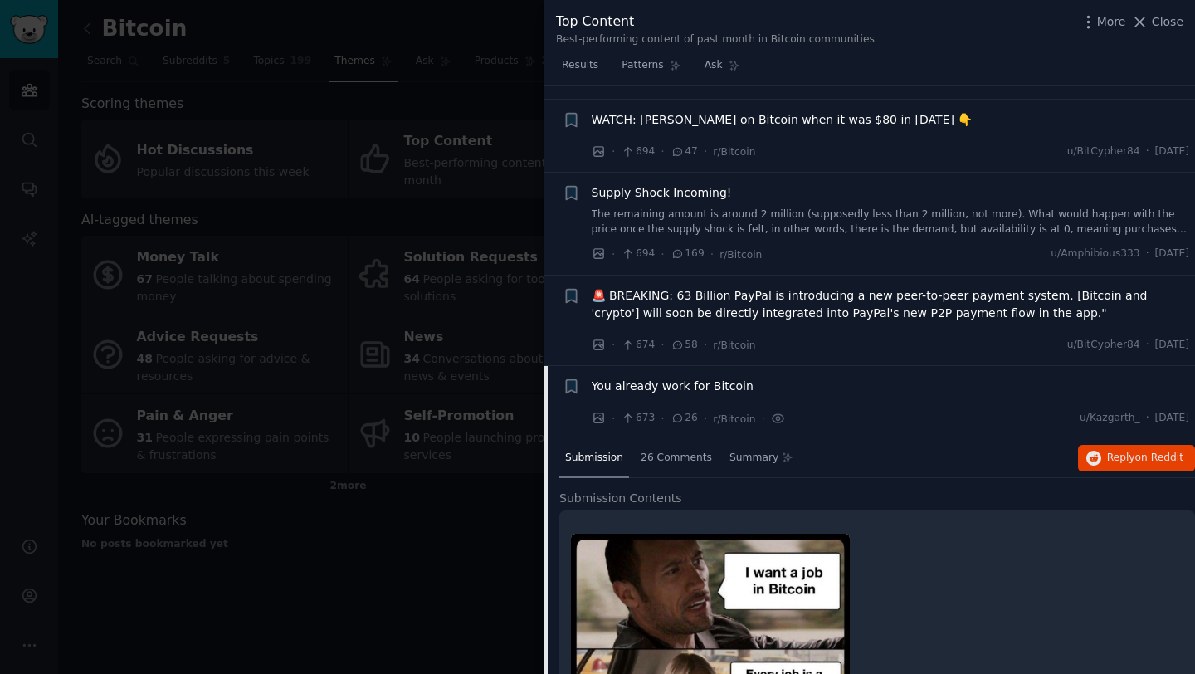
scroll to position [7761, 0]
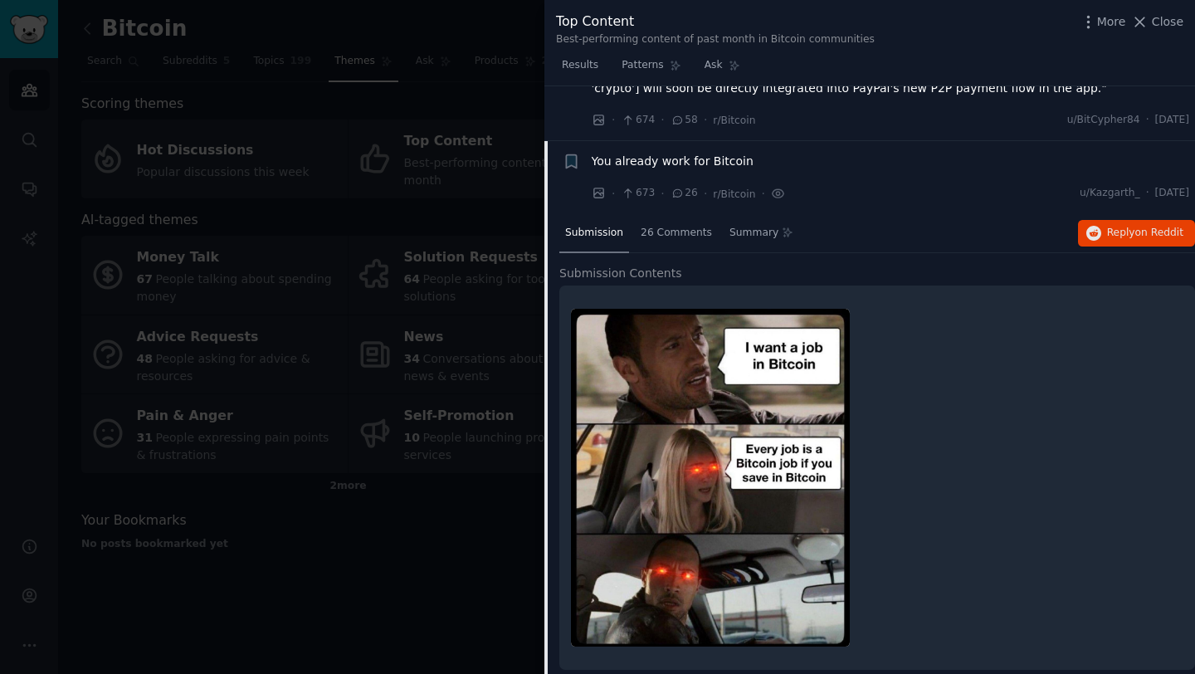
drag, startPoint x: 896, startPoint y: 500, endPoint x: 802, endPoint y: 405, distance: 134.4
click at [589, 390] on div at bounding box center [877, 478] width 612 height 362
click at [988, 425] on div at bounding box center [877, 478] width 612 height 362
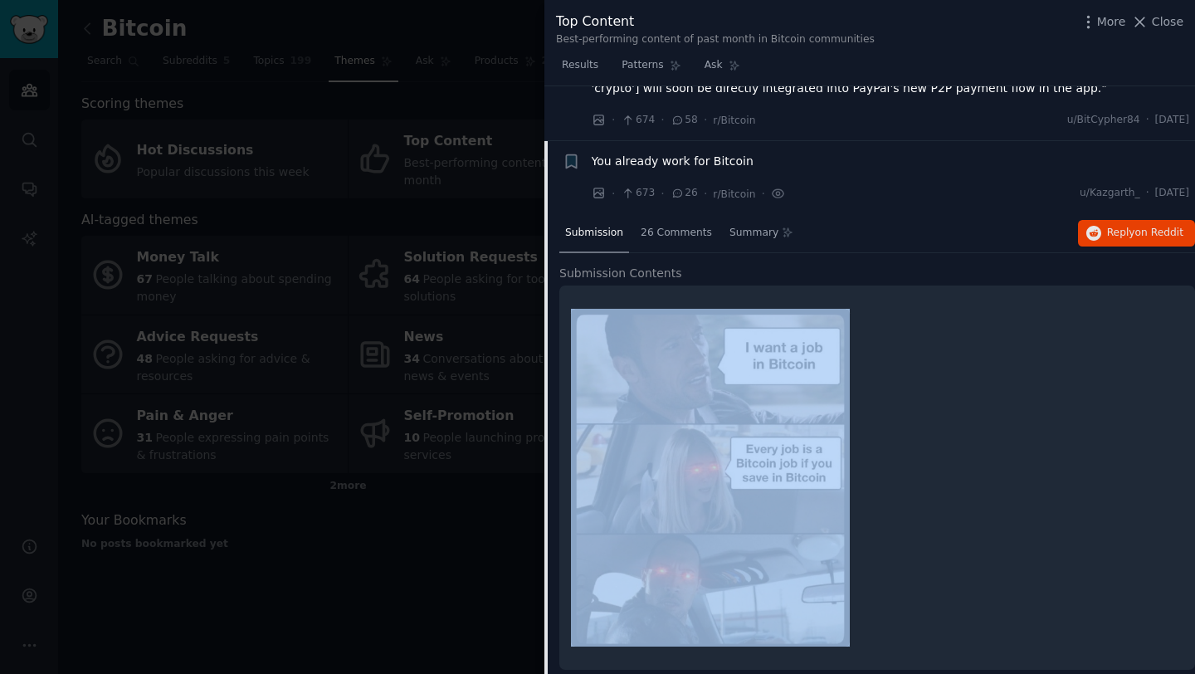
drag, startPoint x: 988, startPoint y: 427, endPoint x: 693, endPoint y: 407, distance: 295.2
click at [630, 406] on div at bounding box center [877, 478] width 612 height 362
click at [944, 416] on div at bounding box center [877, 478] width 612 height 362
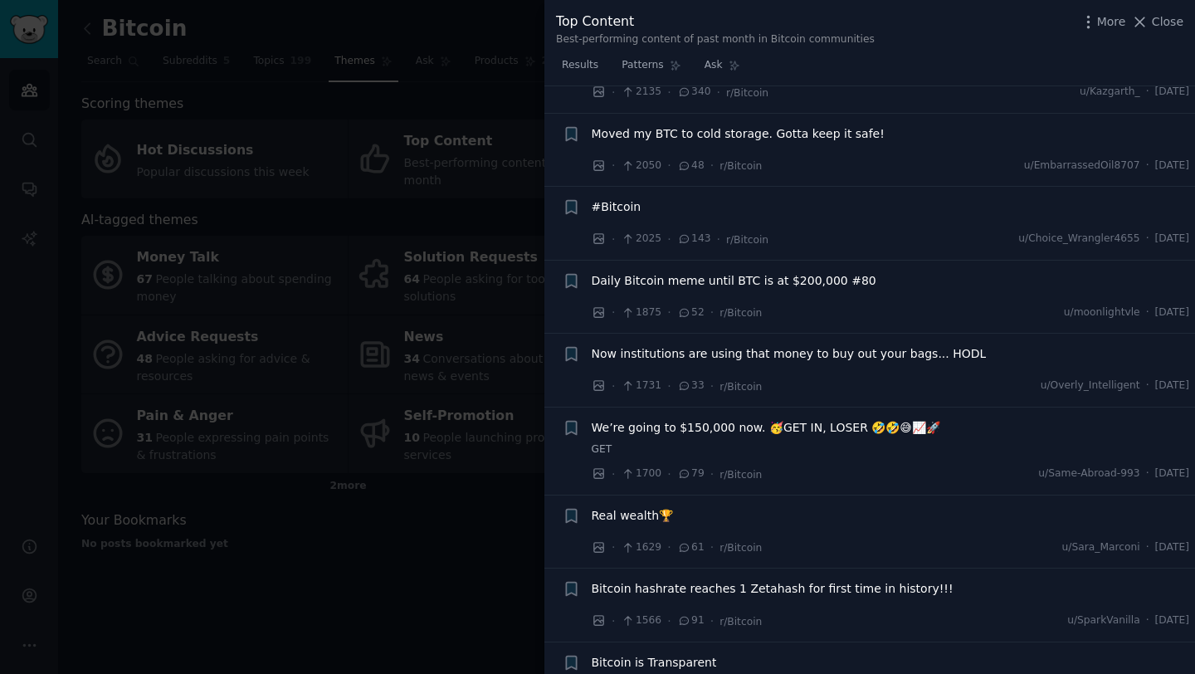
scroll to position [662, 0]
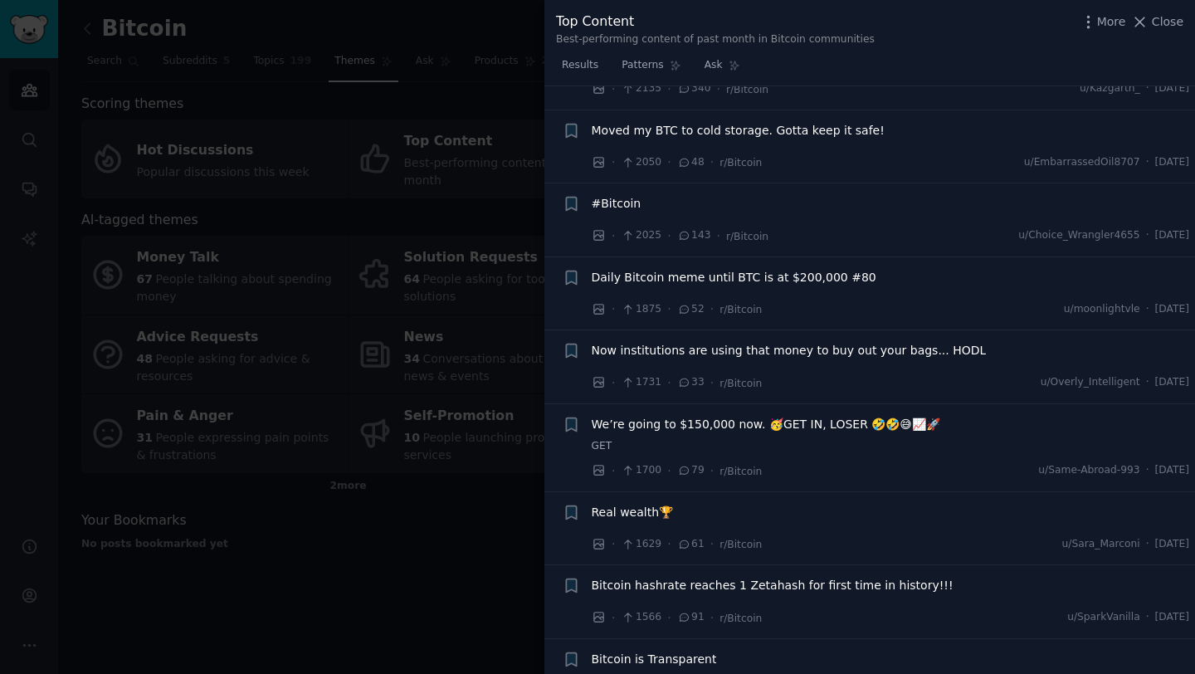
click at [812, 351] on span "Now institutions are using that money to buy out your bags... HODL" at bounding box center [789, 350] width 395 height 17
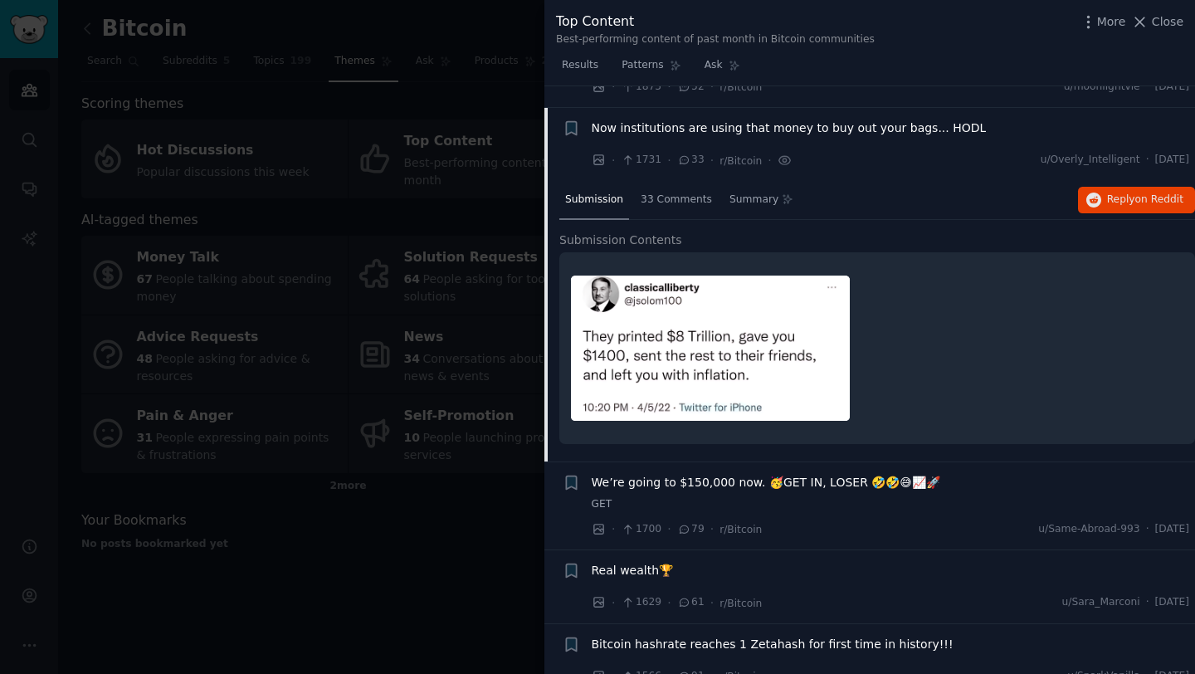
scroll to position [906, 0]
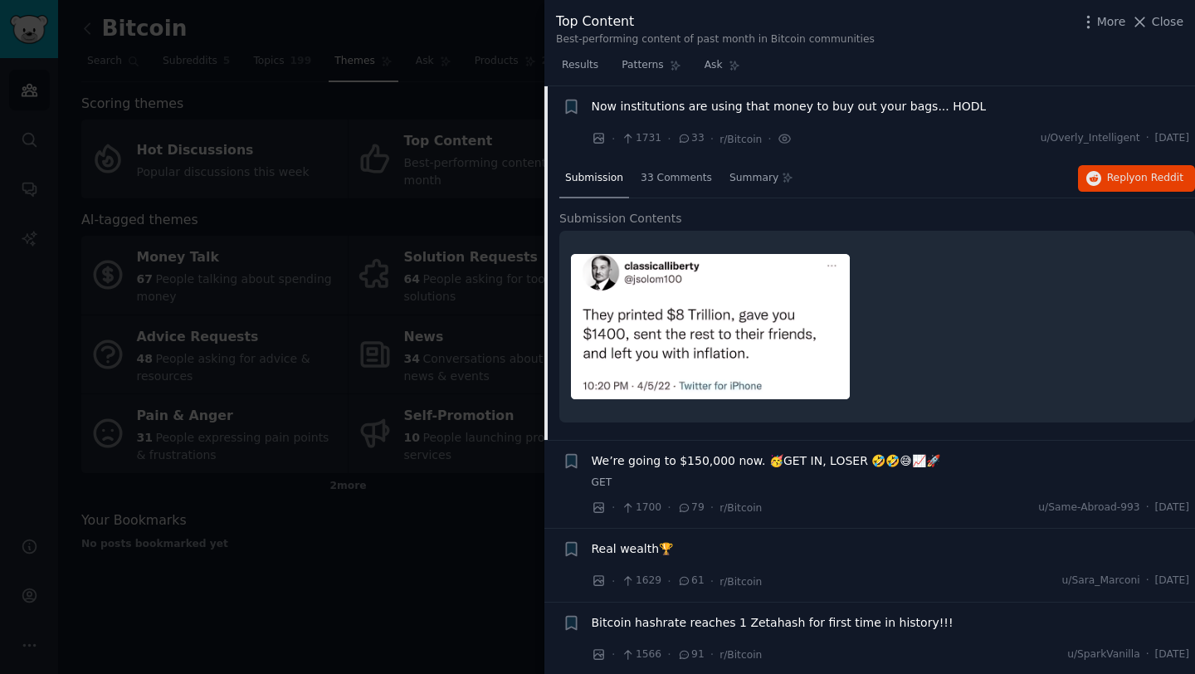
click at [912, 334] on div at bounding box center [877, 326] width 612 height 169
click at [911, 334] on div at bounding box center [877, 326] width 612 height 169
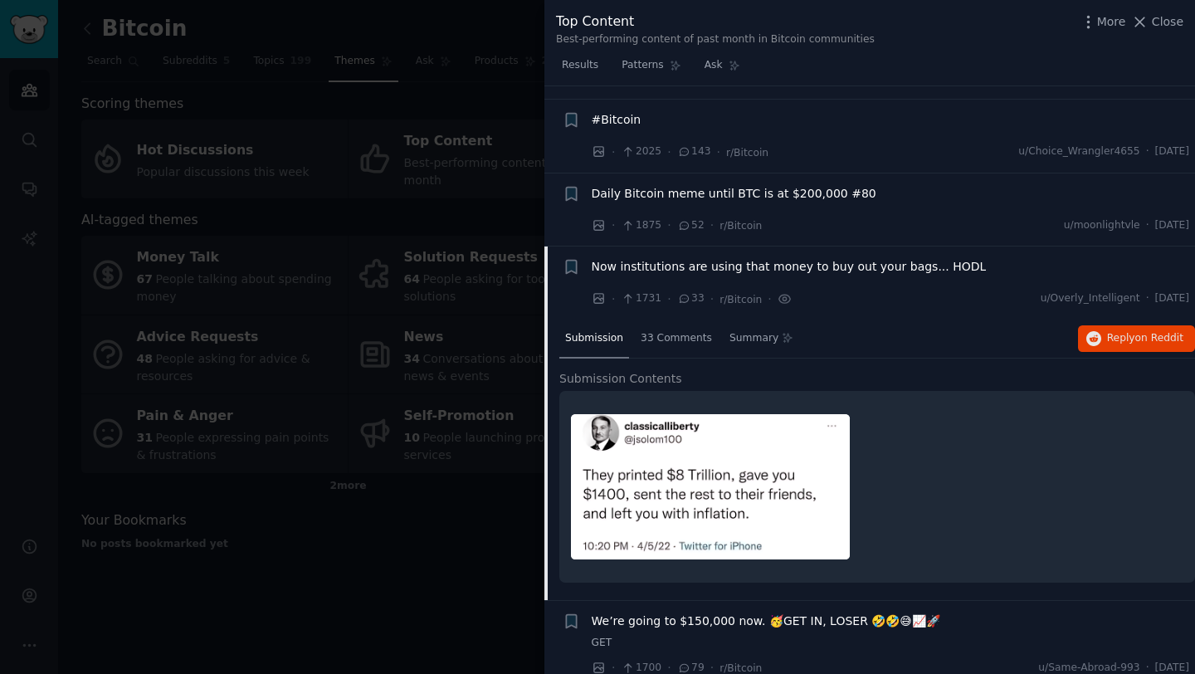
scroll to position [721, 0]
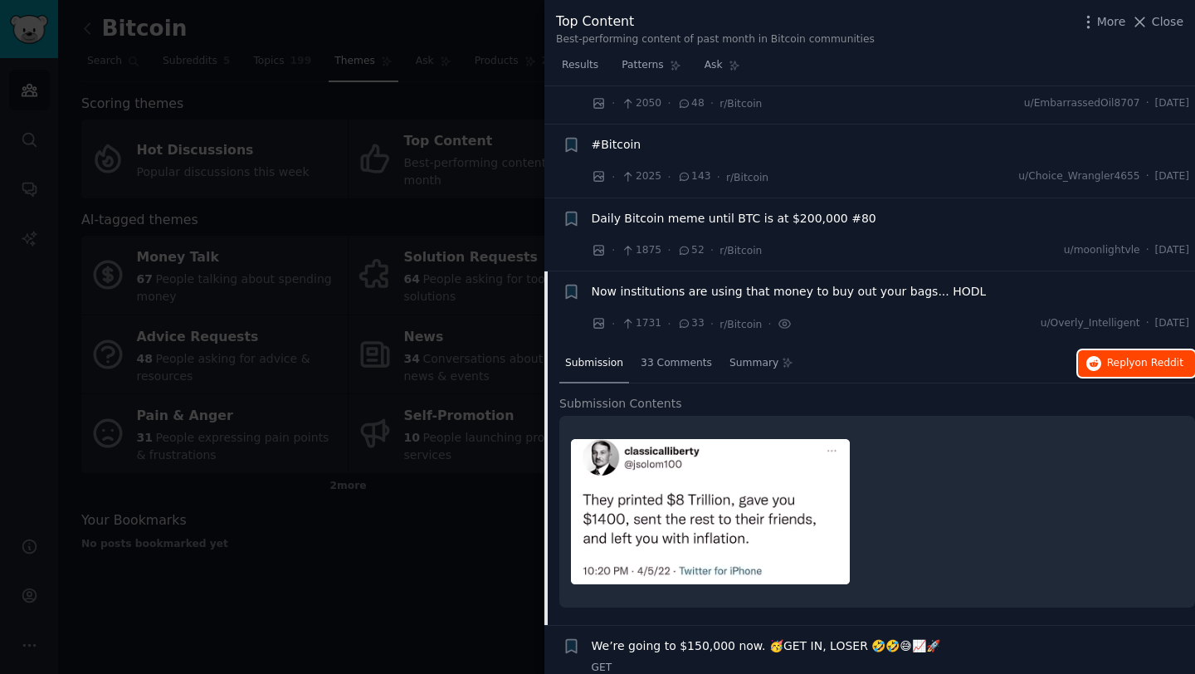
click at [1140, 365] on span "on Reddit" at bounding box center [1159, 363] width 48 height 12
